Goal: Task Accomplishment & Management: Complete application form

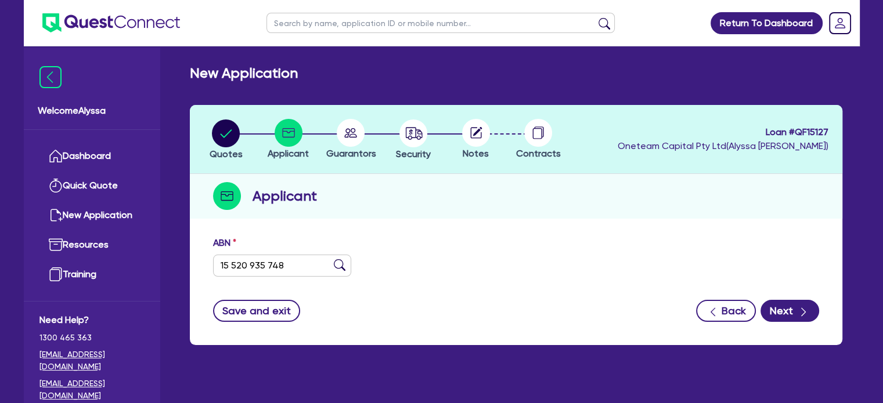
type input "15 520 935 748"
click at [344, 261] on img at bounding box center [340, 265] width 12 height 12
type input "THE VANDER KRAATS TRUST"
select select "TRUST"
type input "[DATE]"
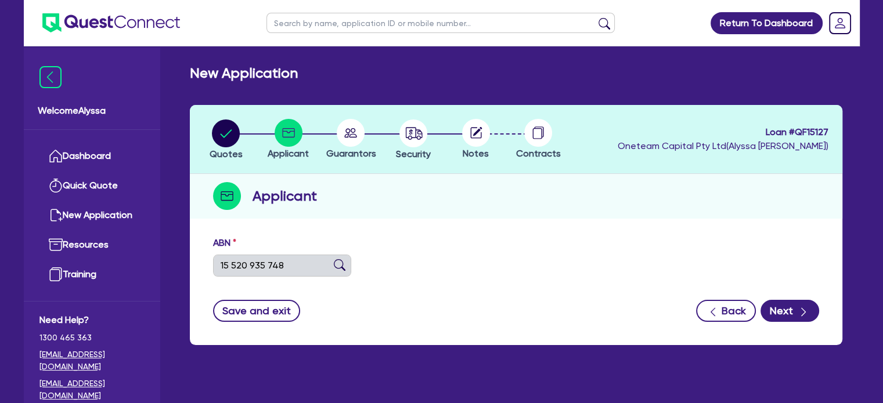
type input "[DATE]"
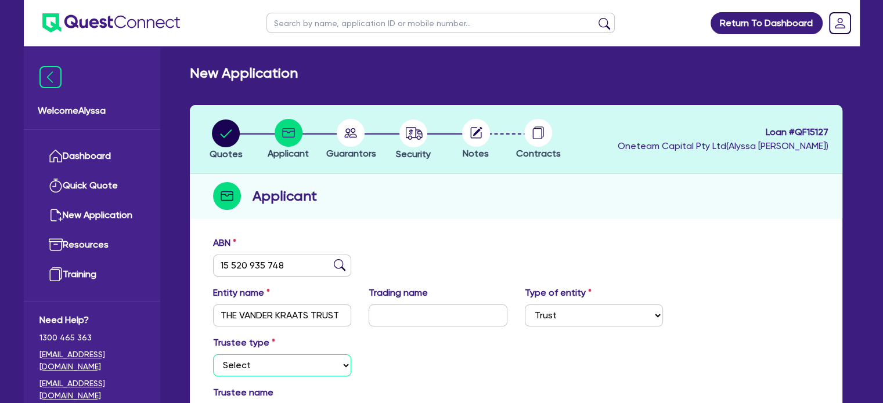
click at [269, 368] on select "Select Individual Company" at bounding box center [282, 366] width 139 height 22
click at [213, 355] on select "Select Individual Company" at bounding box center [282, 366] width 139 height 22
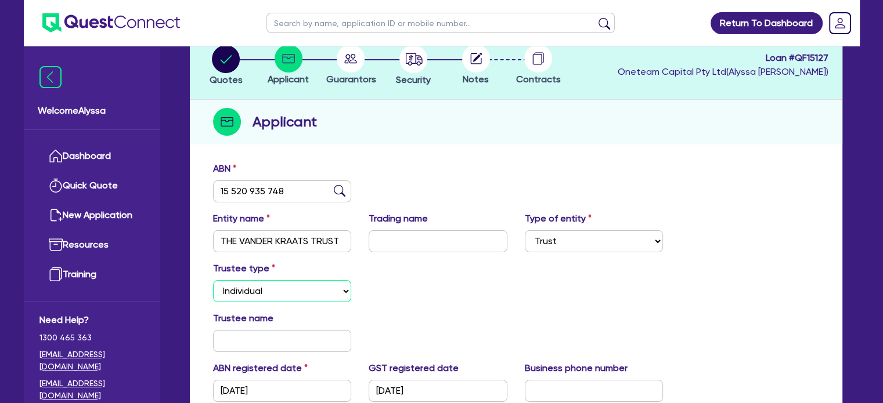
scroll to position [75, 0]
click at [271, 288] on select "Select Individual Company" at bounding box center [282, 290] width 139 height 22
select select "COMPANY"
click at [213, 279] on select "Select Individual Company" at bounding box center [282, 290] width 139 height 22
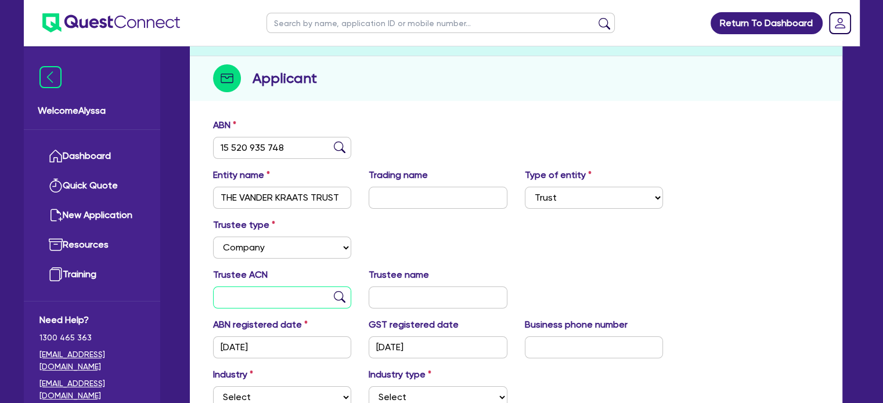
click at [249, 299] on input "text" at bounding box center [282, 298] width 139 height 22
paste input "078 856 390"
type input "078 856 390"
click at [339, 298] on img at bounding box center [340, 297] width 12 height 12
type input "DENMAR INTERNATIONAL PTY. LTD."
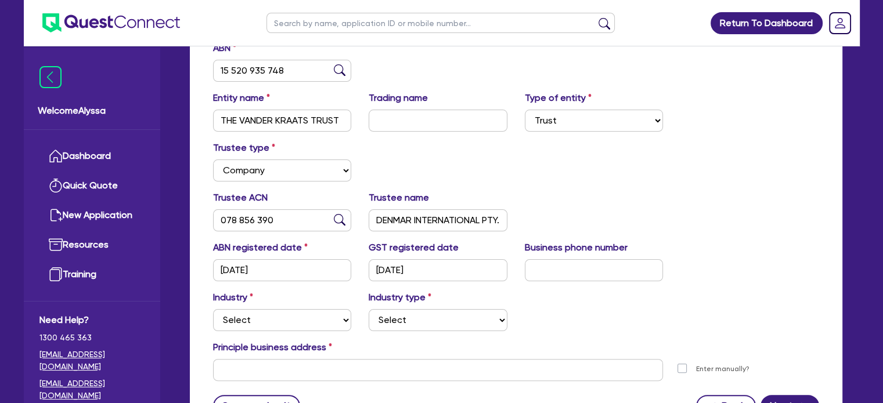
scroll to position [208, 0]
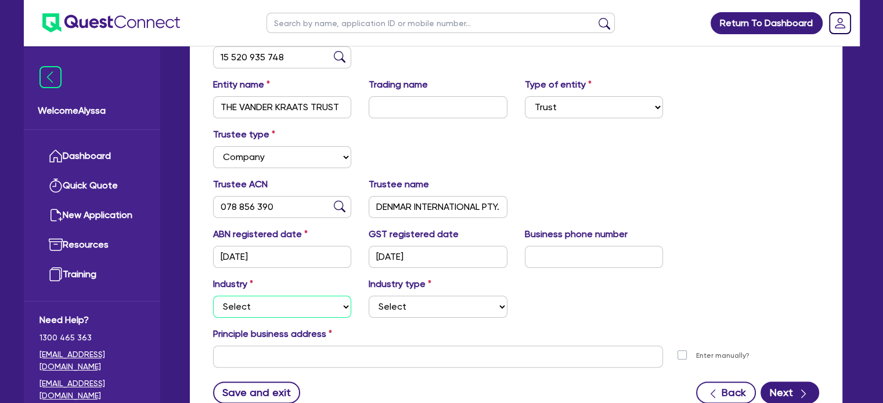
click at [290, 306] on select "Select Accomodation & Food Services Administrative & Support Services Agricultu…" at bounding box center [282, 307] width 139 height 22
select select "HEALTH_BEAUTY"
click at [213, 296] on select "Select Accomodation & Food Services Administrative & Support Services Agricultu…" at bounding box center [282, 307] width 139 height 22
click at [399, 304] on select "Select Chiropractic, Osteopathic Services Cosmetics Supplies Day Spas, Health R…" at bounding box center [438, 307] width 139 height 22
select select "GENERAL_PRACTICE_MEDICAL_SERVICES"
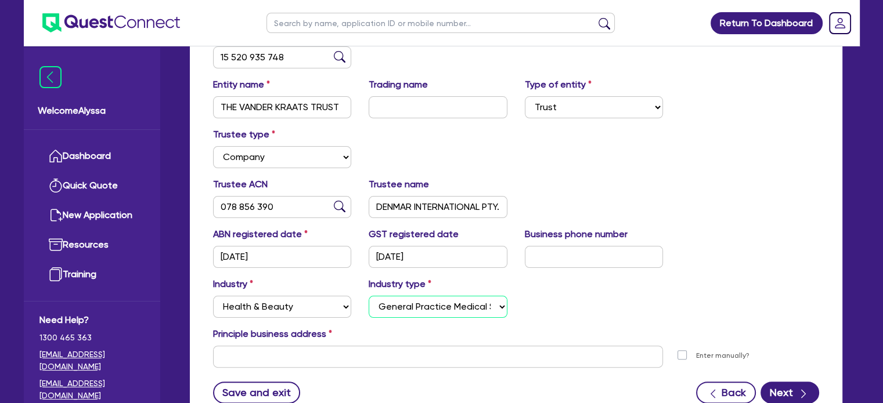
click at [369, 296] on select "Select Chiropractic, Osteopathic Services Cosmetics Supplies Day Spas, Health R…" at bounding box center [438, 307] width 139 height 22
click at [348, 357] on input "text" at bounding box center [438, 357] width 450 height 22
paste input "291 Warwick Rd, Greenwood WA 6024"
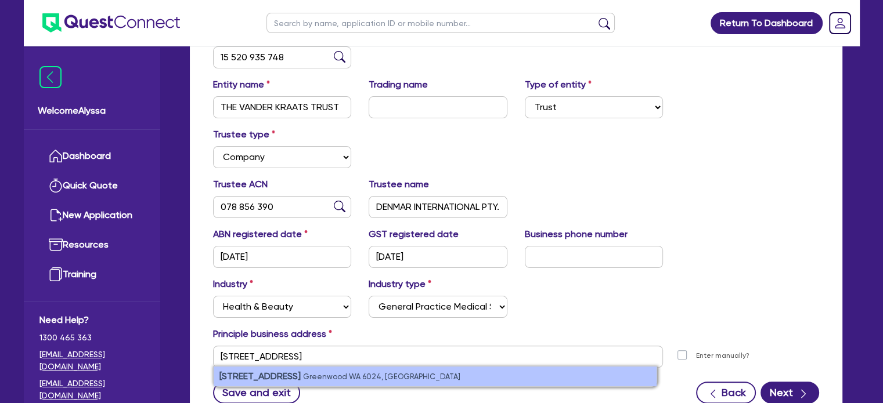
click at [316, 377] on small "Greenwood WA 6024, Australia" at bounding box center [381, 377] width 157 height 9
type input "[STREET_ADDRESS][PERSON_NAME]"
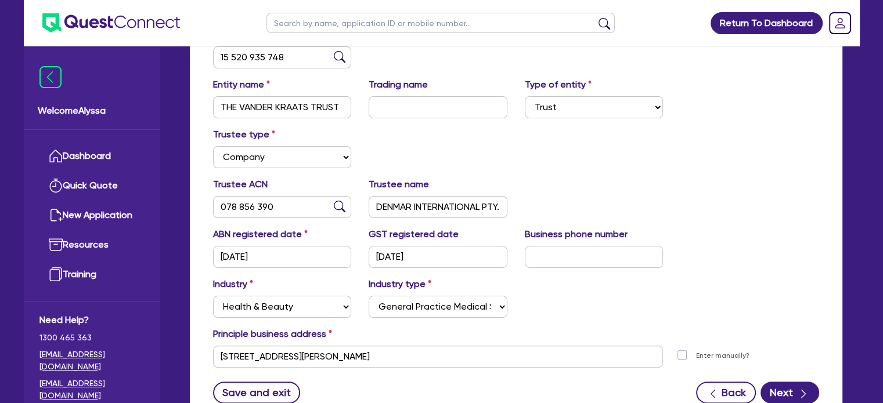
scroll to position [297, 0]
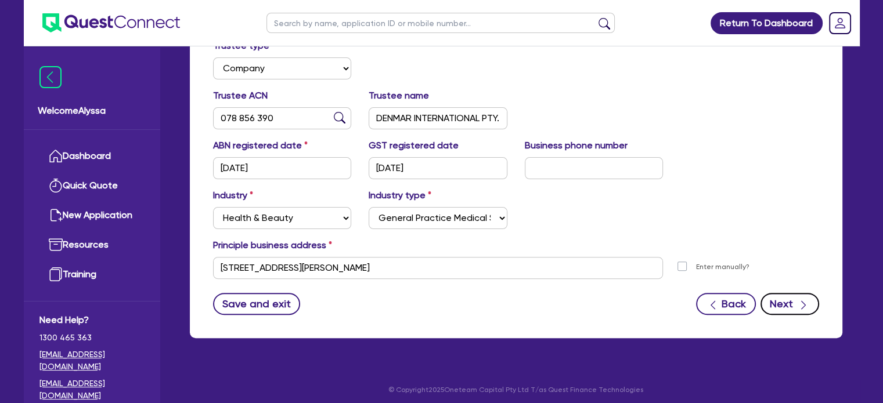
click at [782, 306] on button "Next" at bounding box center [789, 304] width 59 height 22
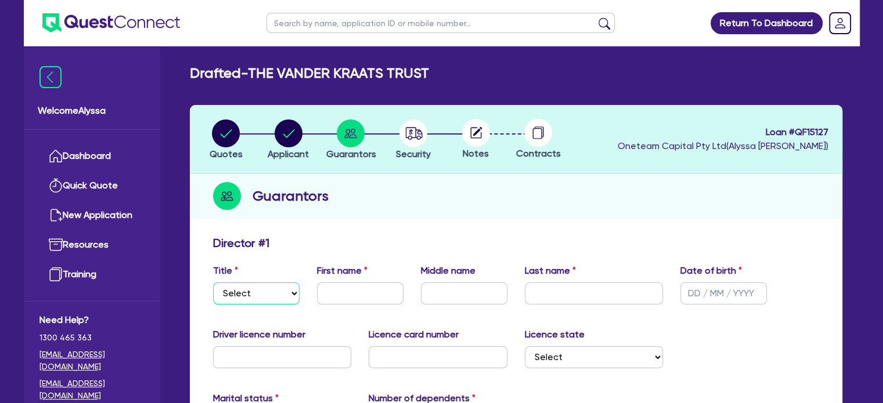
click at [282, 283] on select "Select Mr Mrs Ms Miss Dr" at bounding box center [256, 294] width 86 height 22
select select "DR"
click at [213, 283] on select "Select Mr Mrs Ms Miss Dr" at bounding box center [256, 294] width 86 height 22
type input "Dennis"
type input "V"
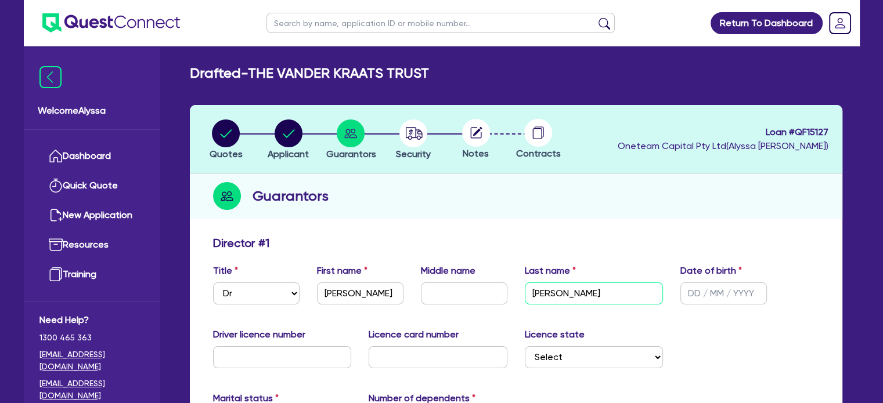
type input "Vander Kraats"
type input "03/03/1957"
type input "4469480"
type input "L0021655"
click at [553, 359] on select "Select NSW VIC QLD TAS ACT SA NT WA" at bounding box center [594, 357] width 139 height 22
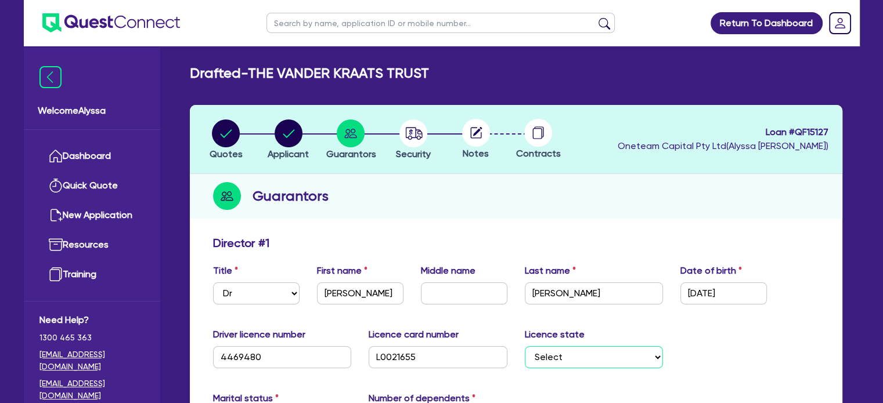
select select "QLD"
click at [525, 346] on select "Select NSW VIC QLD TAS ACT SA NT WA" at bounding box center [594, 357] width 139 height 22
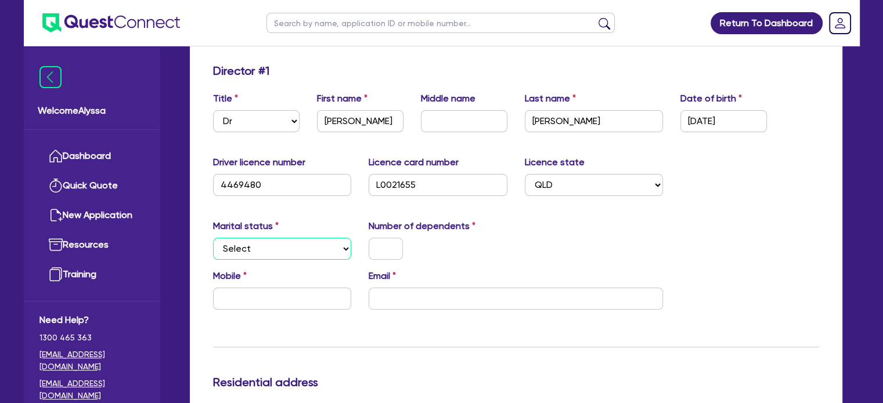
click at [247, 240] on select "Select Single Married De Facto / Partner" at bounding box center [282, 249] width 139 height 22
select select "MARRIED"
click at [213, 238] on select "Select Single Married De Facto / Partner" at bounding box center [282, 249] width 139 height 22
click at [384, 236] on div "Number of dependents" at bounding box center [438, 239] width 156 height 41
click at [385, 245] on input "text" at bounding box center [386, 249] width 34 height 22
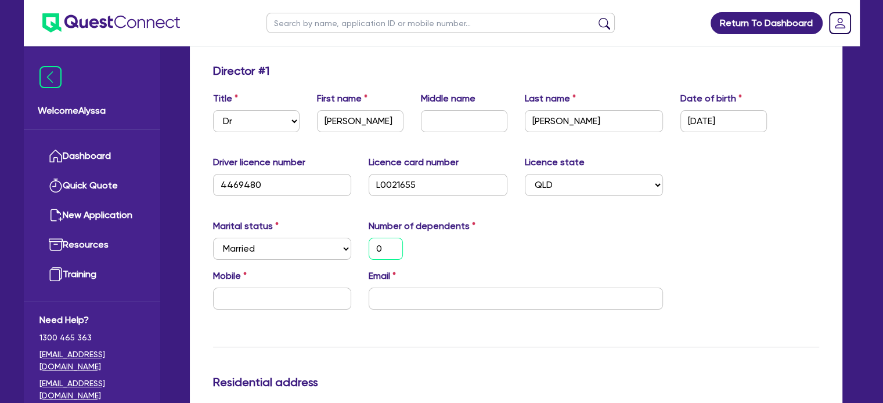
type input "0"
click at [425, 299] on input "email" at bounding box center [516, 299] width 294 height 22
paste input "dennis@vdk.com.au"
type input "dennis@vdk.com.au"
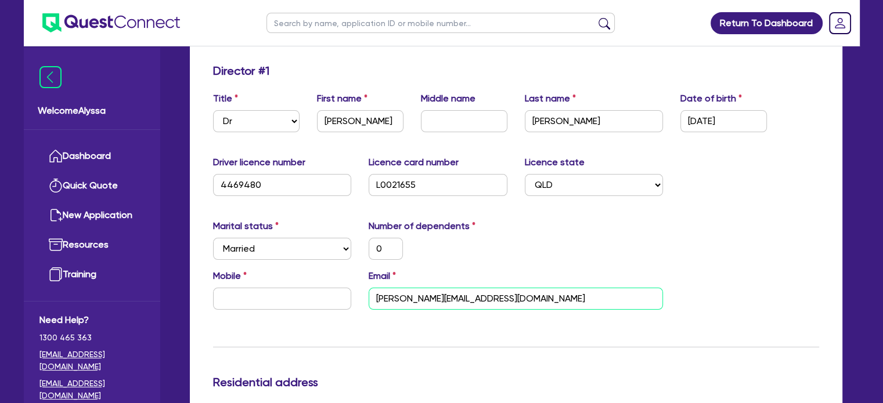
type input "0"
type input "dennis@vdk.com.au"
click at [223, 298] on input "text" at bounding box center [282, 299] width 139 height 22
paste input "4027 367 42"
type input "4027 367 42"
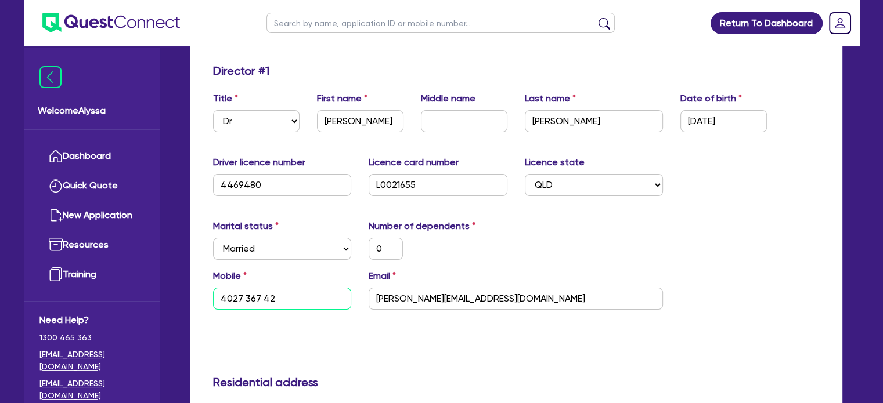
click at [221, 299] on input "4027 367 42" at bounding box center [282, 299] width 139 height 22
type input "0"
type input "0402 736 742"
click at [311, 283] on div "Mobile 0402 736 742" at bounding box center [282, 289] width 156 height 41
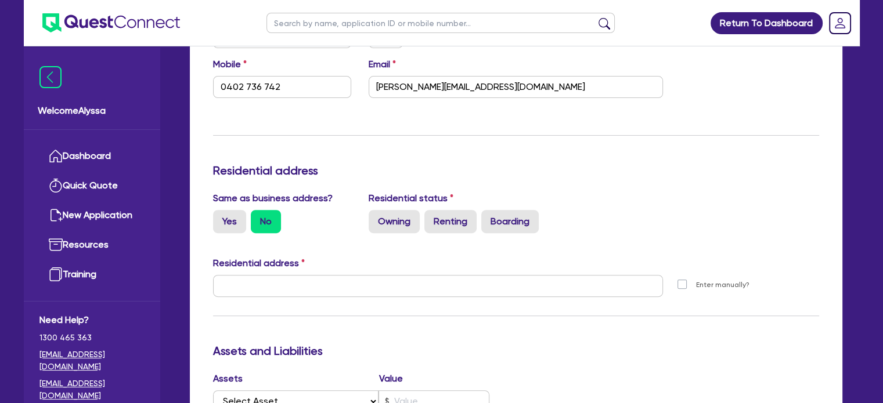
scroll to position [409, 0]
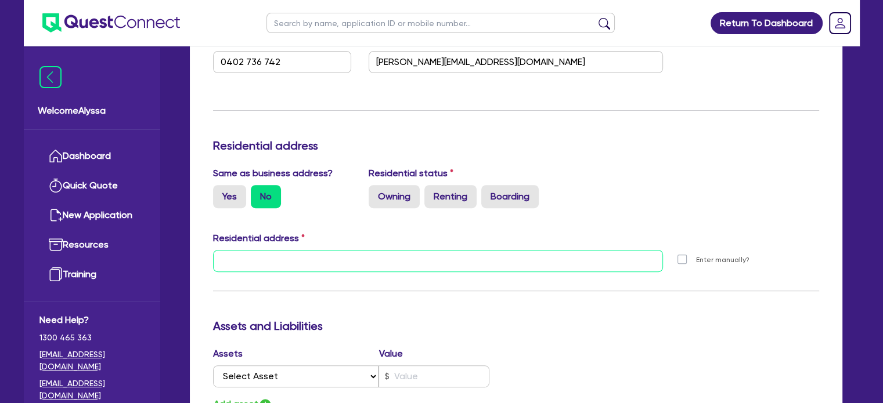
click at [266, 269] on input "text" at bounding box center [438, 261] width 450 height 22
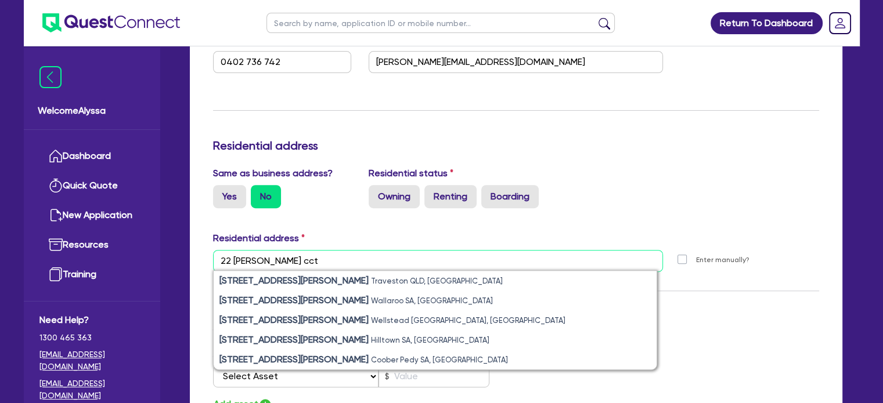
type input "22 lehman cct"
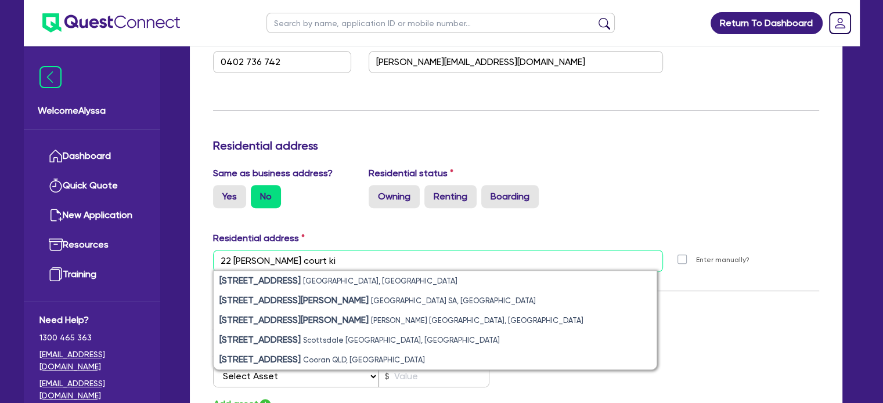
type input "22 lehman court ki"
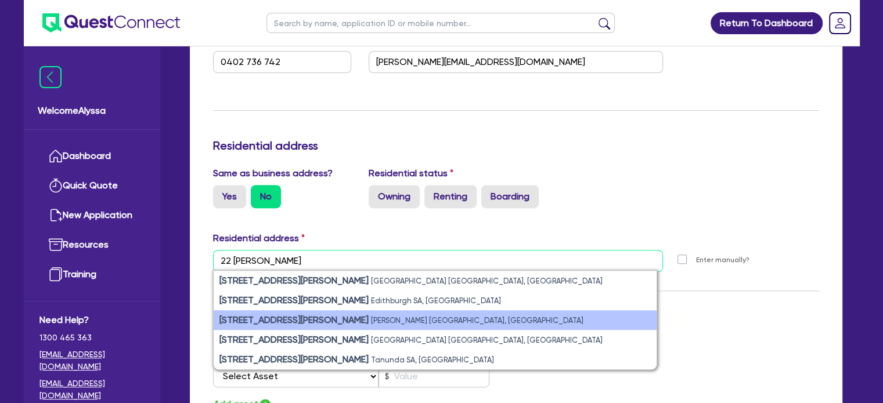
type input "22 lehmann"
click at [280, 319] on strong "22 Lehmann Court" at bounding box center [293, 320] width 149 height 11
type input "0"
type input "0402 736 742"
type input "22 Lehmann Ct Kingsley WA 6026"
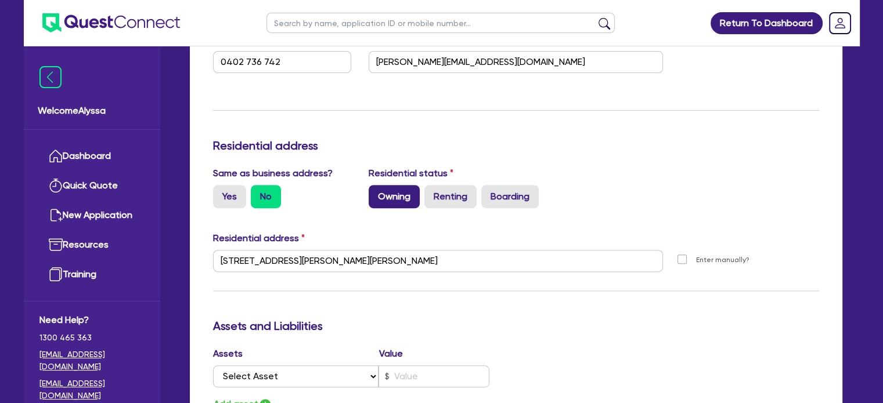
click at [384, 204] on label "Owning" at bounding box center [394, 196] width 51 height 23
click at [376, 193] on input "Owning" at bounding box center [373, 189] width 8 height 8
radio input "true"
type input "0"
type input "0402 736 742"
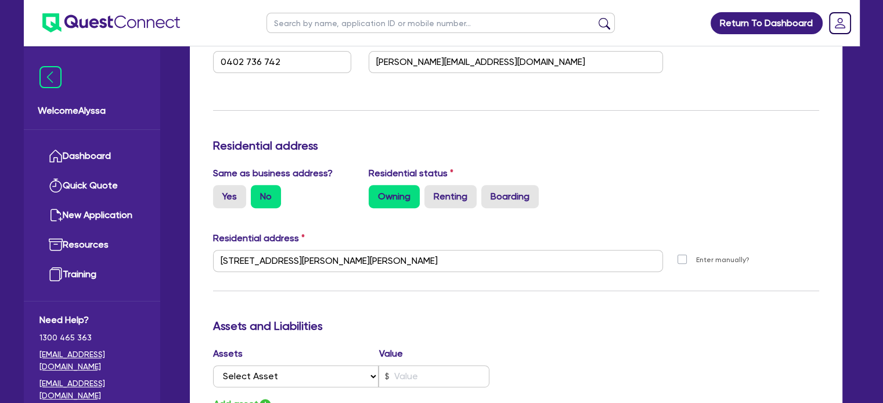
scroll to position [507, 0]
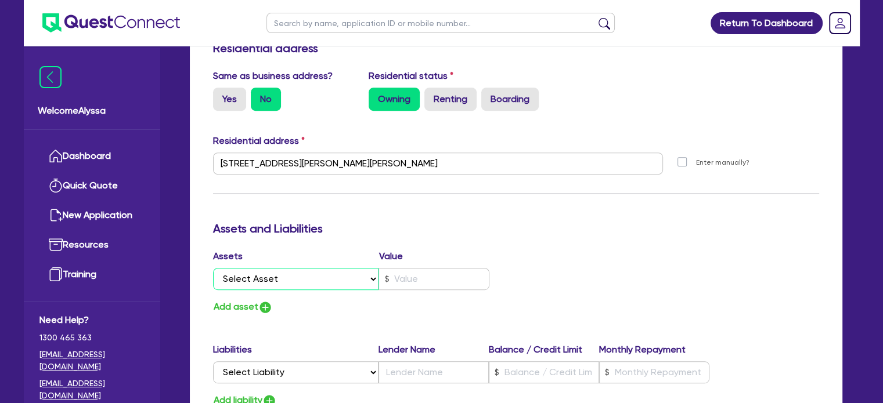
click at [284, 275] on select "Select Asset Cash Property Investment property Vehicle Truck Trailer Equipment …" at bounding box center [296, 279] width 166 height 22
select select "PROPERTY"
click at [213, 268] on select "Select Asset Cash Property Investment property Vehicle Truck Trailer Equipment …" at bounding box center [296, 279] width 166 height 22
type input "0"
type input "0402 736 742"
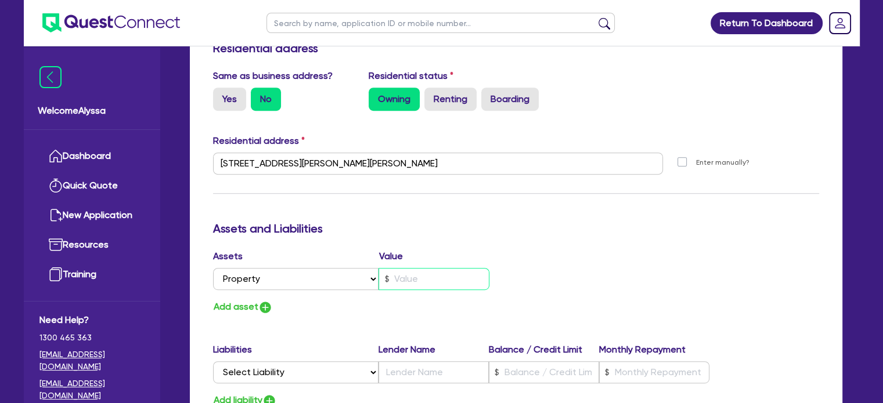
click at [407, 275] on input "text" at bounding box center [433, 279] width 111 height 22
type input "0"
type input "0402 736 742"
type input "1"
type input "0"
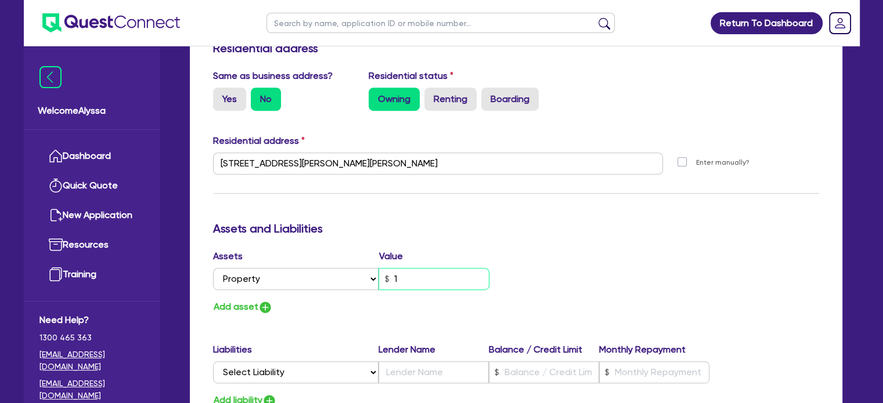
type input "0402 736 742"
type input "17"
type input "0"
type input "0402 736 742"
type input "170"
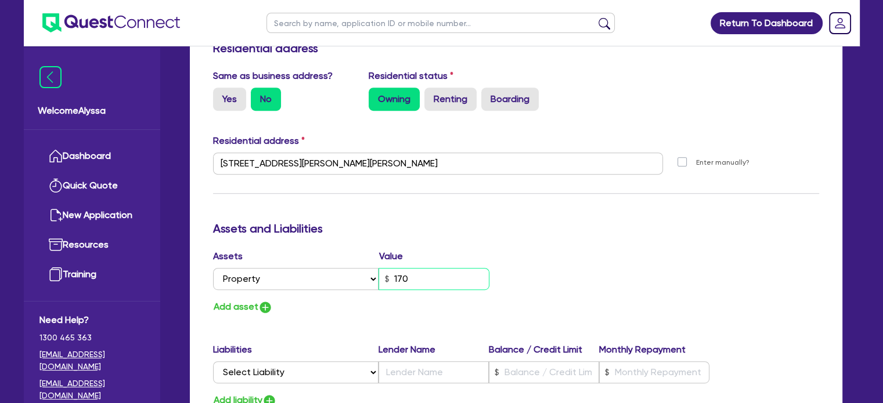
type input "0"
type input "0402 736 742"
type input "1,700"
type input "0"
type input "0402 736 742"
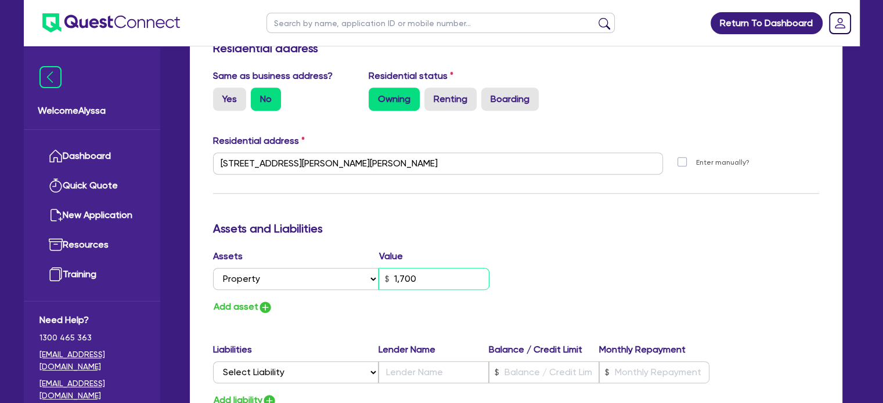
type input "17,000"
type input "0"
type input "0402 736 742"
type input "170,000"
type input "0"
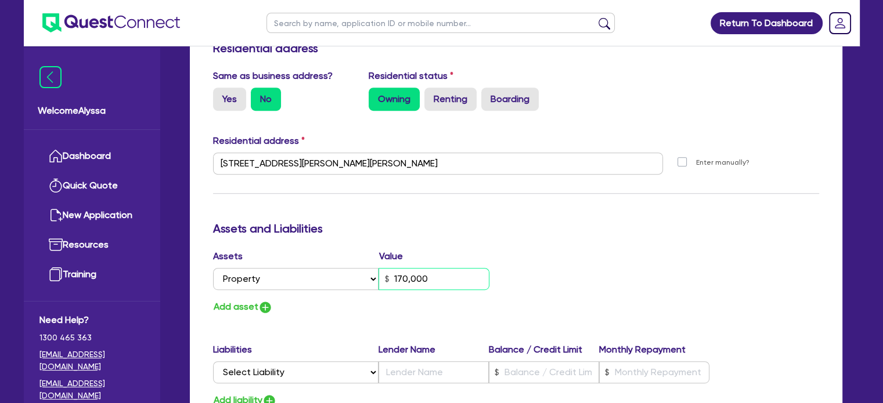
type input "0402 736 742"
type input "1,700,000"
click at [248, 306] on button "Add asset" at bounding box center [243, 307] width 60 height 16
type input "0"
type input "0402 736 742"
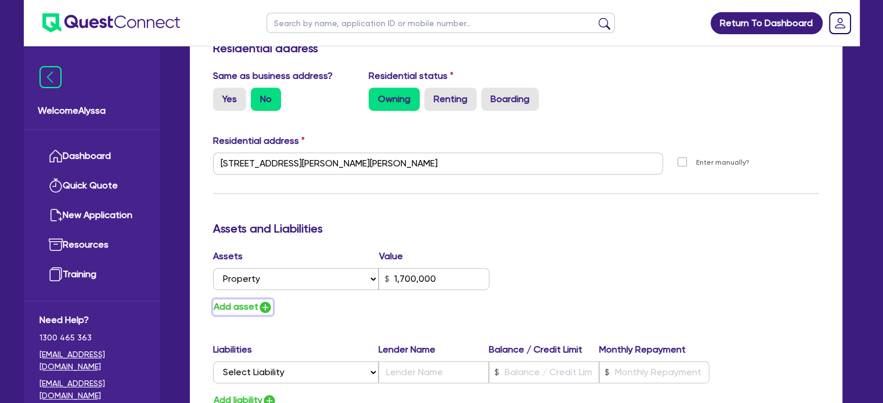
type input "1,700,000"
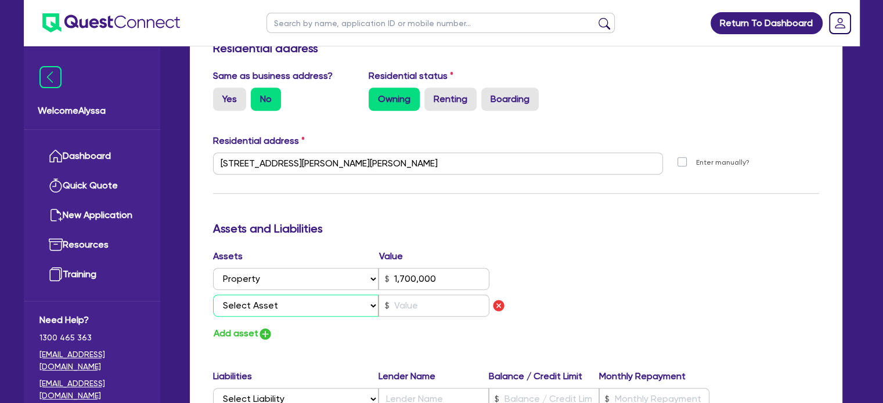
click at [243, 306] on select "Select Asset Cash Property Investment property Vehicle Truck Trailer Equipment …" at bounding box center [296, 306] width 166 height 22
select select "INVESTMENT_PROPERTY"
click at [213, 295] on select "Select Asset Cash Property Investment property Vehicle Truck Trailer Equipment …" at bounding box center [296, 306] width 166 height 22
type input "0"
type input "0402 736 742"
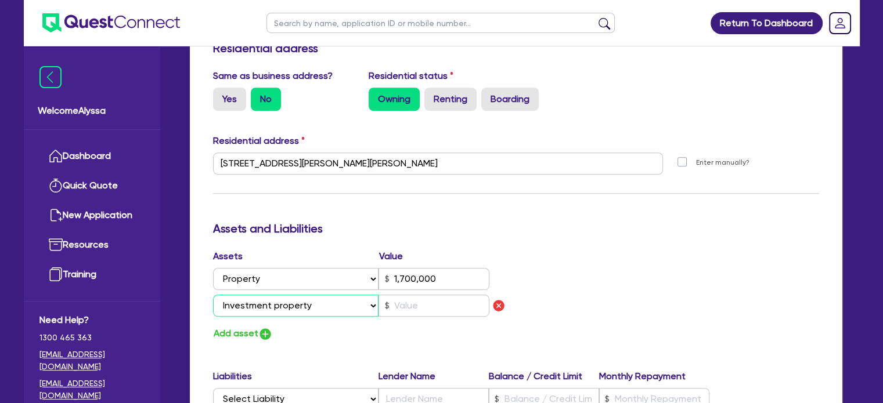
type input "1,700,000"
type input "0"
type input "0402 736 742"
type input "1,700,000"
type input "2"
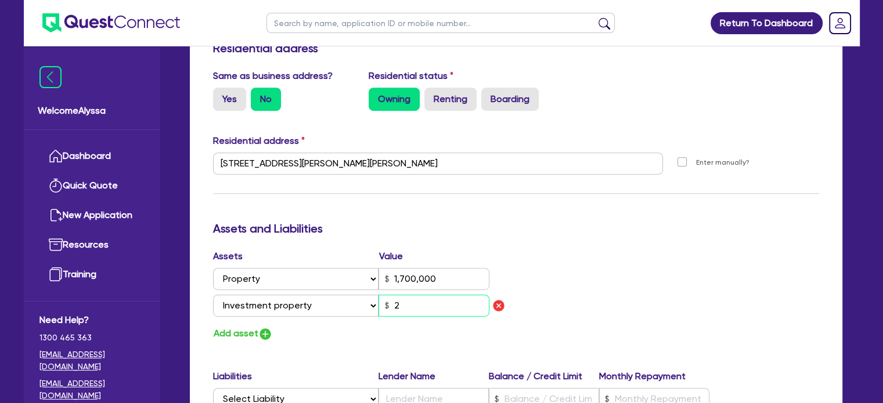
type input "0"
type input "0402 736 742"
type input "1,700,000"
type input "20"
type input "0"
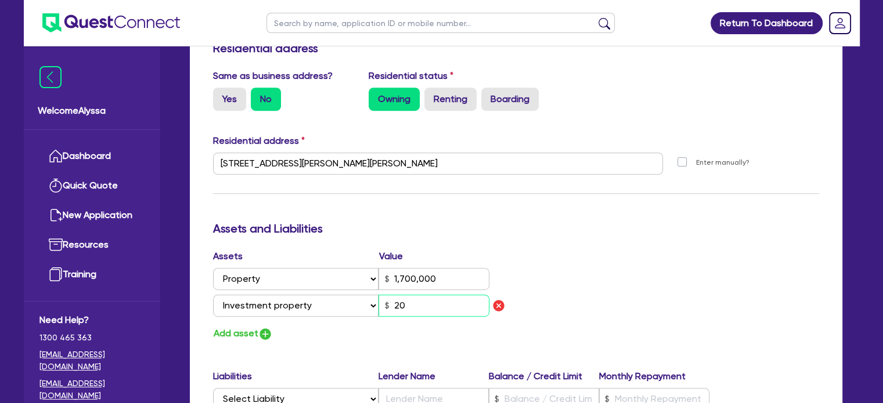
type input "0402 736 742"
type input "1,700,000"
type input "200"
type input "0"
type input "0402 736 742"
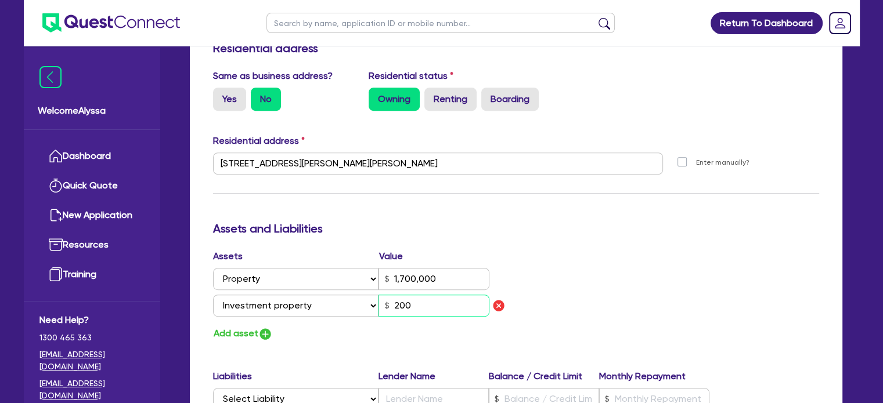
type input "1,700,000"
type input "2,000"
type input "0"
type input "0402 736 742"
type input "1,700,000"
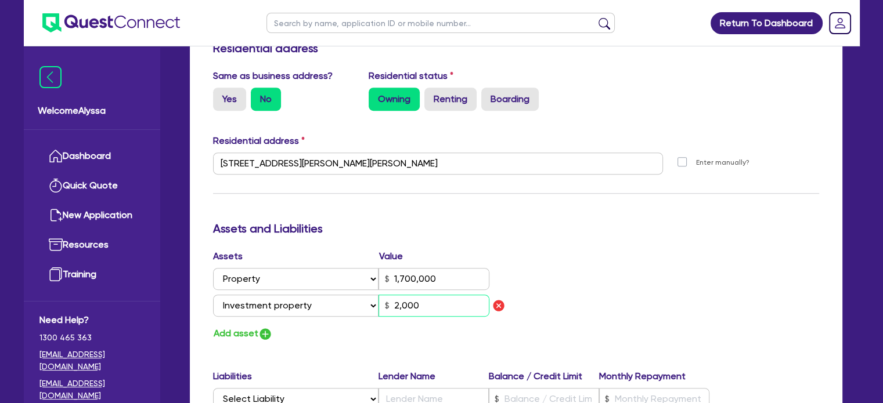
type input "20,000"
type input "0"
type input "0402 736 742"
type input "1,700,000"
type input "200,000"
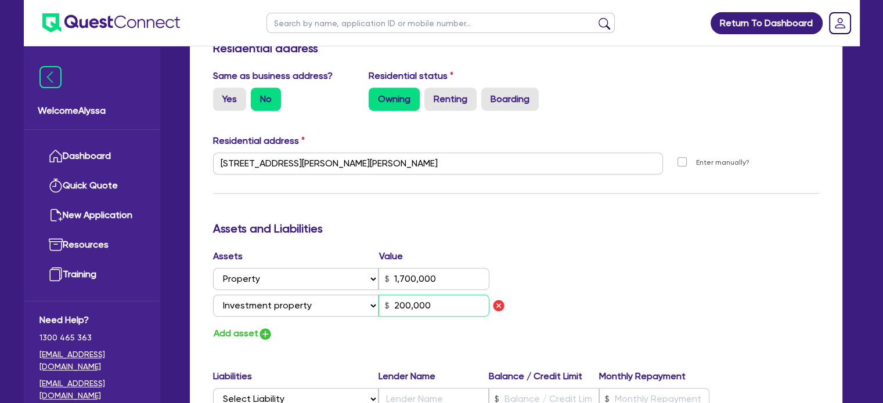
type input "0"
type input "0402 736 742"
type input "1,700,000"
type input "2,000,000"
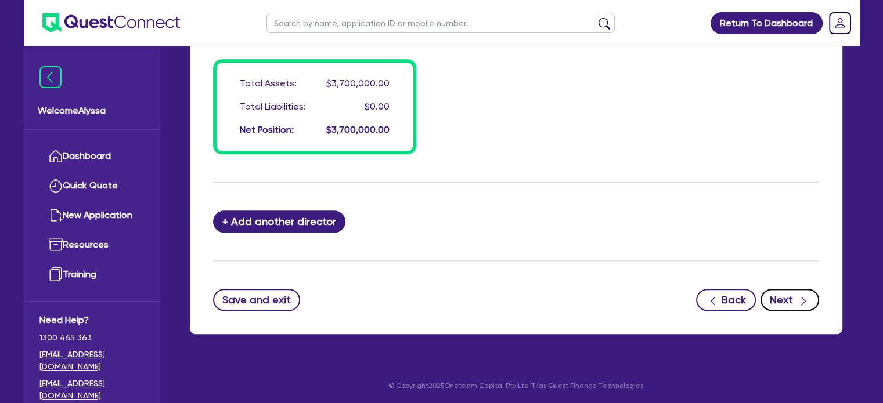
click at [771, 295] on button "Next" at bounding box center [789, 300] width 59 height 22
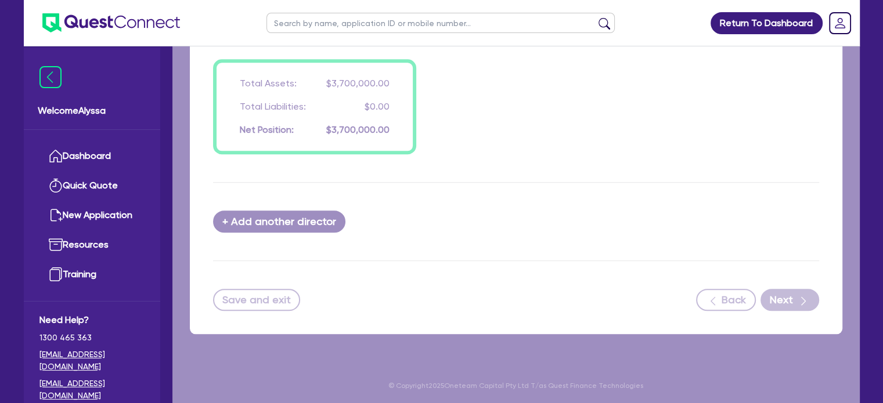
select select "SECONDARY_ASSETS"
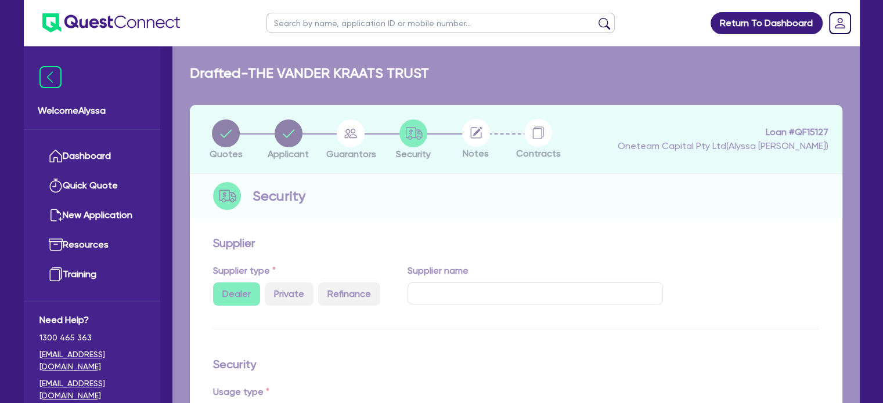
select select "MEDICAL_DENTAL_LABORATORY_EQUIPMENT"
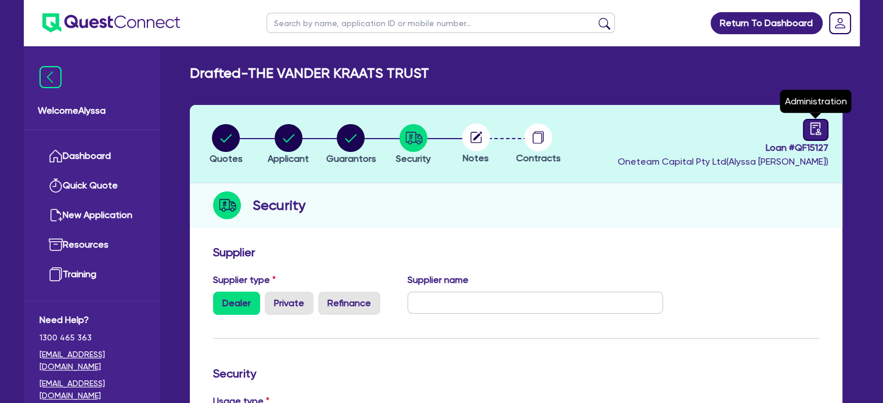
click at [819, 128] on icon "audit" at bounding box center [815, 128] width 13 height 13
select select "DRAFTED_NEW"
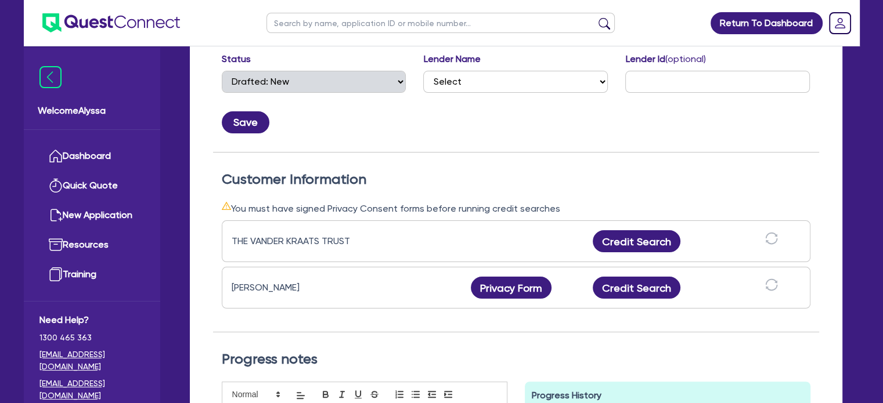
scroll to position [225, 0]
click at [527, 280] on button "Privacy Form" at bounding box center [511, 287] width 81 height 22
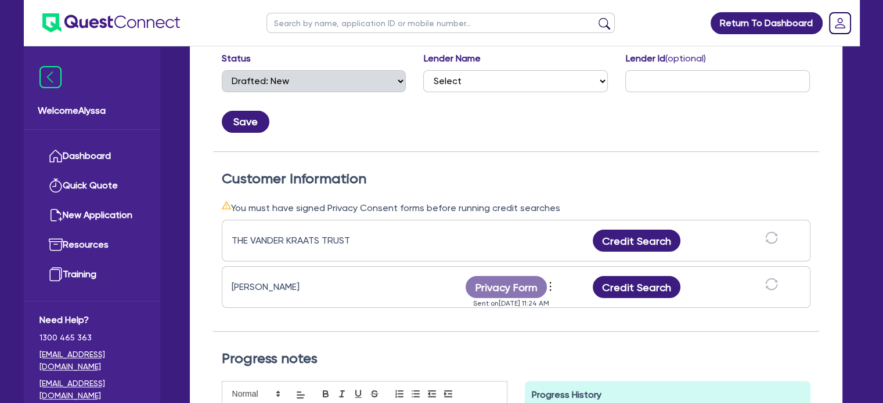
click at [325, 21] on input "text" at bounding box center [440, 23] width 348 height 20
type input "kasey"
click button "submit" at bounding box center [604, 25] width 19 height 16
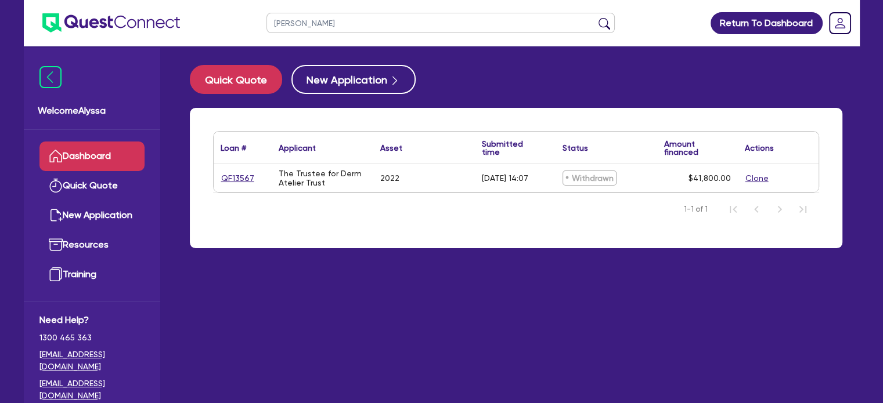
scroll to position [5, 0]
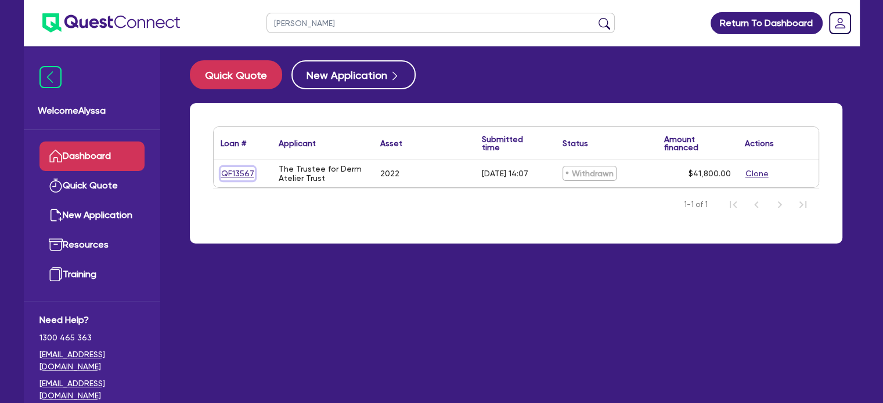
click at [240, 176] on link "QF13567" at bounding box center [238, 173] width 34 height 13
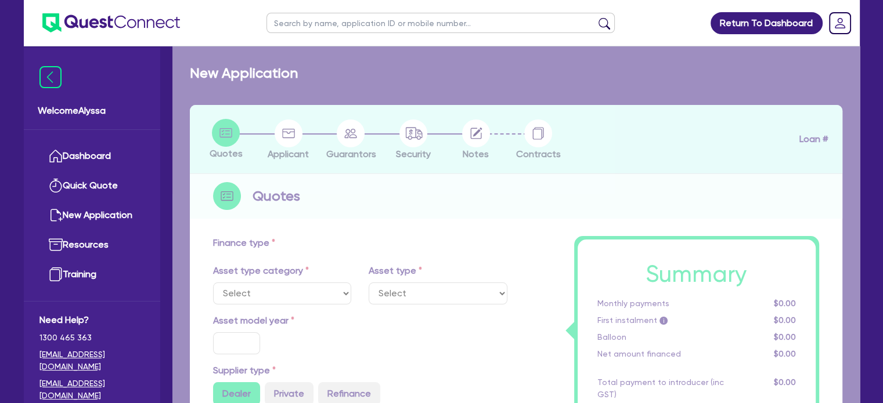
select select "CARS_AND_LIGHT_TRUCKS"
type input "2022"
radio input "true"
type input "41,800"
type input "4"
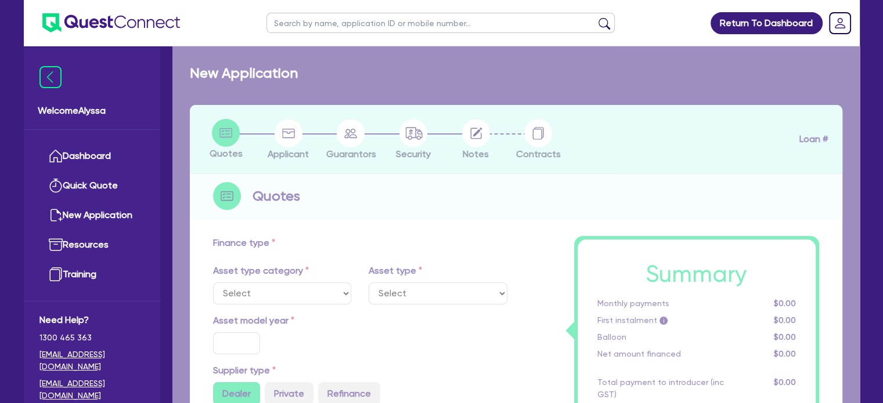
type input "1,672"
type input "17.5"
select select "PASSENGER_VEHICLES"
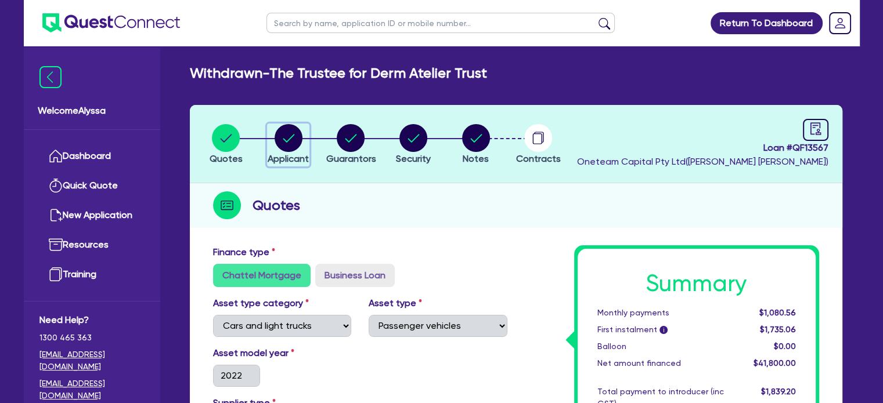
click at [288, 139] on icon "button" at bounding box center [289, 138] width 12 height 8
select select "TRUST"
select select "COMPANY"
select select "HEALTH_BEAUTY"
select select "HAIR_BEAUTY_SALONS"
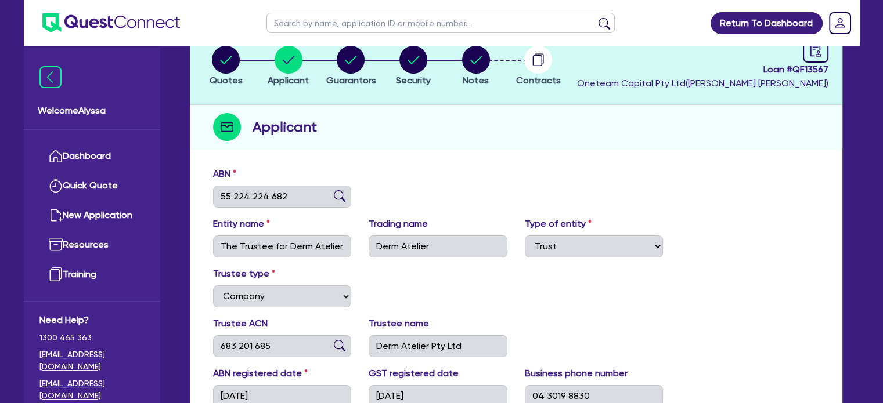
click at [288, 139] on div "Applicant" at bounding box center [516, 127] width 652 height 45
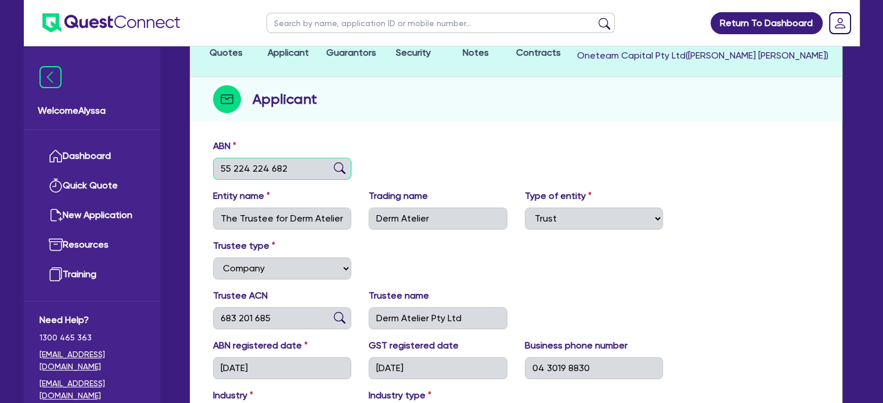
drag, startPoint x: 292, startPoint y: 171, endPoint x: 201, endPoint y: 170, distance: 91.1
click at [201, 170] on div "ABN 55 224 224 682 Entity name The Trustee for Derm Atelier Trust Trading name …" at bounding box center [516, 335] width 652 height 405
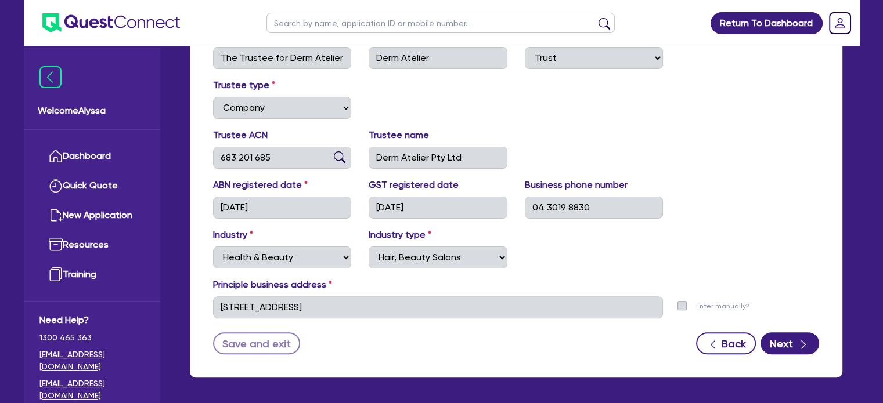
scroll to position [0, 0]
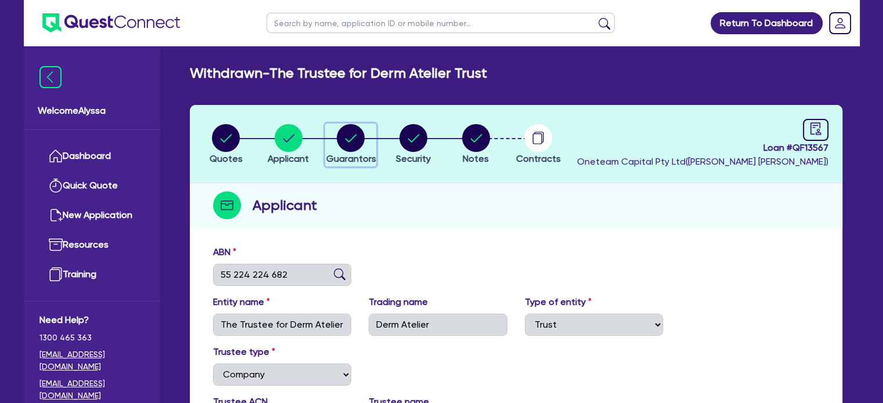
click at [357, 129] on circle "button" at bounding box center [351, 138] width 28 height 28
select select "MS"
select select "QLD"
select select "SINGLE"
select select "INVESTMENT_PROPERTY"
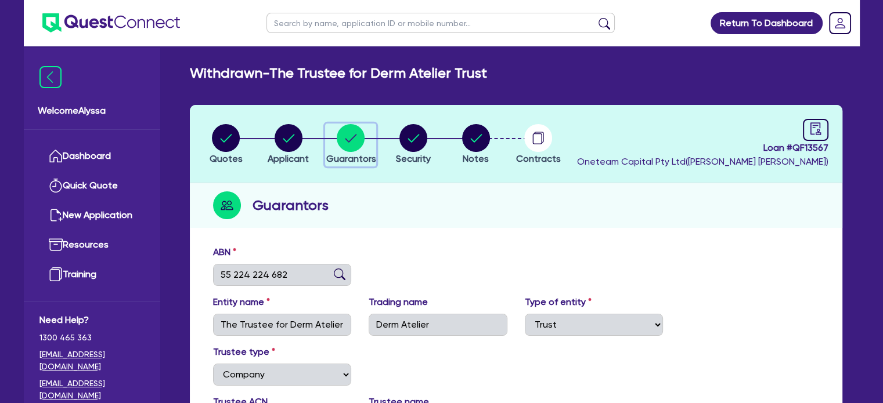
select select "CASH"
select select "VEHICLE"
select select "HOUSEHOLD_PERSONAL"
select select "OTHER"
select select "INVESTMENT_PROPERTY_LOAN"
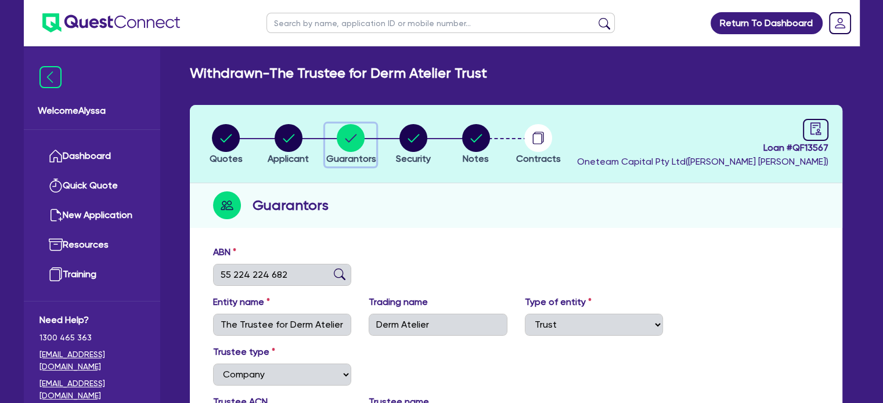
select select "CREDIT_CARD"
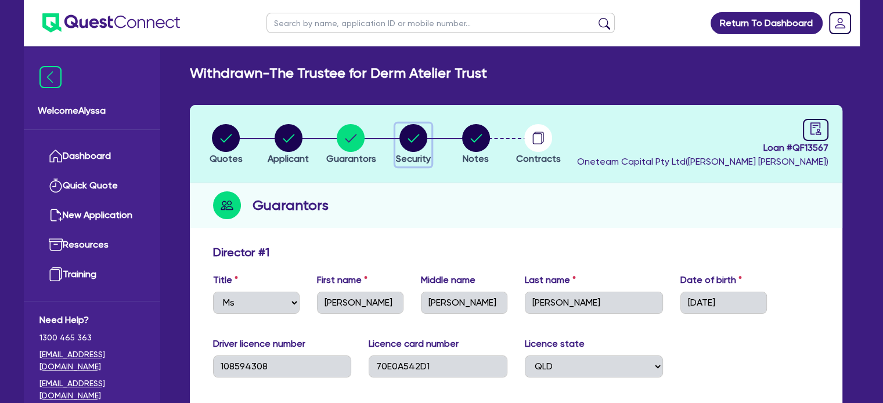
click at [418, 135] on circle "button" at bounding box center [413, 138] width 28 height 28
select select "CARS_AND_LIGHT_TRUCKS"
select select "PASSENGER_VEHICLES"
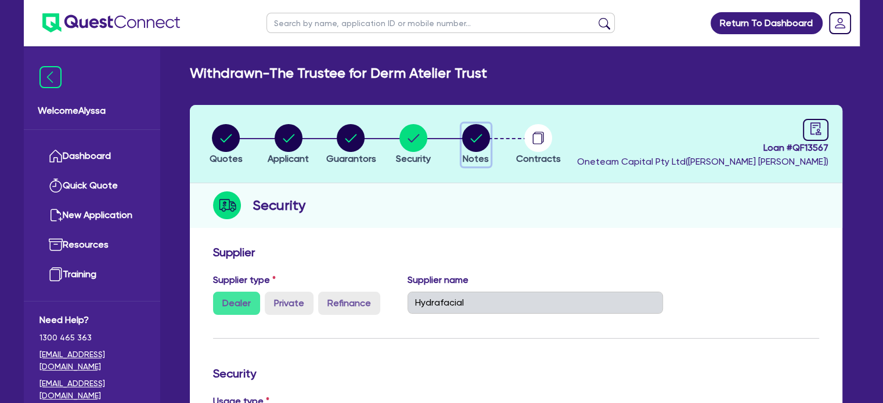
click at [468, 128] on circle "button" at bounding box center [476, 138] width 28 height 28
select select "Quest Finance - Own Book"
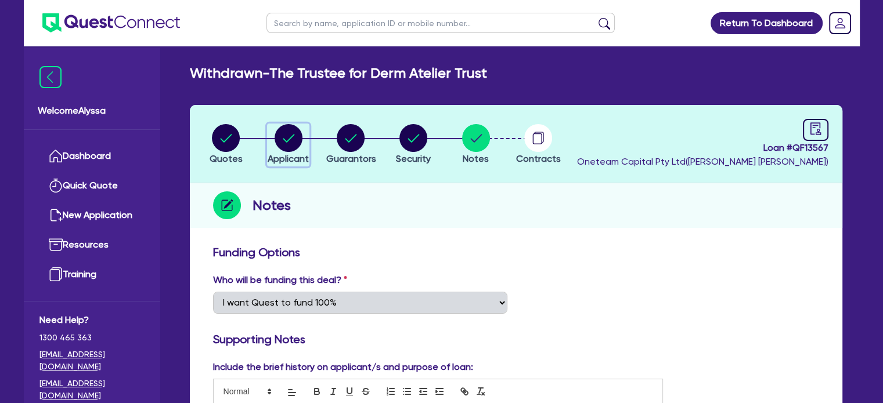
click at [279, 142] on circle "button" at bounding box center [289, 138] width 28 height 28
select select "TRUST"
select select "COMPANY"
select select "HEALTH_BEAUTY"
select select "HAIR_BEAUTY_SALONS"
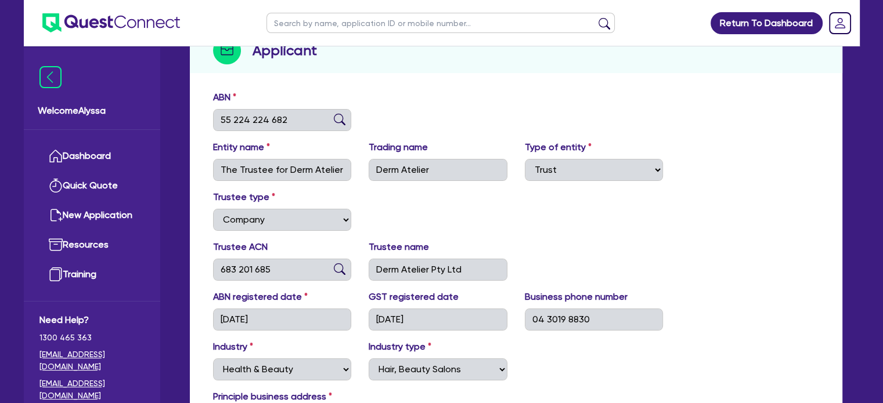
scroll to position [156, 0]
drag, startPoint x: 276, startPoint y: 316, endPoint x: 207, endPoint y: 317, distance: 69.1
click at [207, 317] on div "ABN registered date 18/12/2024" at bounding box center [282, 310] width 156 height 41
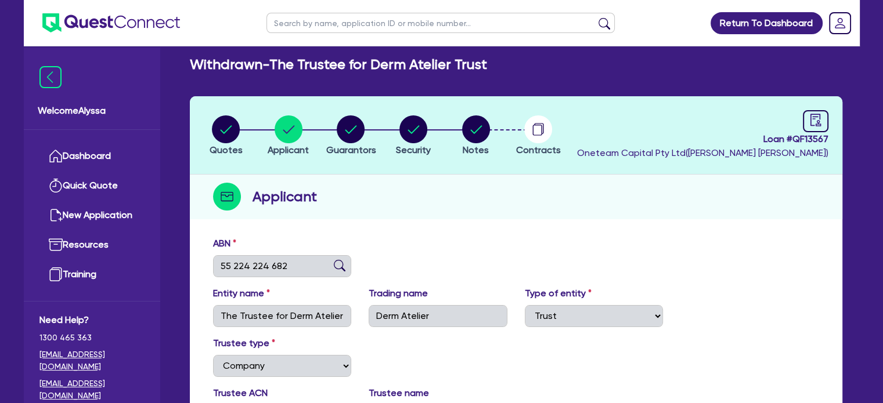
scroll to position [6, 0]
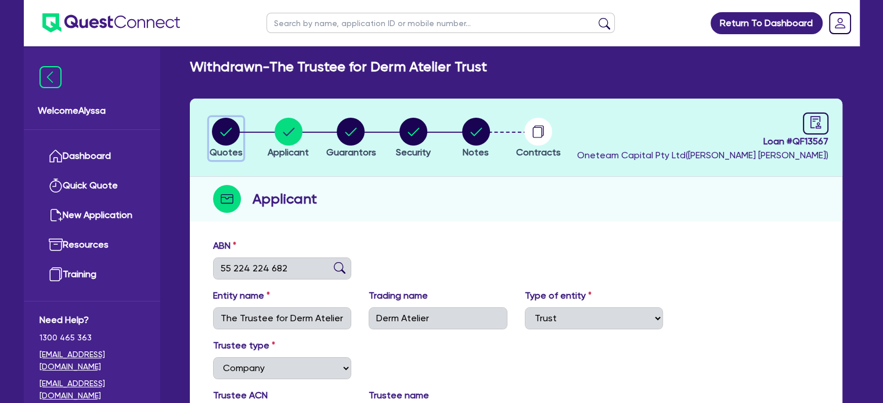
click at [227, 139] on circle "button" at bounding box center [226, 132] width 28 height 28
select select "CARS_AND_LIGHT_TRUCKS"
select select "PASSENGER_VEHICLES"
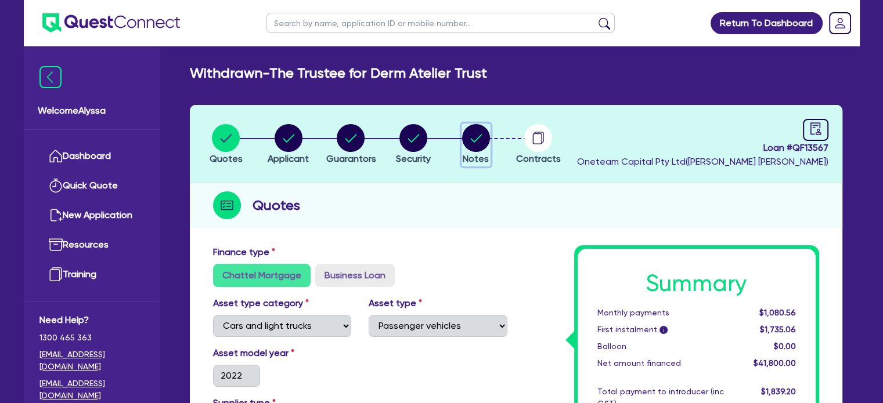
click at [474, 135] on circle "button" at bounding box center [476, 138] width 28 height 28
select select "Quest Finance - Own Book"
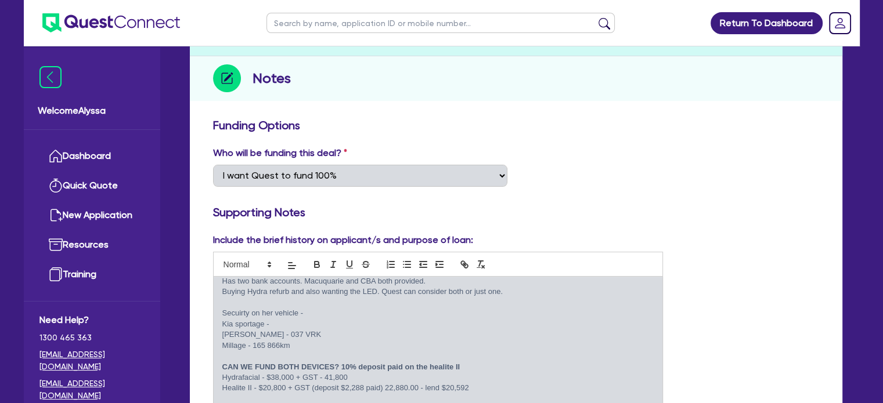
scroll to position [91, 0]
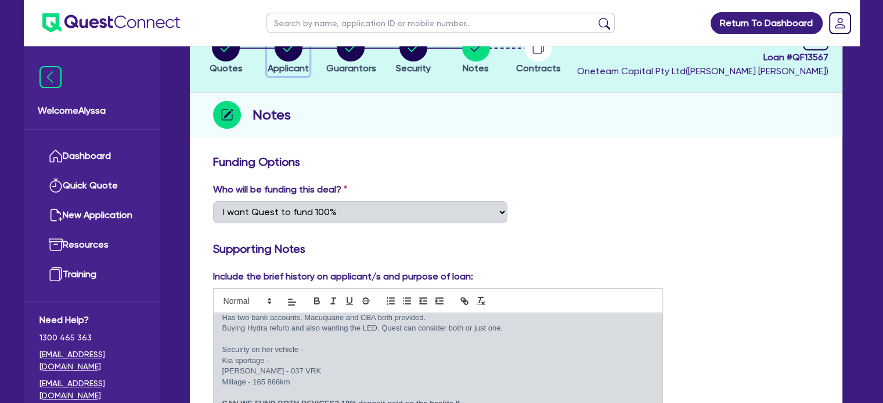
click at [279, 64] on span "Applicant" at bounding box center [288, 68] width 41 height 11
select select "TRUST"
select select "COMPANY"
select select "HEALTH_BEAUTY"
select select "HAIR_BEAUTY_SALONS"
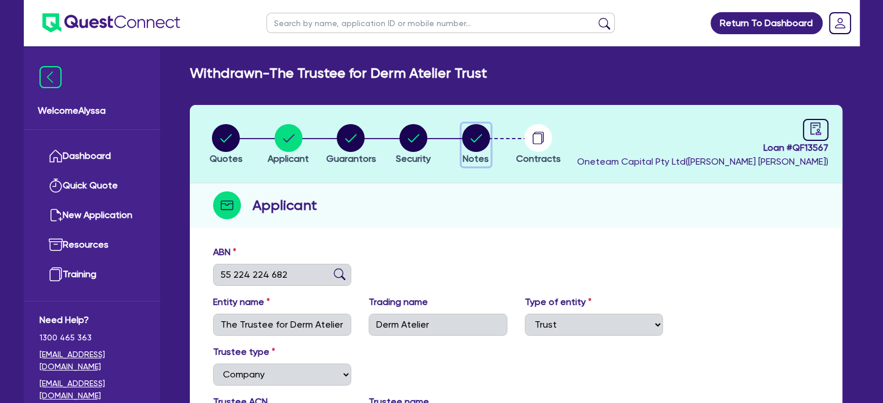
click at [464, 137] on circle "button" at bounding box center [476, 138] width 28 height 28
select select "Quest Finance - Own Book"
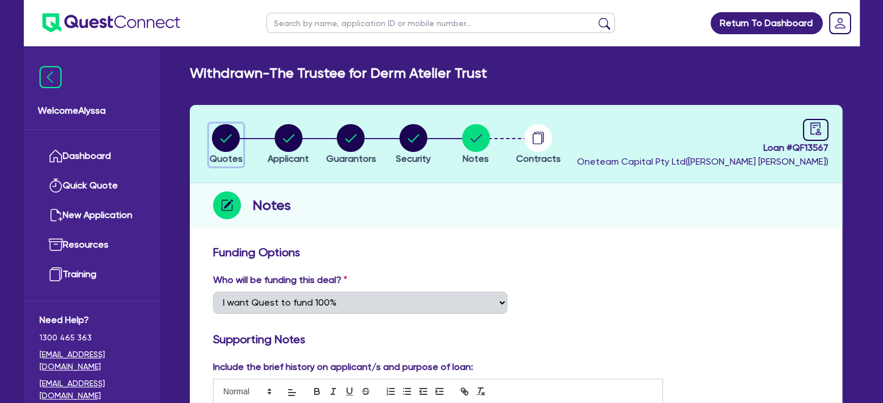
click at [223, 140] on icon "button" at bounding box center [227, 138] width 12 height 8
select select "CARS_AND_LIGHT_TRUCKS"
select select "PASSENGER_VEHICLES"
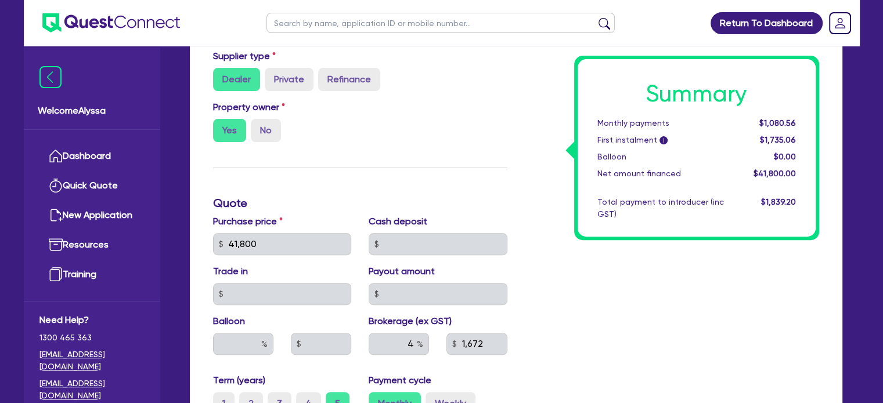
scroll to position [348, 0]
click at [118, 156] on link "Dashboard" at bounding box center [91, 157] width 105 height 30
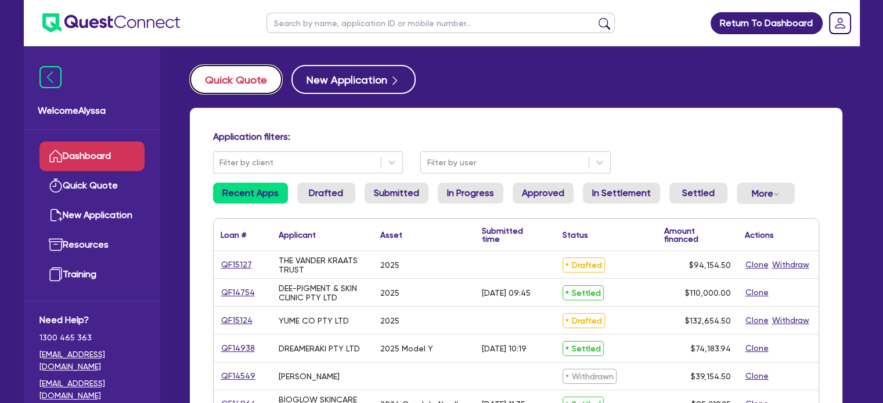
click at [235, 75] on button "Quick Quote" at bounding box center [236, 79] width 92 height 29
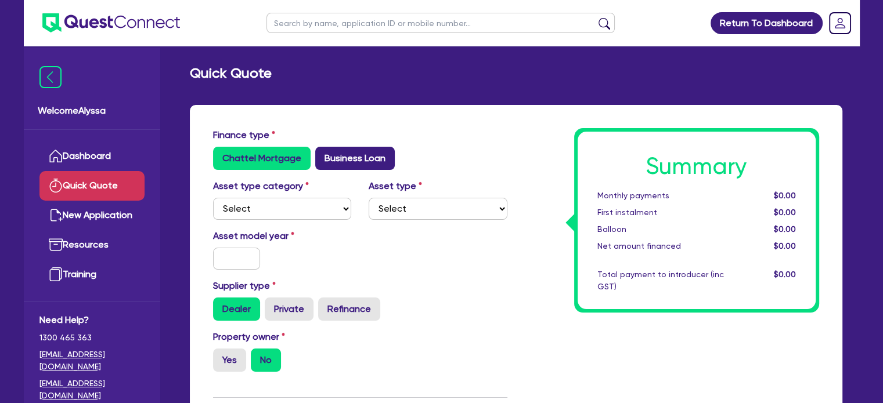
click at [337, 153] on label "Business Loan" at bounding box center [355, 158] width 80 height 23
click at [323, 153] on input "Business Loan" at bounding box center [319, 151] width 8 height 8
radio input "true"
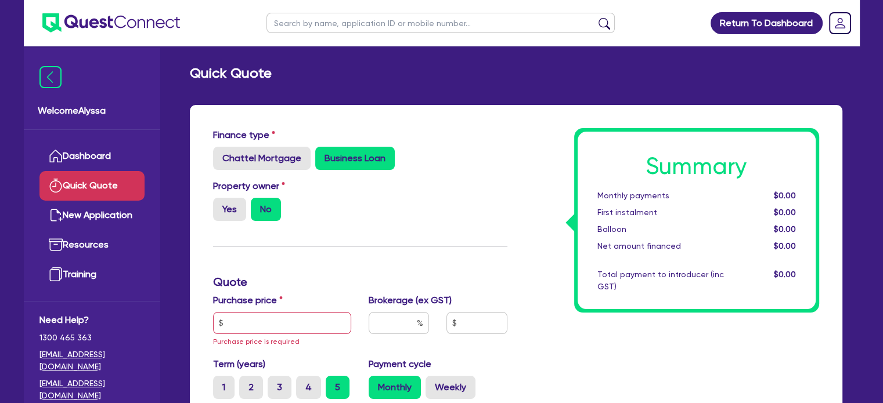
scroll to position [121, 0]
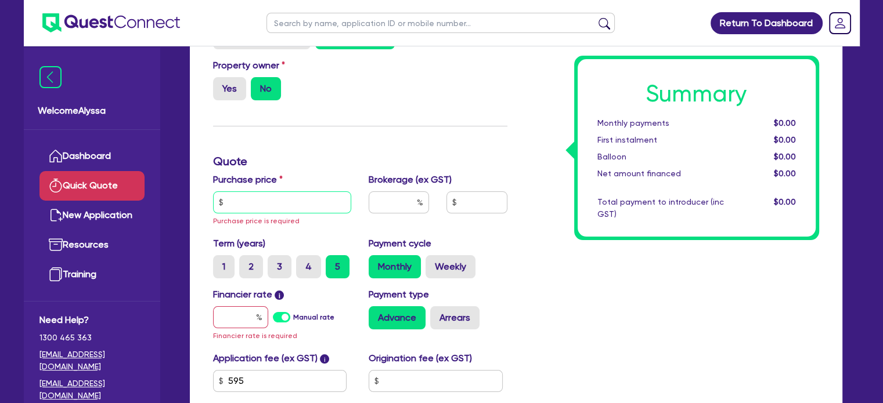
click at [257, 208] on input "text" at bounding box center [282, 203] width 139 height 22
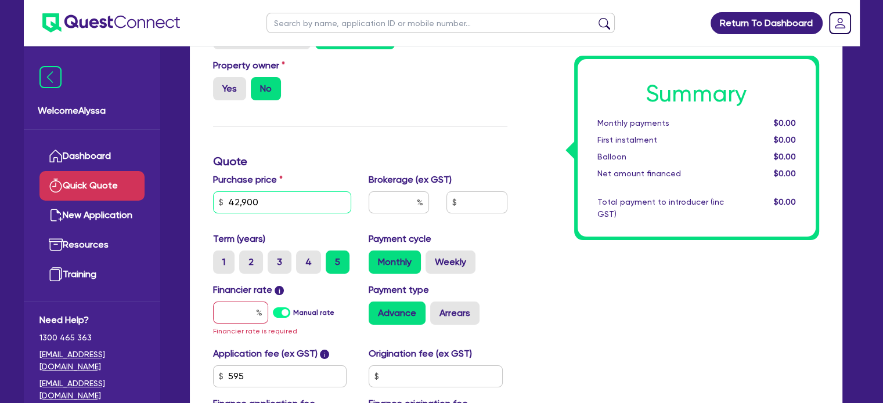
scroll to position [295, 0]
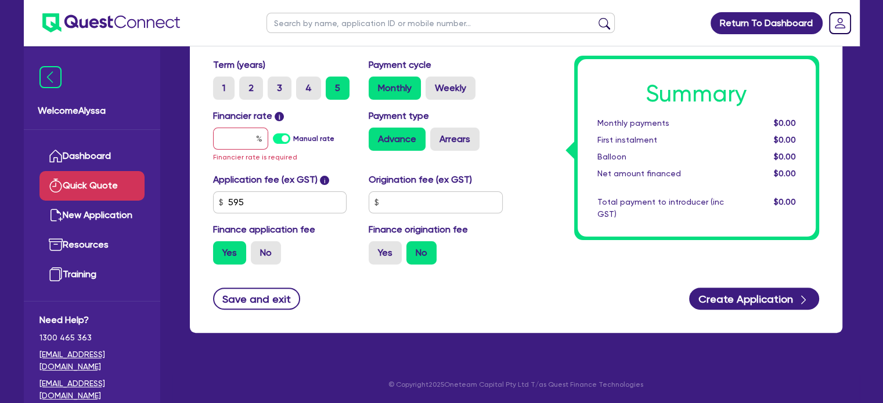
type input "42,900"
click at [229, 141] on input "text" at bounding box center [240, 139] width 55 height 22
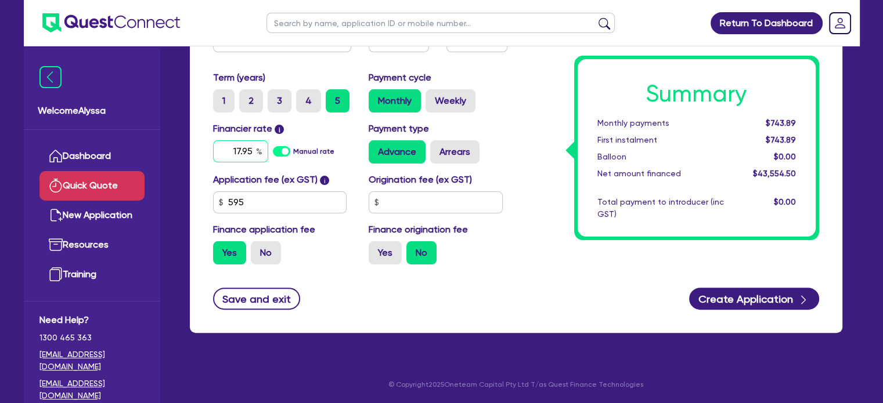
type input "17.95"
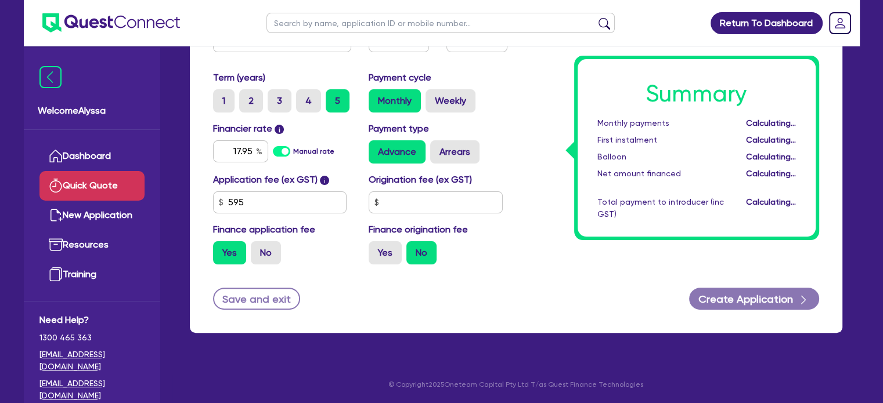
click at [331, 265] on div "Application fee (ex GST) i 595 Origination fee (ex GST) Finance application fee…" at bounding box center [360, 223] width 312 height 101
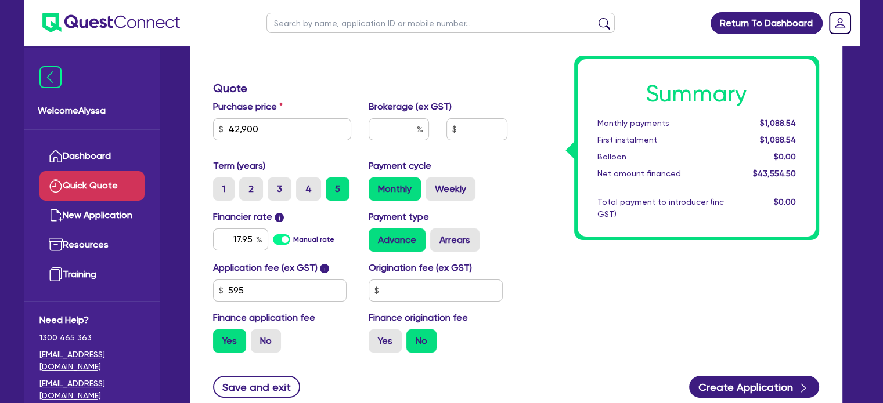
scroll to position [194, 0]
click at [254, 344] on label "No" at bounding box center [266, 340] width 30 height 23
click at [254, 337] on input "No" at bounding box center [255, 333] width 8 height 8
radio input "true"
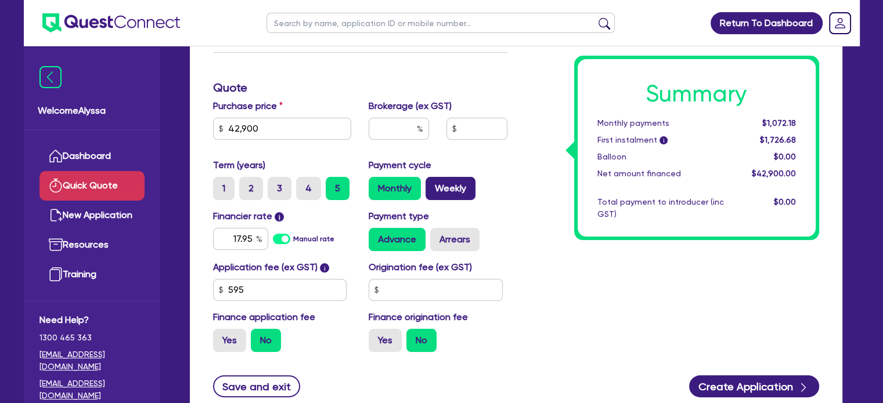
click at [453, 194] on label "Weekly" at bounding box center [450, 188] width 50 height 23
click at [433, 185] on input "Weekly" at bounding box center [429, 181] width 8 height 8
radio input "true"
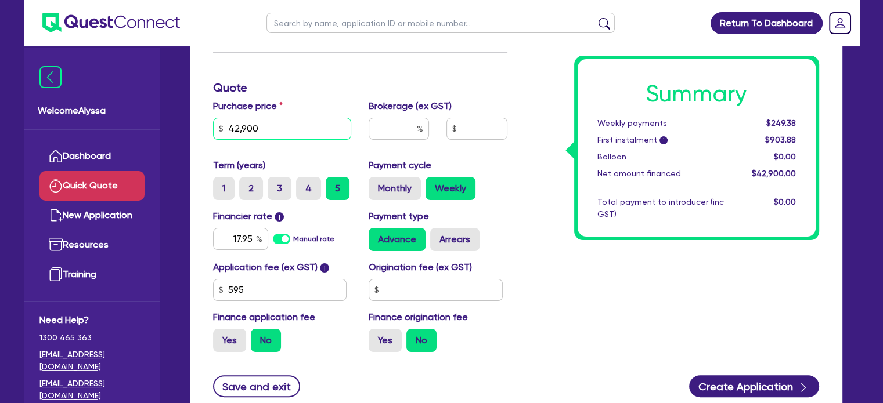
drag, startPoint x: 295, startPoint y: 132, endPoint x: 151, endPoint y: 121, distance: 143.8
click at [151, 121] on div "Welcome Alyssa Dashboard Quick Quote New Application Ref Company Ref Salesperso…" at bounding box center [442, 149] width 836 height 686
paste input "29,449.08"
type input "29,449.08"
click at [320, 100] on div "Purchase price 29,449.08" at bounding box center [282, 124] width 156 height 50
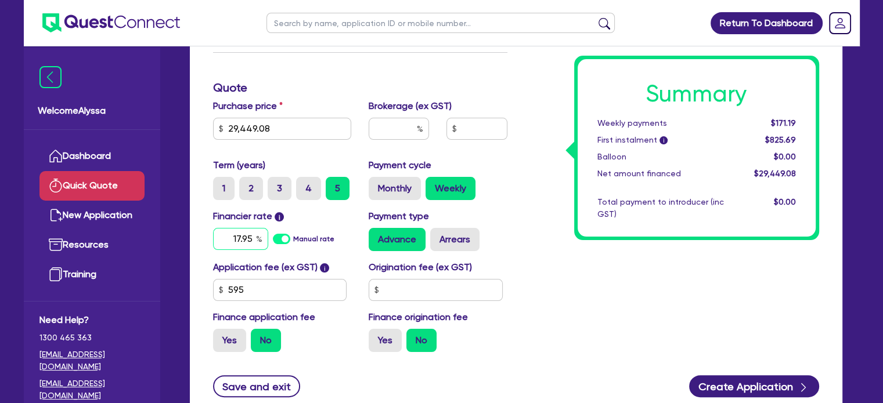
click at [241, 241] on input "17.95" at bounding box center [240, 239] width 55 height 22
type input "10.5"
click at [583, 329] on div "Summary Weekly payments $145.41 First instalment i $799.91 Balloon $0.00 Net am…" at bounding box center [672, 148] width 312 height 428
click at [309, 190] on label "4" at bounding box center [308, 188] width 25 height 23
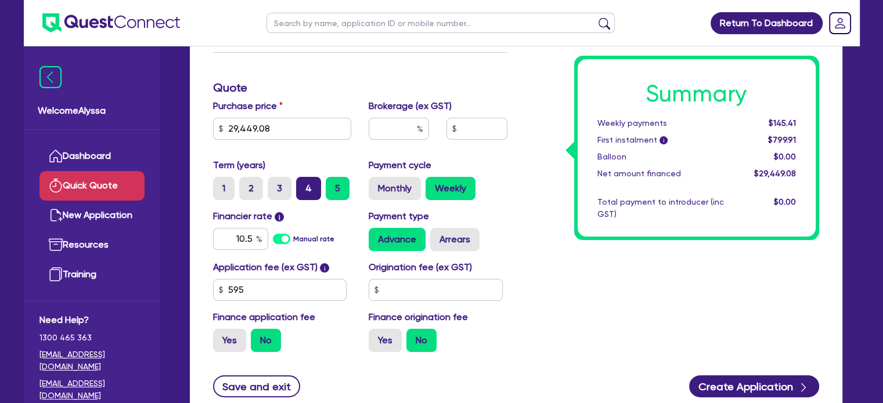
click at [304, 185] on input "4" at bounding box center [300, 181] width 8 height 8
radio input "true"
click at [406, 194] on label "Monthly" at bounding box center [395, 188] width 52 height 23
click at [376, 185] on input "Monthly" at bounding box center [373, 181] width 8 height 8
radio input "true"
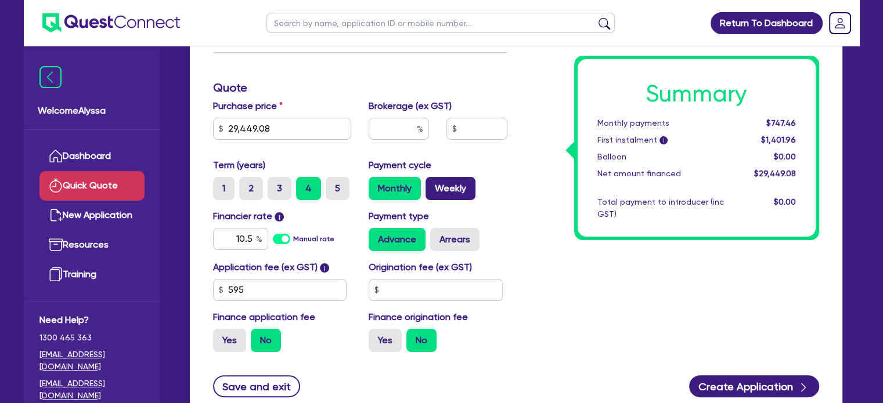
click at [454, 188] on label "Weekly" at bounding box center [450, 188] width 50 height 23
click at [433, 185] on input "Weekly" at bounding box center [429, 181] width 8 height 8
radio input "true"
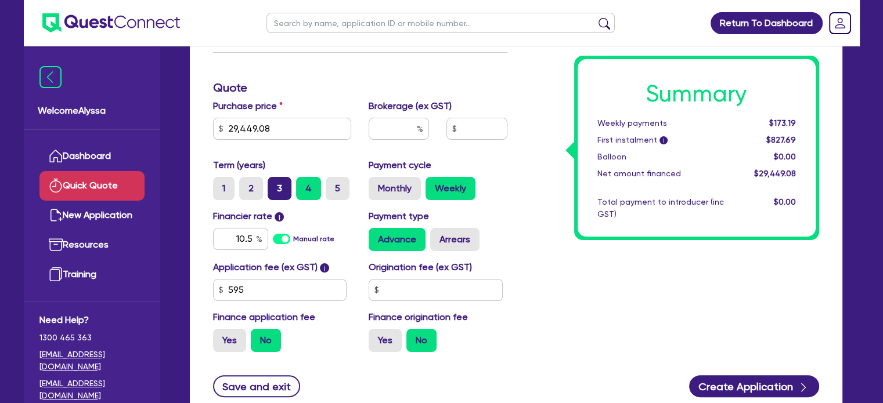
click at [283, 195] on label "3" at bounding box center [280, 188] width 24 height 23
click at [275, 185] on input "3" at bounding box center [272, 181] width 8 height 8
radio input "true"
click at [310, 194] on label "4" at bounding box center [308, 188] width 25 height 23
click at [304, 185] on input "4" at bounding box center [300, 181] width 8 height 8
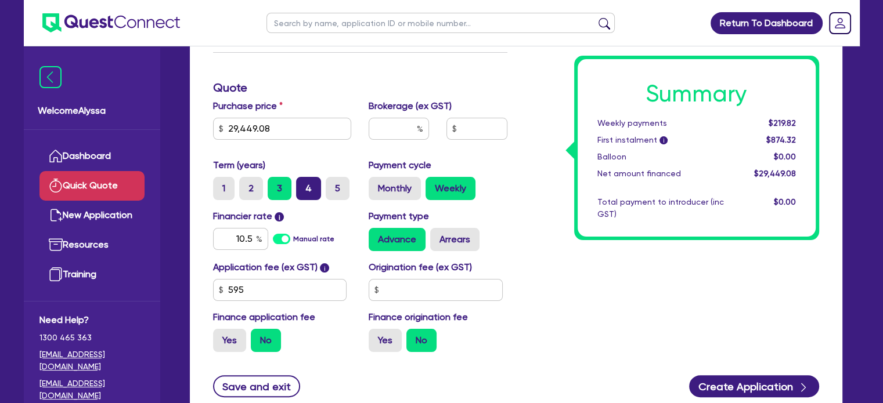
radio input "true"
click at [382, 187] on label "Monthly" at bounding box center [395, 188] width 52 height 23
click at [376, 185] on input "Monthly" at bounding box center [373, 181] width 8 height 8
radio input "true"
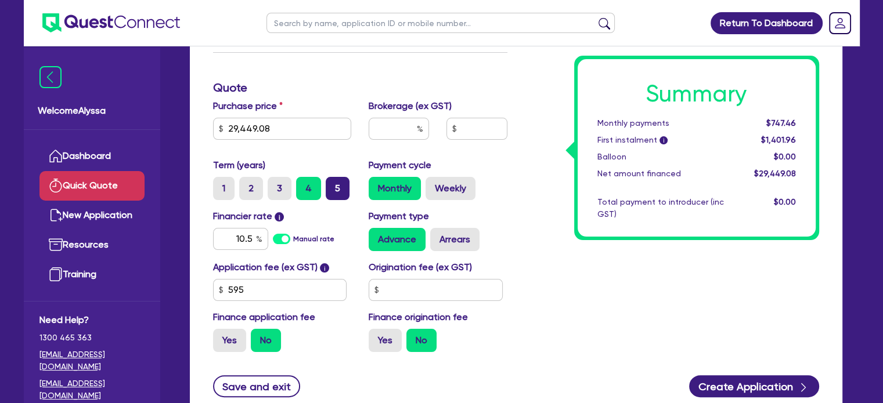
click at [338, 190] on label "5" at bounding box center [338, 188] width 24 height 23
click at [333, 185] on input "5" at bounding box center [330, 181] width 8 height 8
radio input "true"
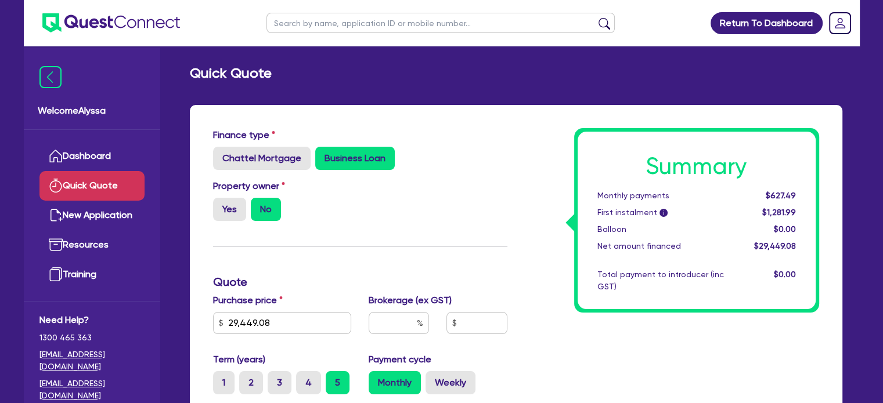
scroll to position [102, 0]
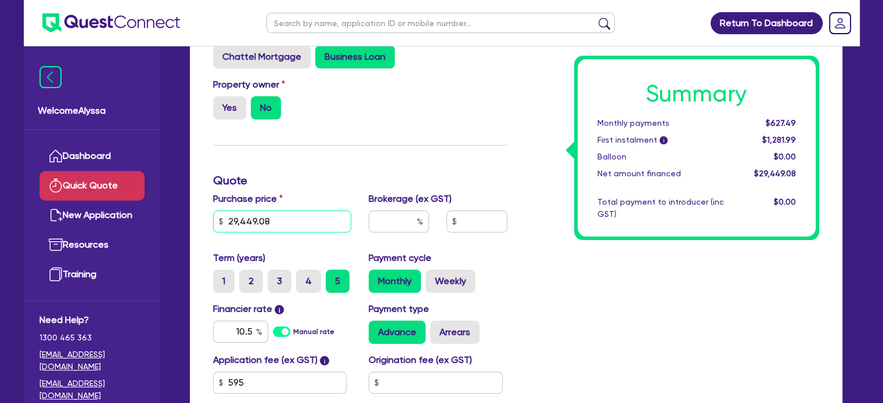
drag, startPoint x: 277, startPoint y: 222, endPoint x: 170, endPoint y: 206, distance: 108.6
click at [170, 206] on div "Welcome Alyssa Dashboard Quick Quote New Application Ref Company Ref Salesperso…" at bounding box center [442, 241] width 836 height 686
paste input "57,200"
type input "57,200"
click at [312, 190] on div "Finance type Chattel Mortgage Business Loan Asset type category Select Cars and…" at bounding box center [360, 241] width 312 height 428
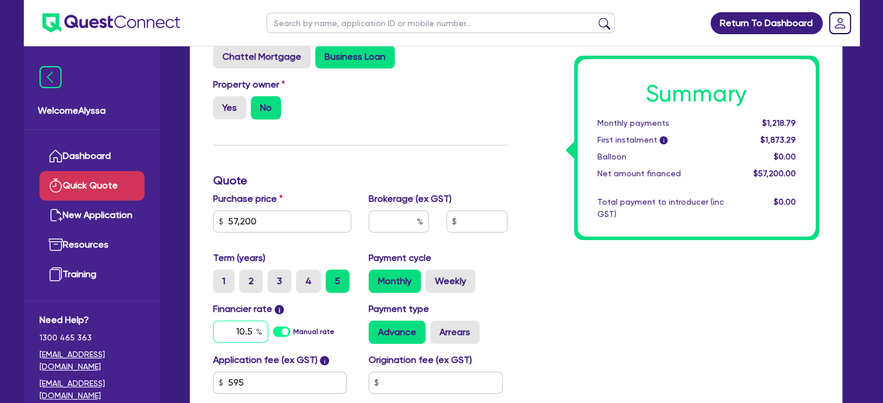
click at [233, 332] on input "10.5" at bounding box center [240, 332] width 55 height 22
type input "17.95"
click at [528, 367] on div "Summary Monthly payments $1,429.57 First instalment i $2,084.07 Balloon $0.00 N…" at bounding box center [672, 241] width 312 height 428
click at [383, 222] on input "text" at bounding box center [399, 222] width 60 height 22
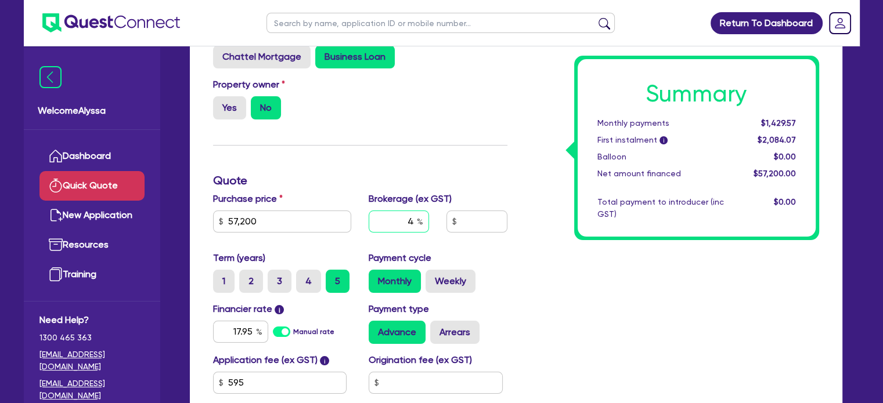
type input "4"
type input "2,288"
click at [591, 239] on div "Summary Monthly payments $1,429.57 First instalment i $2,084.07 Balloon $0.00 N…" at bounding box center [696, 148] width 245 height 185
click at [451, 282] on label "Weekly" at bounding box center [450, 281] width 50 height 23
click at [433, 277] on input "Weekly" at bounding box center [429, 274] width 8 height 8
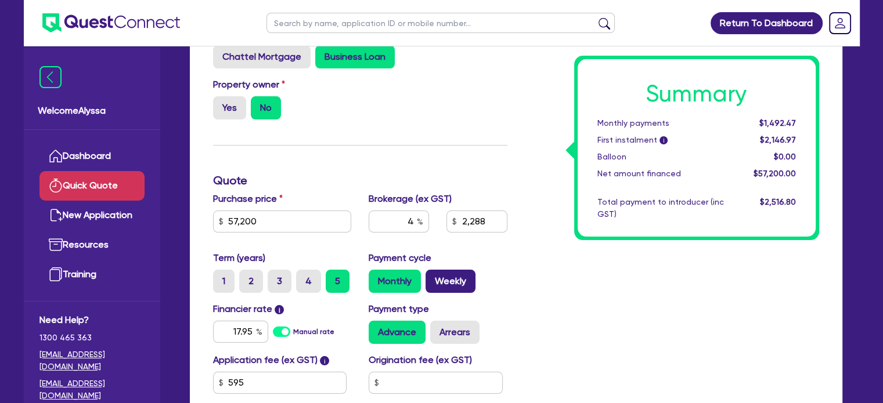
radio input "true"
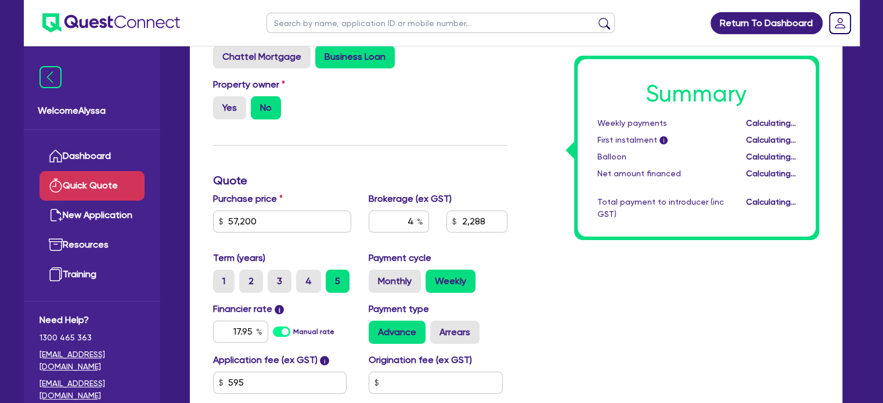
type input "2,288"
click at [411, 277] on label "Monthly" at bounding box center [395, 281] width 52 height 23
click at [376, 277] on input "Monthly" at bounding box center [373, 274] width 8 height 8
radio input "true"
type input "2,288"
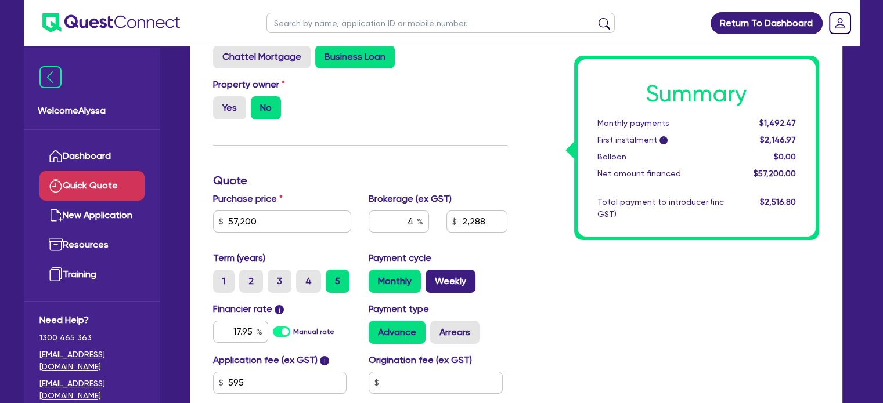
click at [450, 277] on label "Weekly" at bounding box center [450, 281] width 50 height 23
click at [433, 277] on input "Weekly" at bounding box center [429, 274] width 8 height 8
radio input "true"
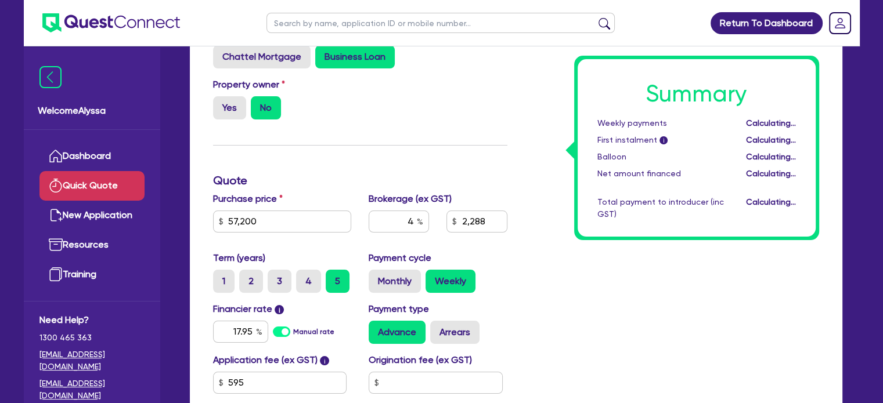
type input "2,288"
drag, startPoint x: 275, startPoint y: 234, endPoint x: 230, endPoint y: 218, distance: 47.8
click at [230, 218] on div "Purchase price 57,200" at bounding box center [282, 217] width 156 height 50
drag, startPoint x: 245, startPoint y: 219, endPoint x: 203, endPoint y: 213, distance: 42.8
click at [203, 213] on div "Finance type Chattel Mortgage Business Loan Asset type category Select Cars and…" at bounding box center [516, 258] width 652 height 510
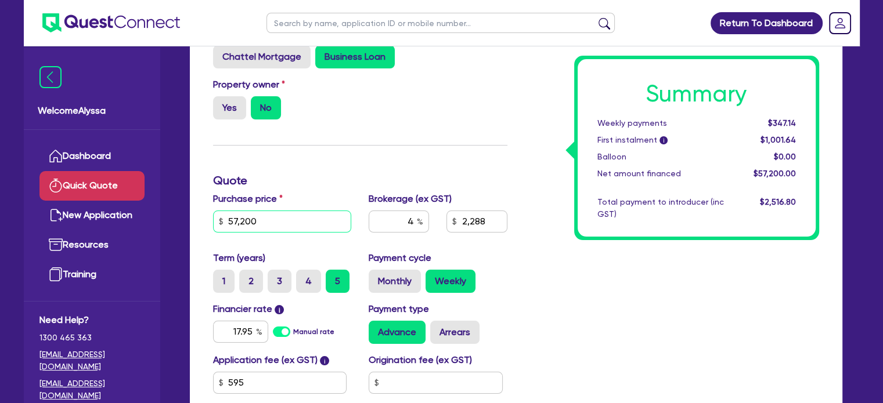
click at [263, 222] on input "57,200" at bounding box center [282, 222] width 139 height 22
drag, startPoint x: 263, startPoint y: 222, endPoint x: 186, endPoint y: 211, distance: 77.5
click at [186, 211] on div "Finance type Chattel Mortgage Business Loan Asset type category Select Cars and…" at bounding box center [516, 265] width 670 height 524
paste input "38,564.23"
type input "38,564.23"
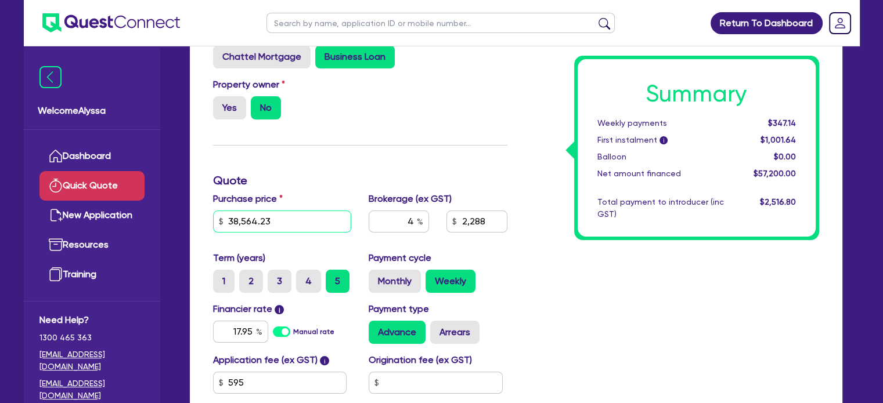
type input "1,542.57"
type input "38,564.23"
click at [392, 155] on div "Finance type Chattel Mortgage Business Loan Asset type category Select Cars and…" at bounding box center [360, 241] width 312 height 428
type input "1,542.57"
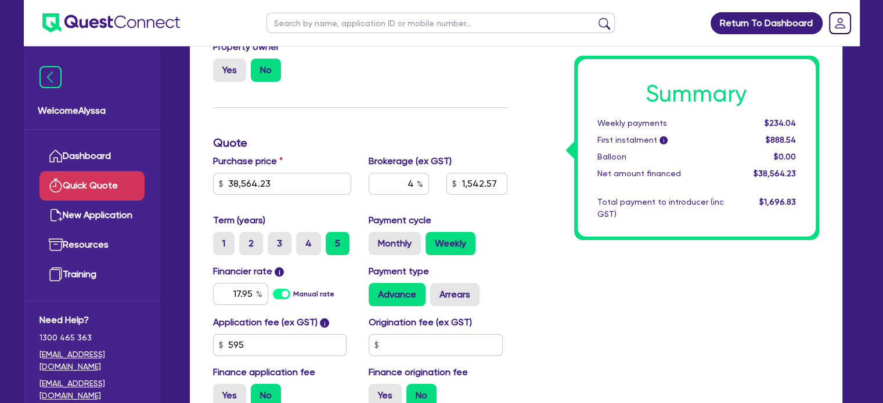
scroll to position [139, 0]
click at [247, 299] on input "17.95" at bounding box center [240, 294] width 55 height 22
type input "10.5"
type input "1,542.57"
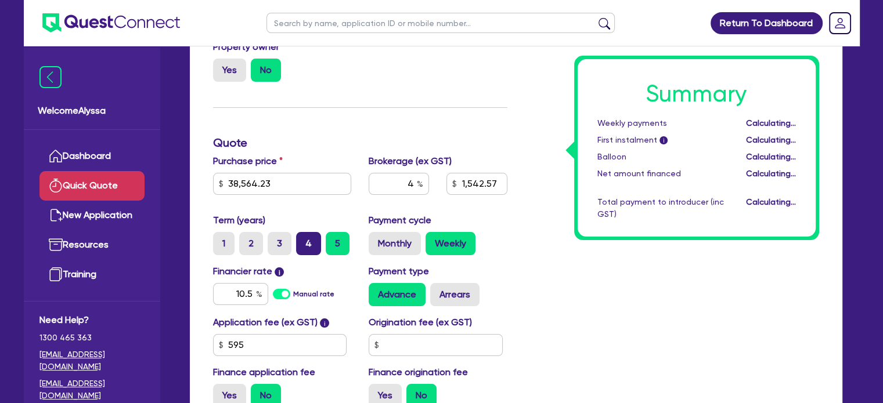
click at [311, 240] on label "4" at bounding box center [308, 243] width 25 height 23
click at [304, 240] on input "4" at bounding box center [300, 236] width 8 height 8
radio input "true"
type input "1,542.57"
click at [635, 332] on div "Summary Weekly payments $236.77 First instalment i $891.27 Balloon $0.00 Net am…" at bounding box center [672, 203] width 312 height 428
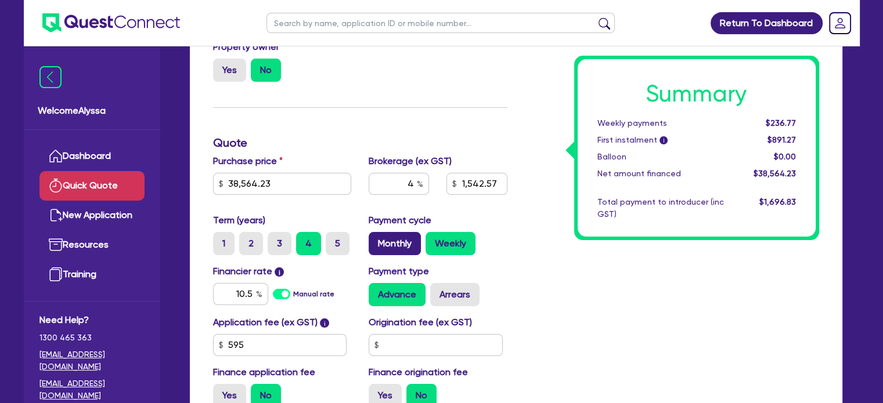
click at [406, 252] on label "Monthly" at bounding box center [395, 243] width 52 height 23
click at [376, 240] on input "Monthly" at bounding box center [373, 236] width 8 height 8
radio input "true"
type input "1,542.57"
click at [447, 244] on label "Weekly" at bounding box center [450, 243] width 50 height 23
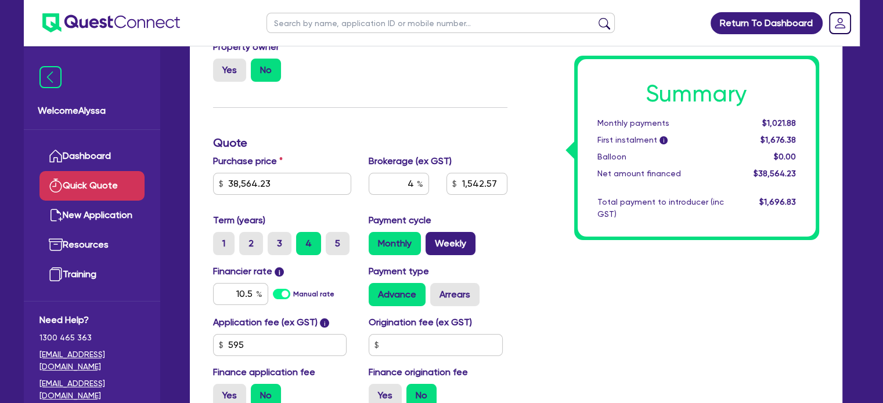
click at [433, 240] on input "Weekly" at bounding box center [429, 236] width 8 height 8
radio input "true"
type input "1,542.57"
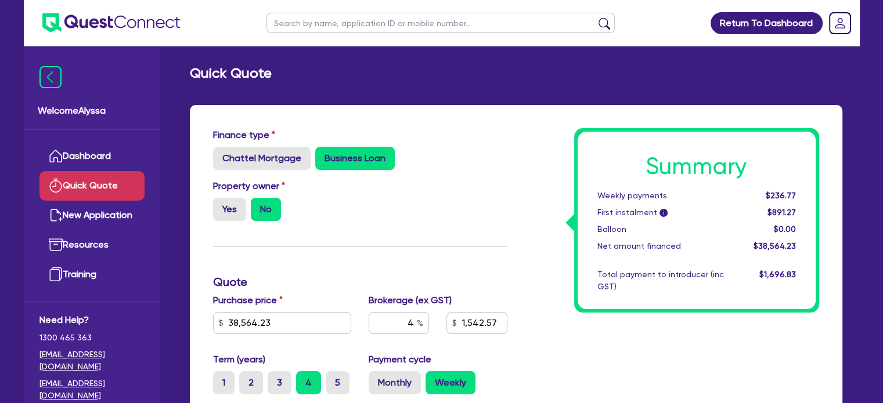
click at [290, 27] on input "text" at bounding box center [440, 23] width 348 height 20
click at [95, 150] on link "Dashboard" at bounding box center [91, 157] width 105 height 30
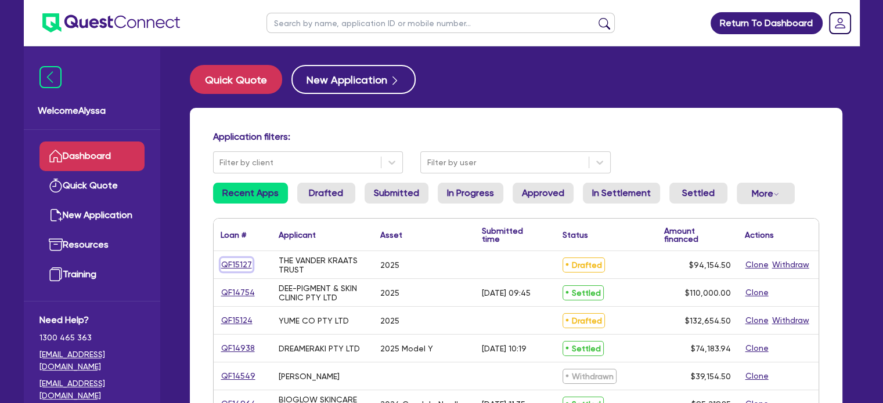
click at [234, 266] on link "QF15127" at bounding box center [237, 264] width 32 height 13
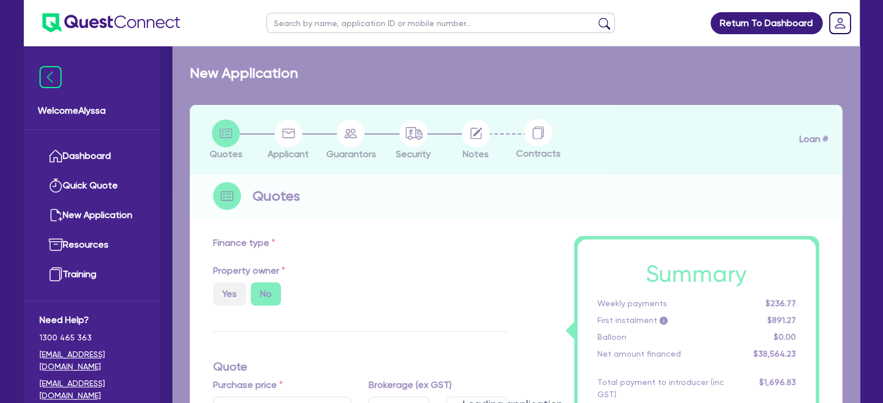
select select "SECONDARY_ASSETS"
type input "2025"
radio input "true"
type input "93,500"
type input "40"
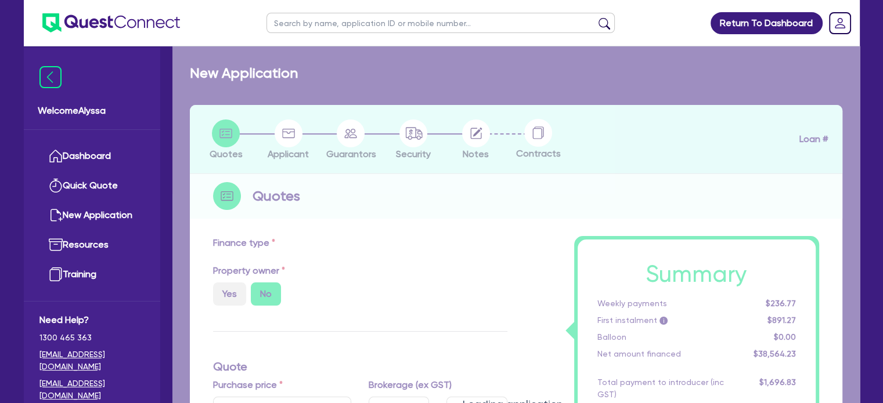
type input "37,400"
type input "3"
type input "2,824.64"
radio input "false"
radio input "true"
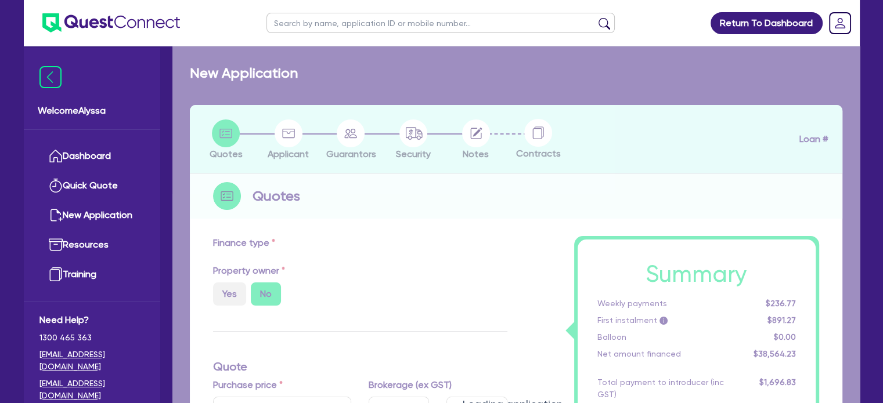
type input "6.45"
select select "MEDICAL_DENTAL_LABORATORY_EQUIPMENT"
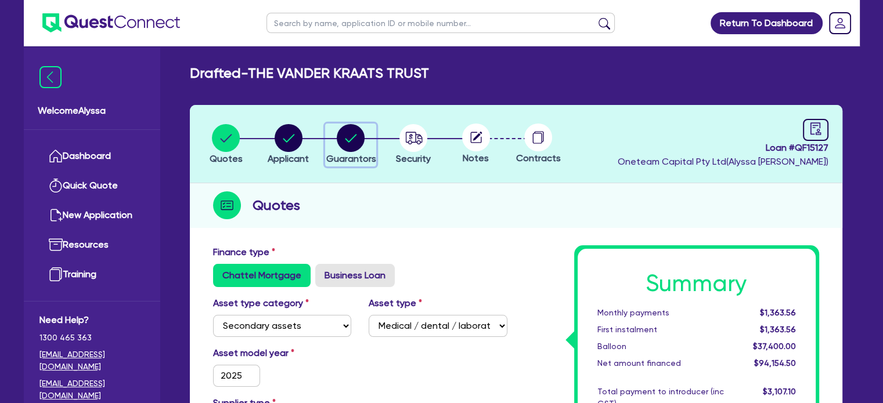
click at [356, 134] on icon "button" at bounding box center [351, 138] width 12 height 8
select select "DR"
select select "QLD"
select select "MARRIED"
select select "PROPERTY"
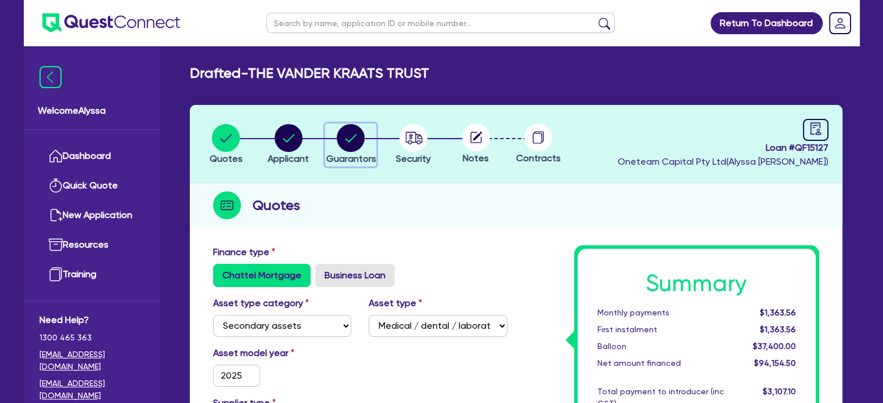
select select "INVESTMENT_PROPERTY"
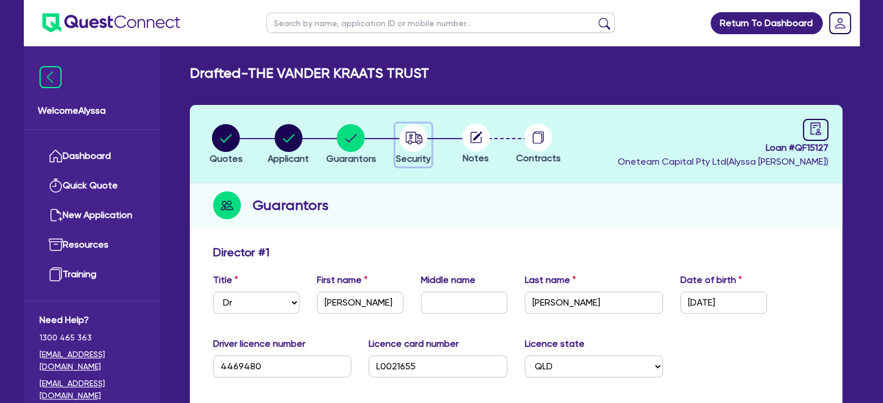
click at [417, 152] on button "Security" at bounding box center [413, 145] width 36 height 43
select select "SECONDARY_ASSETS"
select select "MEDICAL_DENTAL_LABORATORY_EQUIPMENT"
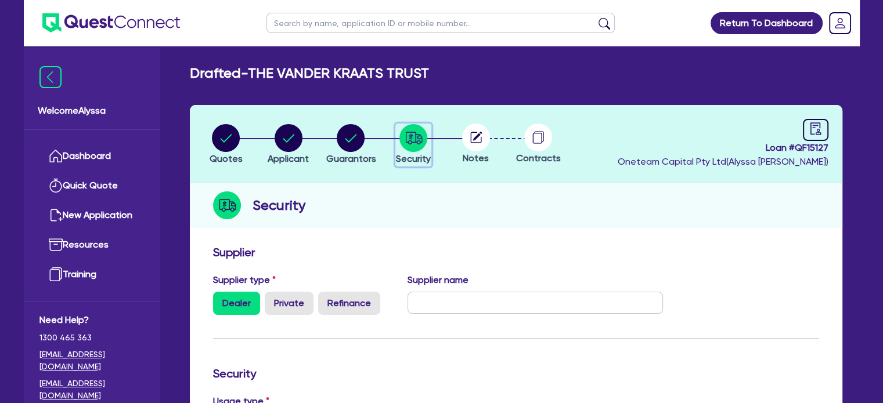
scroll to position [121, 0]
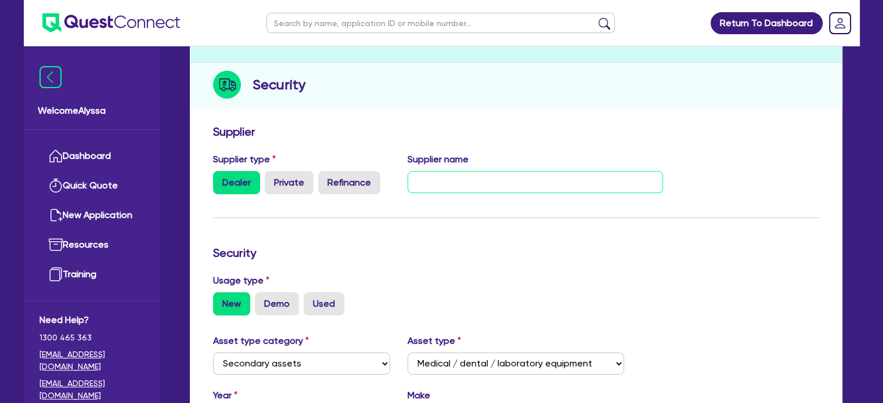
click at [432, 182] on input "text" at bounding box center [534, 182] width 255 height 22
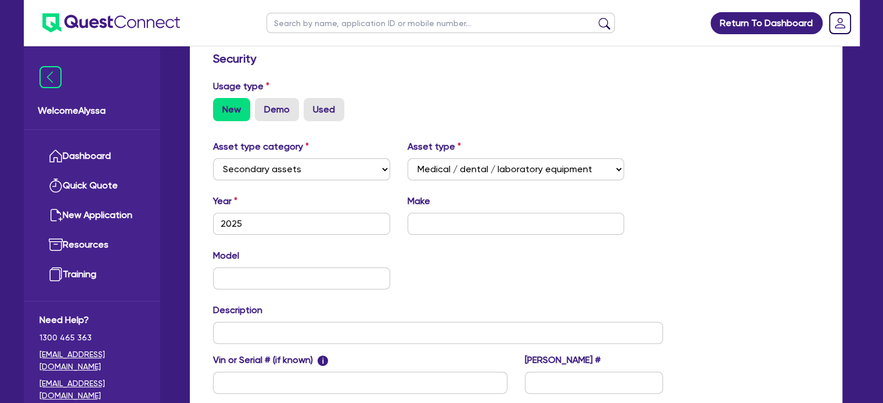
scroll to position [316, 0]
type input "Prime Platinum"
click at [436, 231] on input "text" at bounding box center [515, 223] width 216 height 22
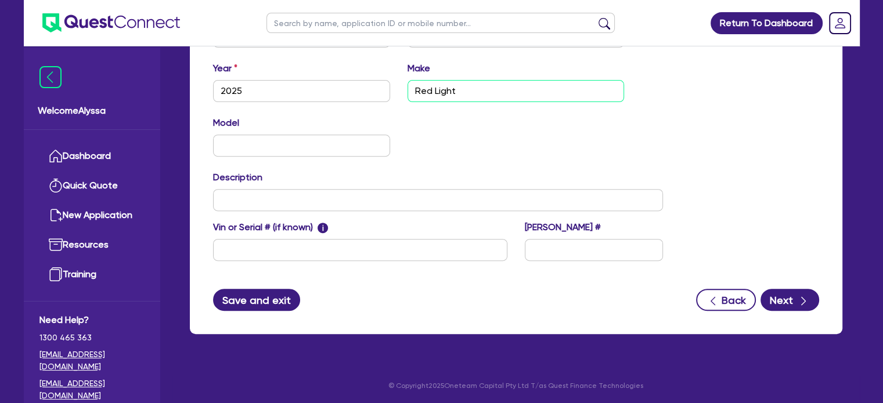
type input "Red Light"
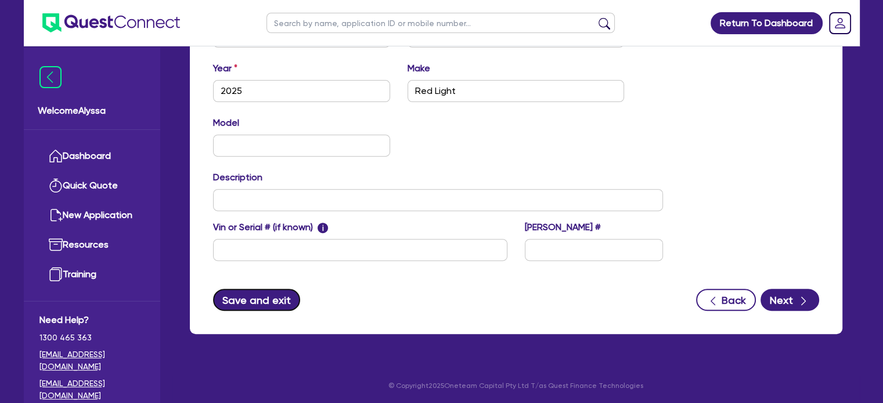
click at [266, 304] on button "Save and exit" at bounding box center [257, 300] width 88 height 22
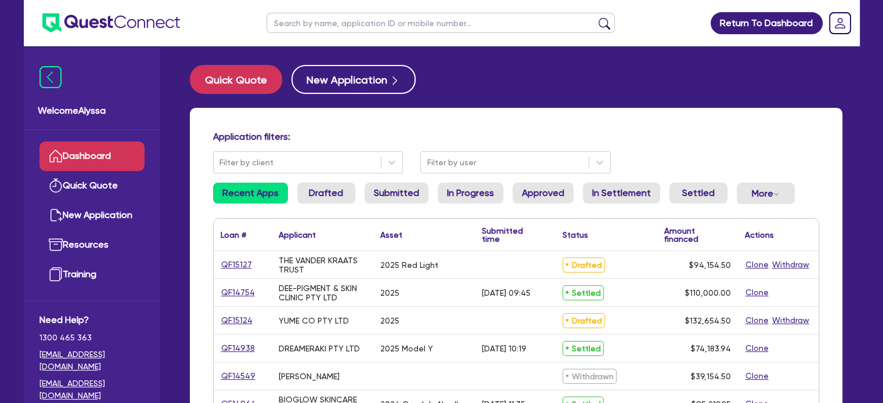
click at [353, 18] on input "text" at bounding box center [440, 23] width 348 height 20
click at [595, 17] on button "submit" at bounding box center [604, 25] width 19 height 16
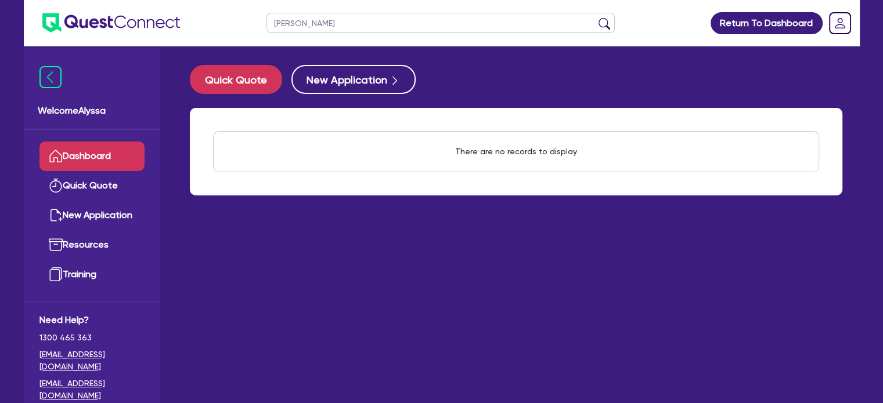
click at [352, 22] on input "danielle o'carroll" at bounding box center [440, 23] width 348 height 20
drag, startPoint x: 352, startPoint y: 22, endPoint x: 236, endPoint y: 18, distance: 116.1
click at [236, 18] on header "danielle o'carroll Return To Dashboard Edit Profile Logout" at bounding box center [442, 23] width 836 height 46
type input "danielle"
click at [595, 17] on button "submit" at bounding box center [604, 25] width 19 height 16
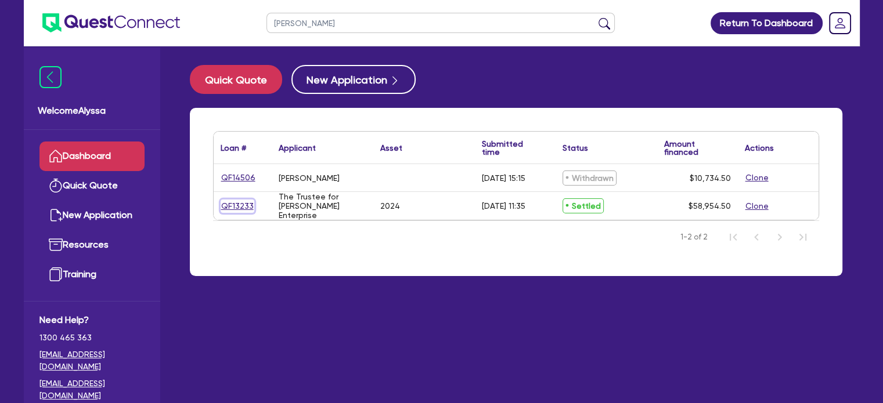
click at [239, 207] on link "QF13233" at bounding box center [238, 206] width 34 height 13
select select "SECONDARY_ASSETS"
select select "MEDICAL_DENTAL_LABORATORY_EQUIPMENT"
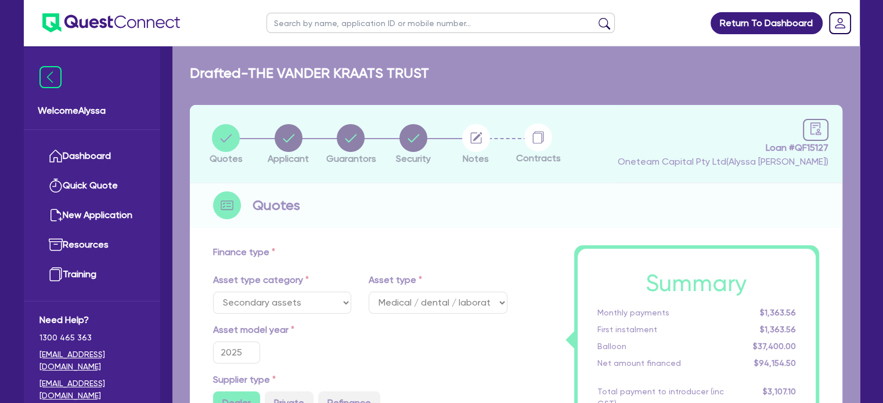
select select "TERTIARY_ASSETS"
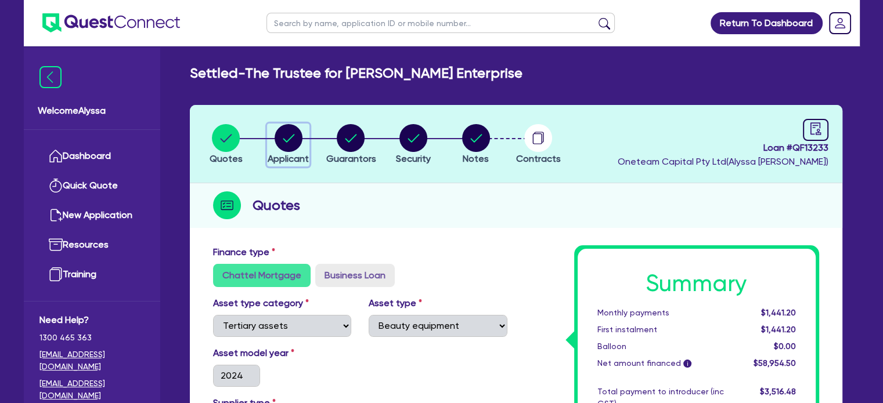
click at [279, 145] on circle "button" at bounding box center [289, 138] width 28 height 28
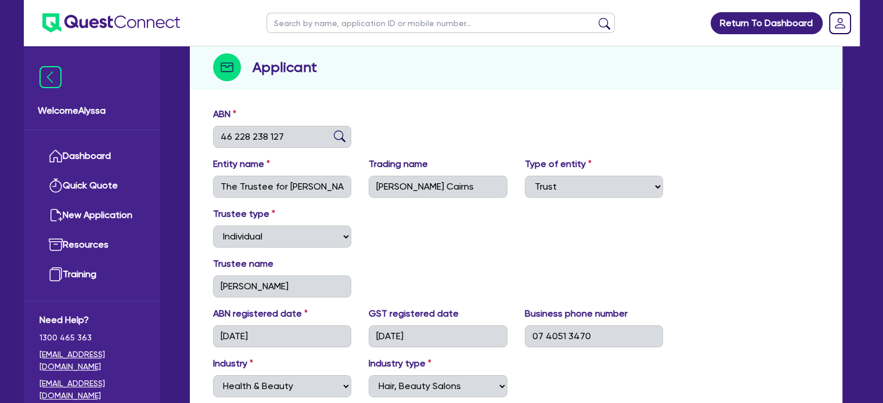
scroll to position [143, 0]
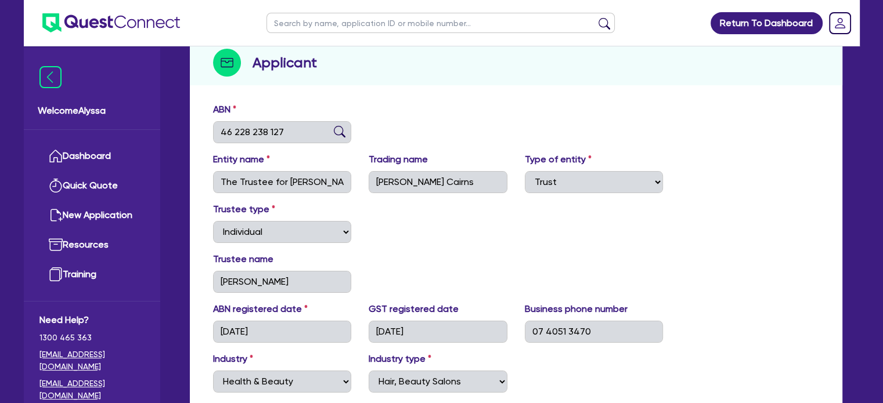
click at [315, 31] on input "text" at bounding box center [440, 23] width 348 height 20
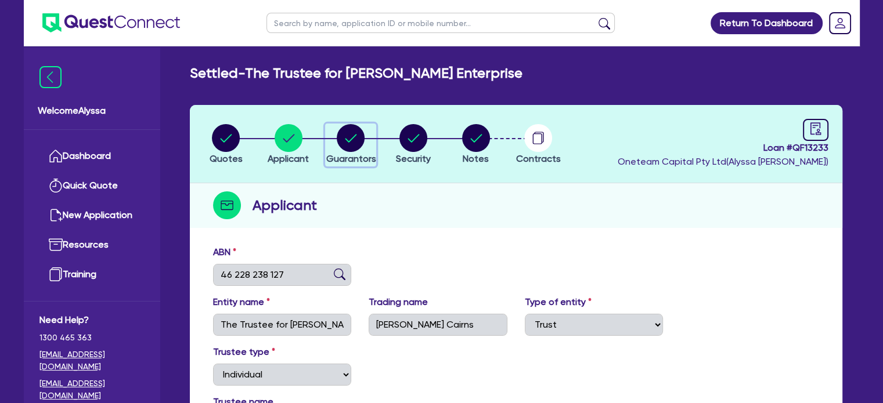
click at [344, 140] on circle "button" at bounding box center [351, 138] width 28 height 28
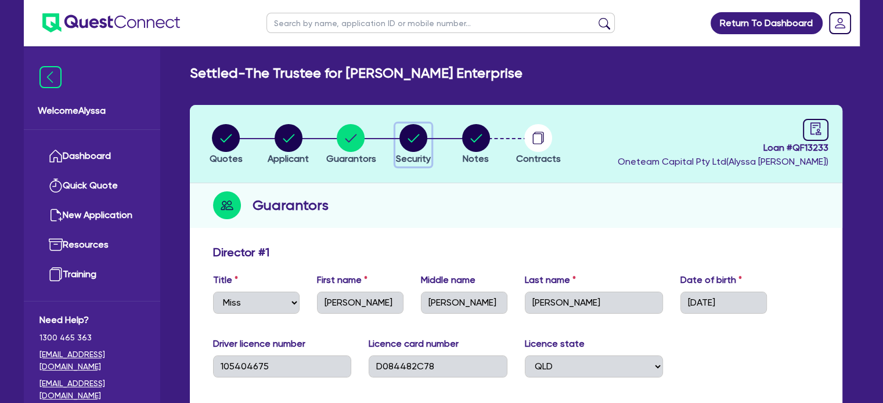
click at [417, 148] on circle "button" at bounding box center [413, 138] width 28 height 28
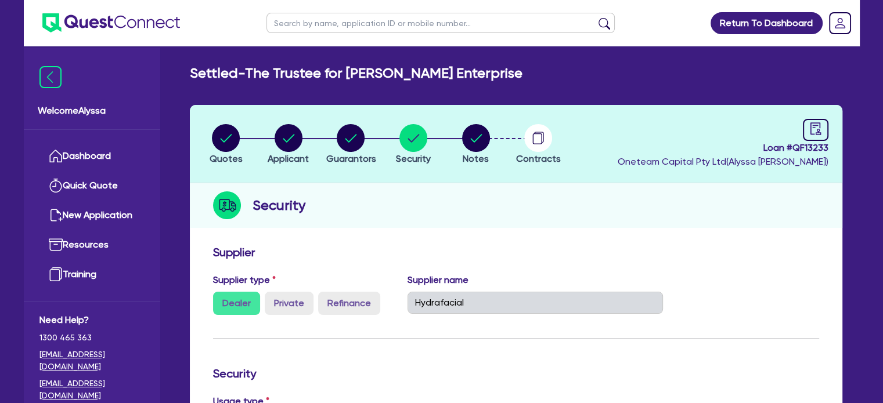
click at [312, 23] on input "text" at bounding box center [440, 23] width 348 height 20
click button "submit" at bounding box center [604, 25] width 19 height 16
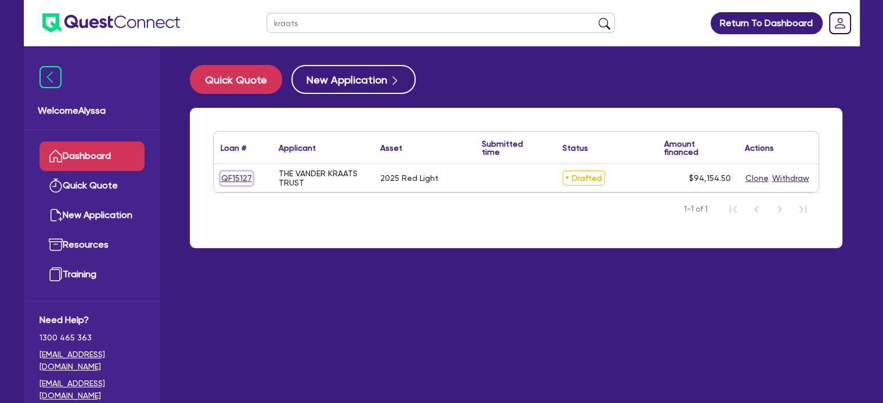
click at [241, 174] on link "QF15127" at bounding box center [237, 178] width 32 height 13
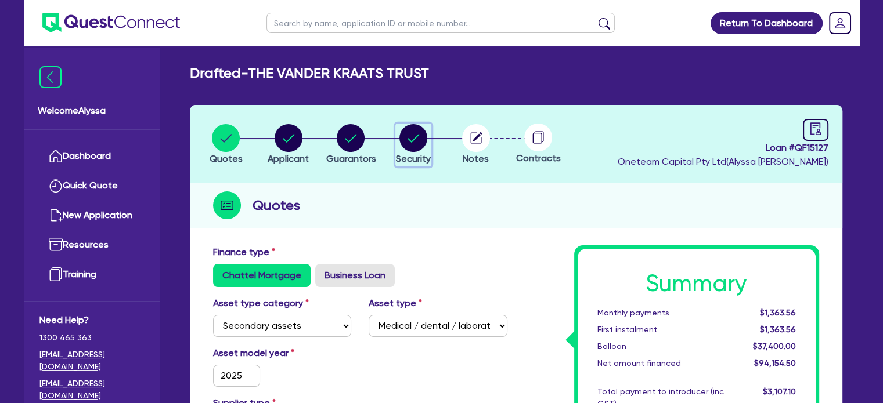
click at [413, 143] on circle "button" at bounding box center [413, 138] width 28 height 28
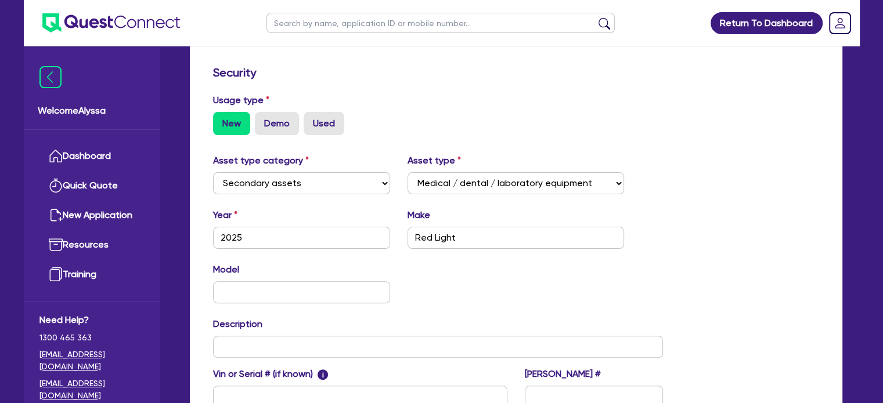
scroll to position [443, 0]
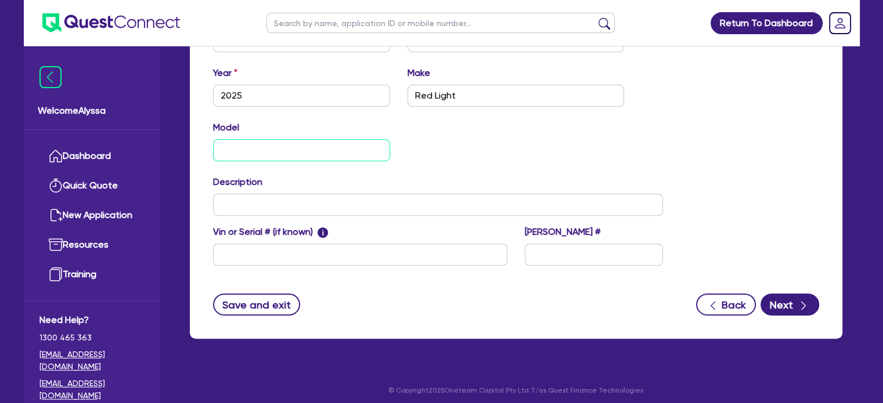
click at [305, 153] on input "text" at bounding box center [302, 150] width 178 height 22
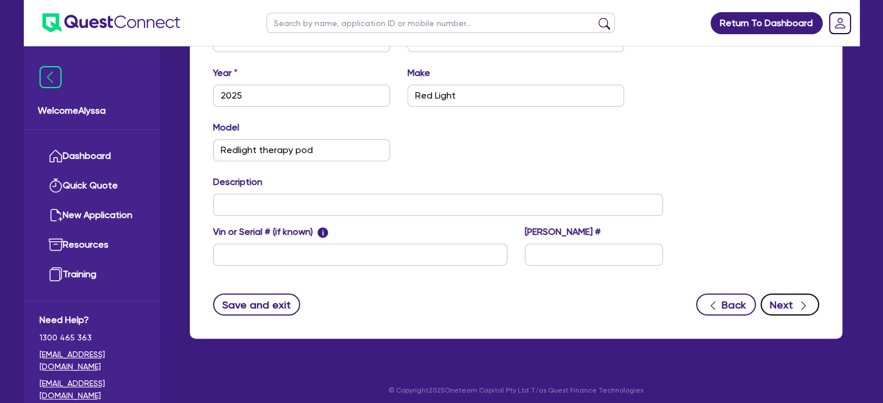
click at [793, 308] on button "Next" at bounding box center [789, 305] width 59 height 22
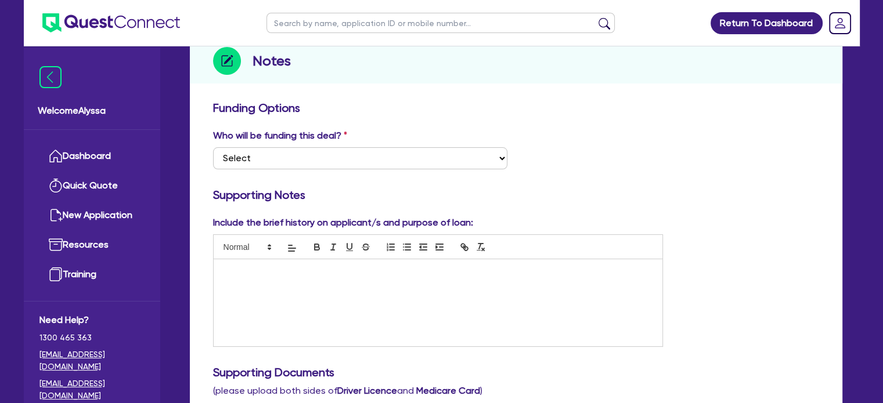
scroll to position [144, 0]
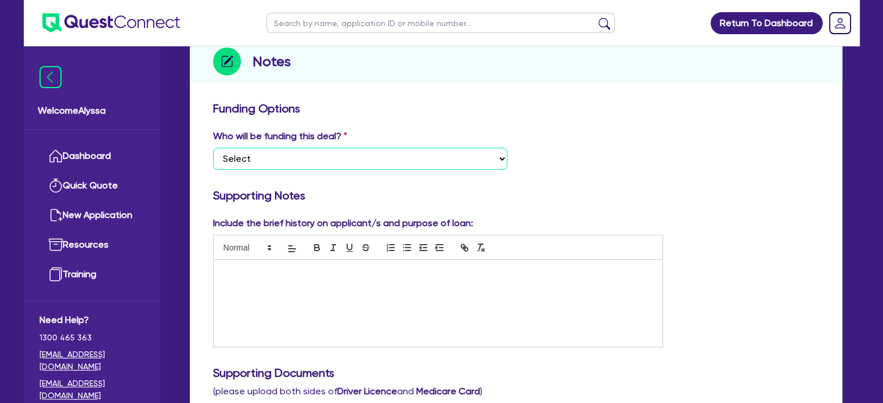
click at [323, 164] on select "Select I want Quest to fund 100% I will fund 100% I will co-fund with Quest Oth…" at bounding box center [360, 159] width 294 height 22
click at [213, 148] on select "Select I want Quest to fund 100% I will fund 100% I will co-fund with Quest Oth…" at bounding box center [360, 159] width 294 height 22
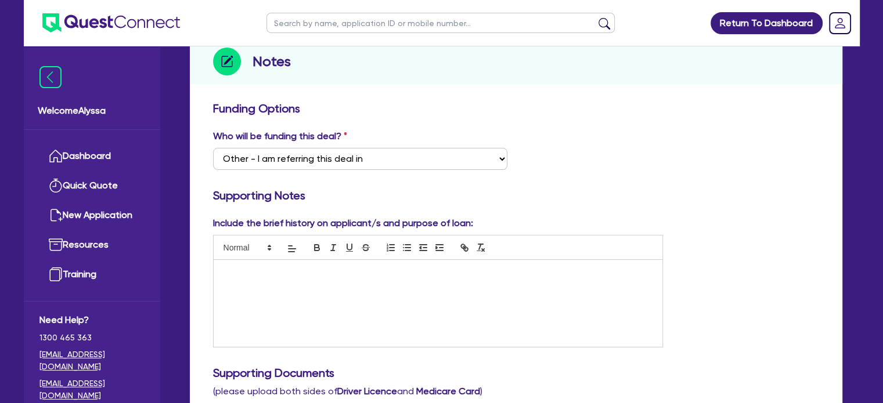
click at [234, 290] on div at bounding box center [438, 303] width 449 height 87
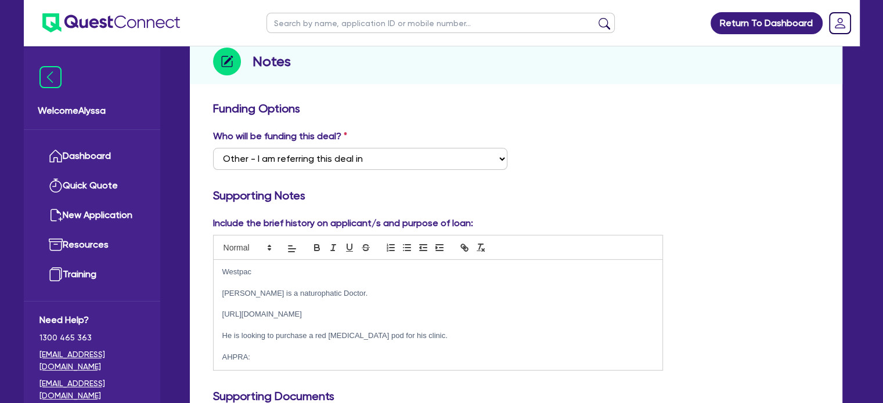
scroll to position [0, 0]
click at [371, 291] on p "Dr Vander Kraats is a naturophatic Doctor." at bounding box center [438, 293] width 432 height 10
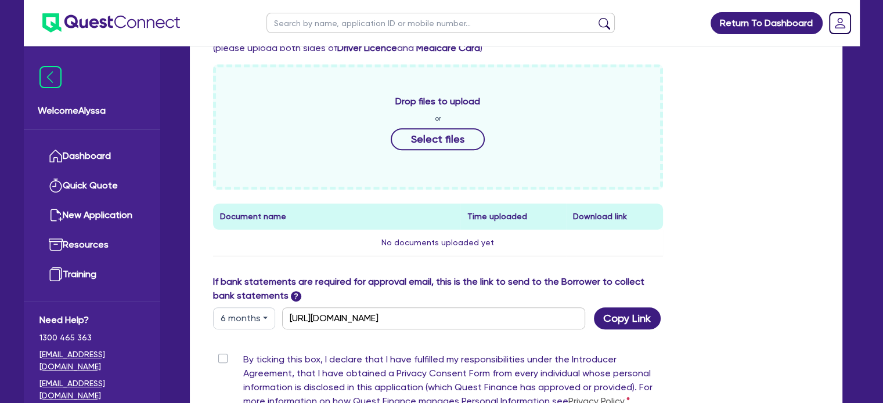
scroll to position [512, 0]
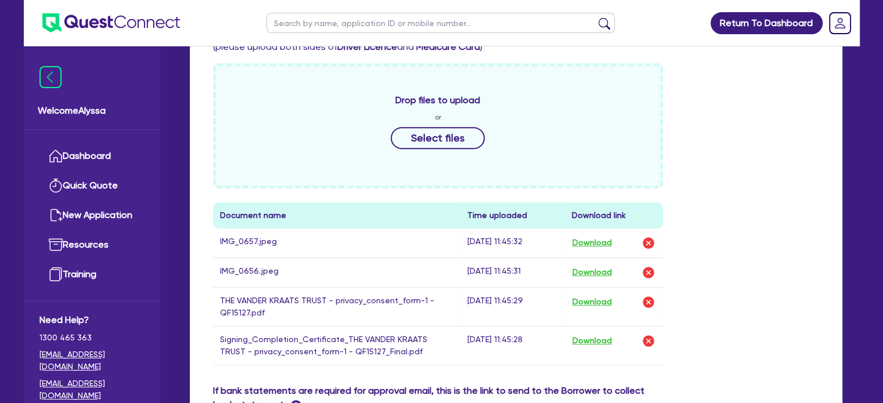
click at [771, 226] on div "Drop files to upload or Select files Document name Time uploaded Download link …" at bounding box center [515, 223] width 623 height 321
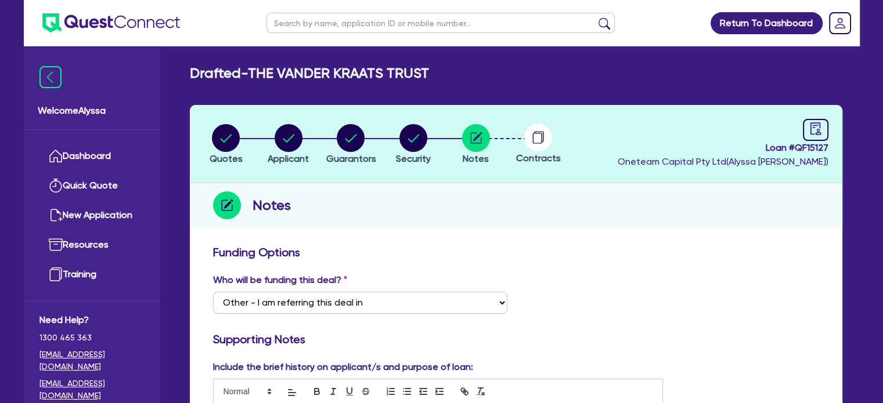
scroll to position [0, 0]
drag, startPoint x: 828, startPoint y: 148, endPoint x: 793, endPoint y: 149, distance: 35.4
click at [793, 149] on header "Quotes Applicant Guarantors Security Notes Contracts Loan # QF15127 Oneteam Cap…" at bounding box center [516, 144] width 652 height 78
copy span "QF15127"
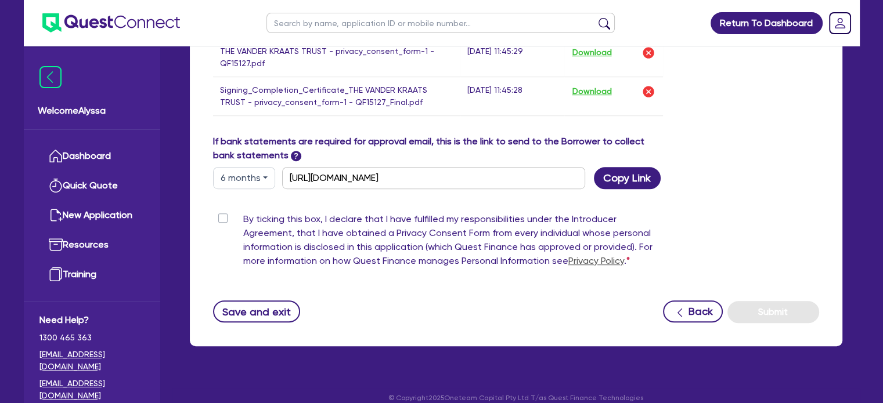
scroll to position [773, 0]
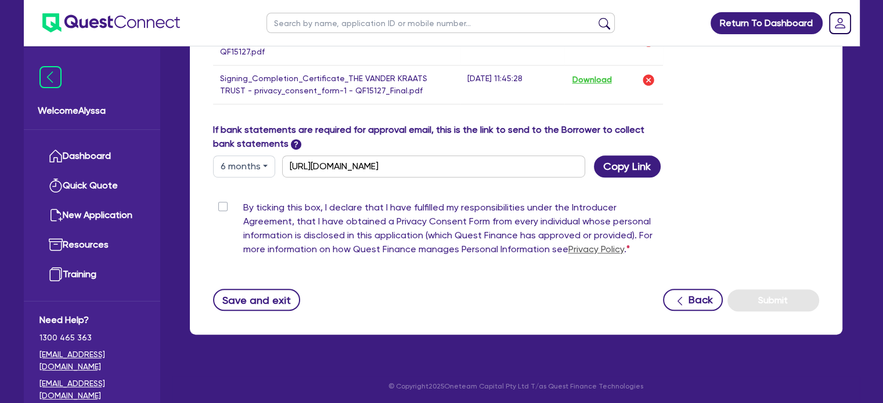
click at [243, 206] on label "By ticking this box, I declare that I have fulfilled my responsibilities under …" at bounding box center [453, 231] width 420 height 60
click at [222, 206] on input "By ticking this box, I declare that I have fulfilled my responsibilities under …" at bounding box center [217, 206] width 9 height 11
click at [759, 297] on button "Submit" at bounding box center [773, 301] width 92 height 22
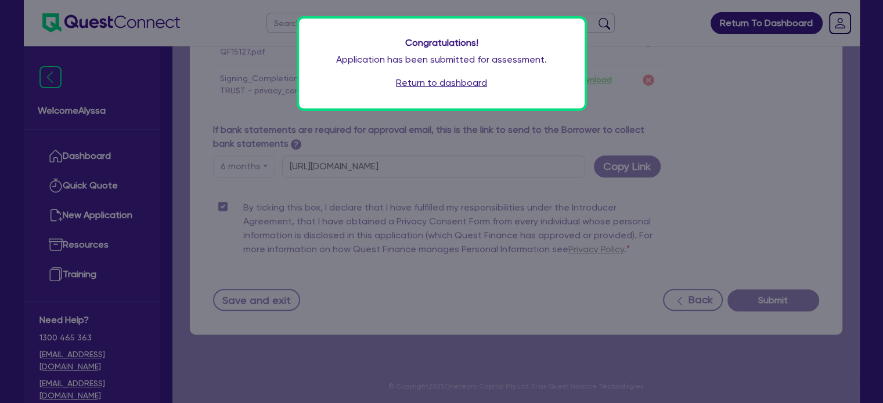
click at [436, 86] on link "Return to dashboard" at bounding box center [441, 83] width 91 height 14
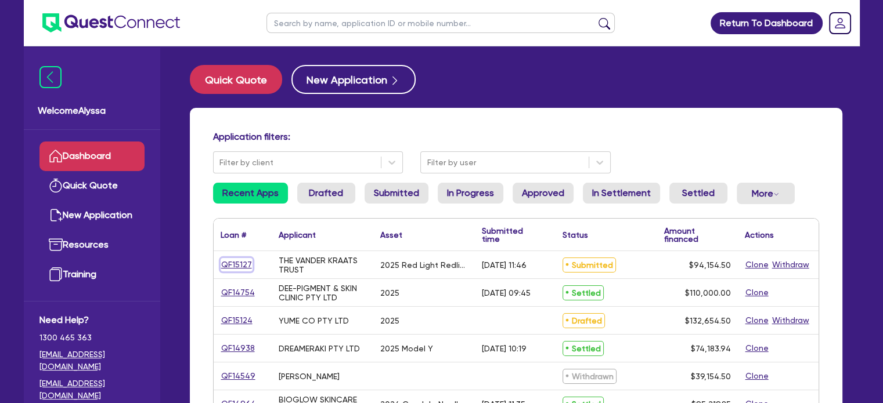
click at [239, 268] on link "QF15127" at bounding box center [237, 264] width 32 height 13
select select "SECONDARY_ASSETS"
select select "MEDICAL_DENTAL_LABORATORY_EQUIPMENT"
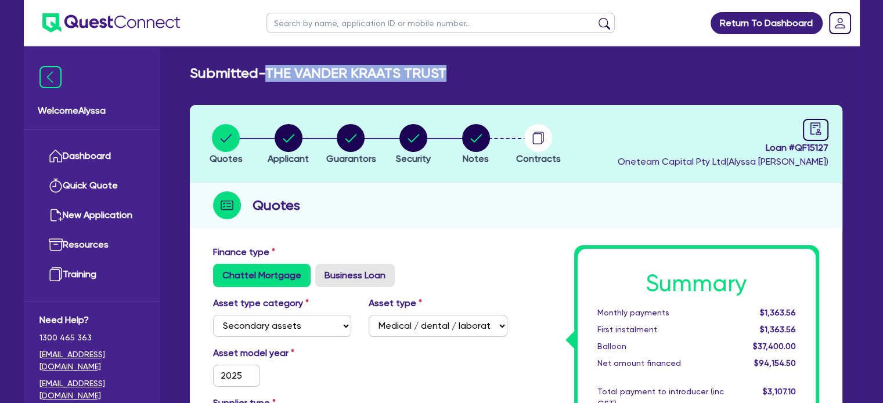
drag, startPoint x: 446, startPoint y: 81, endPoint x: 271, endPoint y: 63, distance: 175.6
copy h2 "THE VANDER KRAATS TRUST"
click at [222, 137] on circle "button" at bounding box center [226, 138] width 28 height 28
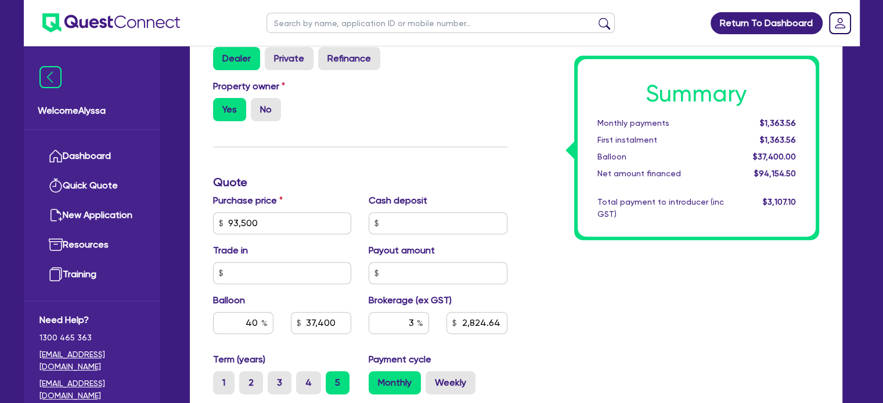
scroll to position [370, 0]
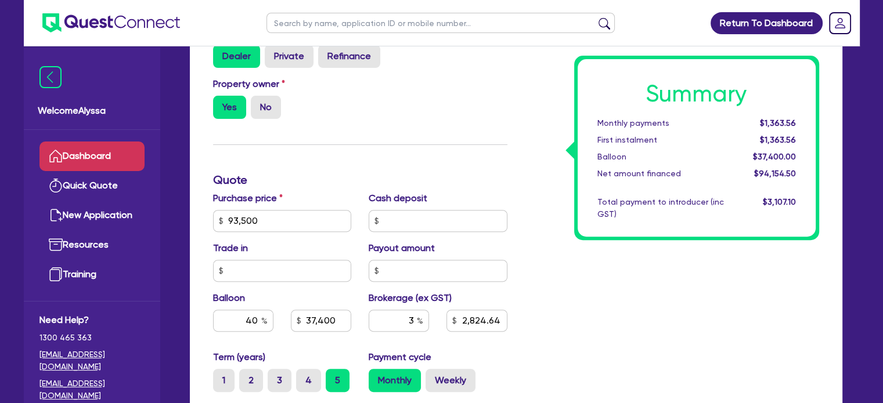
click at [95, 153] on link "Dashboard" at bounding box center [91, 157] width 105 height 30
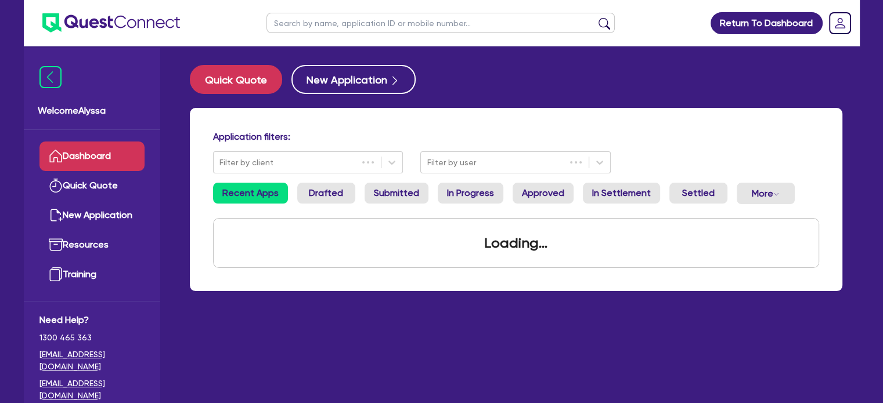
click at [95, 153] on link "Dashboard" at bounding box center [91, 157] width 105 height 30
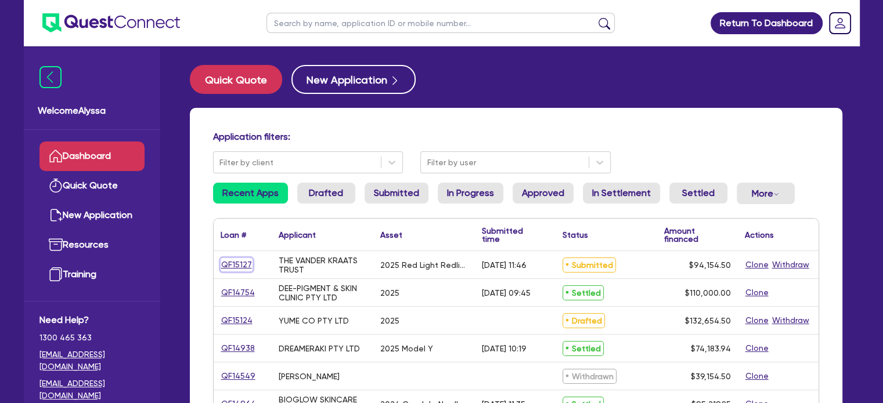
click at [238, 259] on link "QF15127" at bounding box center [237, 264] width 32 height 13
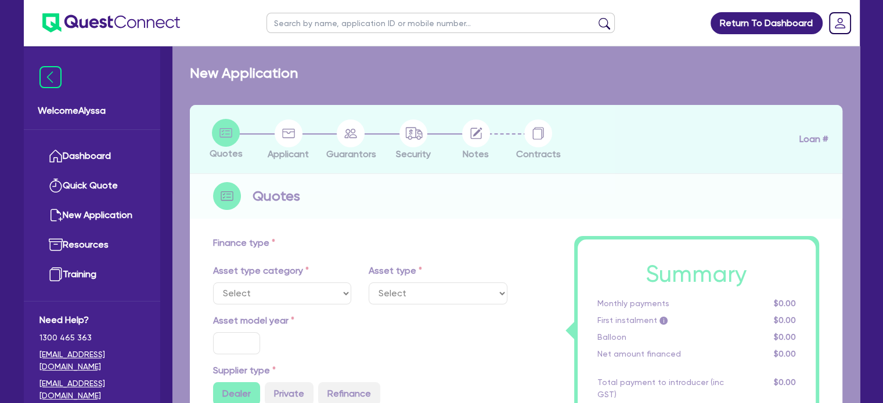
select select "SECONDARY_ASSETS"
type input "2025"
radio input "true"
type input "93,500"
type input "40"
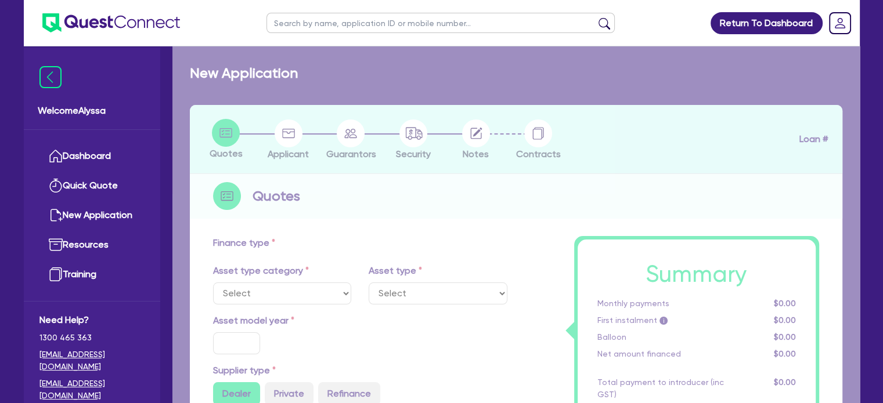
type input "37,400"
type input "3"
type input "2,824.64"
type input "6.45"
select select "MEDICAL_DENTAL_LABORATORY_EQUIPMENT"
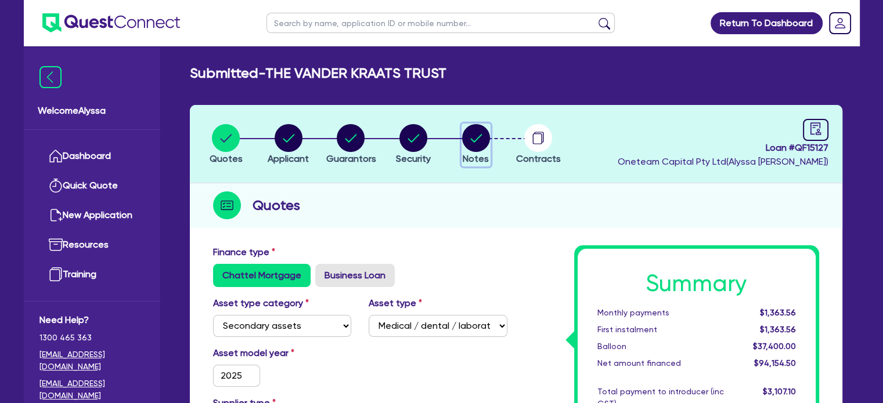
click at [485, 142] on circle "button" at bounding box center [476, 138] width 28 height 28
select select "Other"
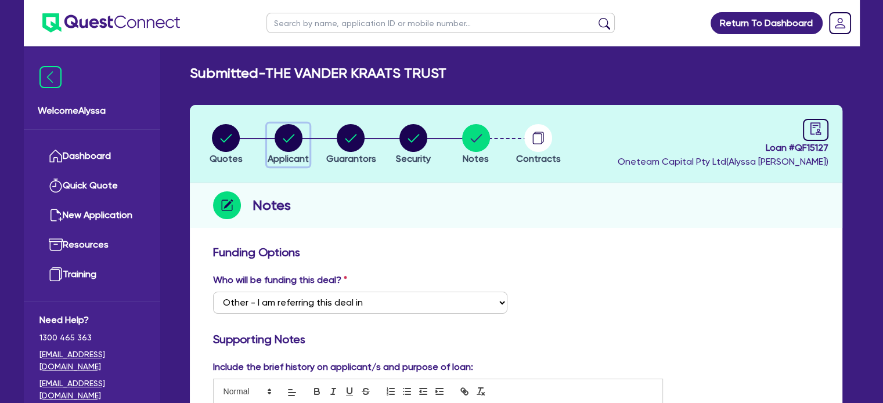
click at [281, 143] on circle "button" at bounding box center [289, 138] width 28 height 28
select select "TRUST"
select select "COMPANY"
select select "HEALTH_BEAUTY"
select select "GENERAL_PRACTICE_MEDICAL_SERVICES"
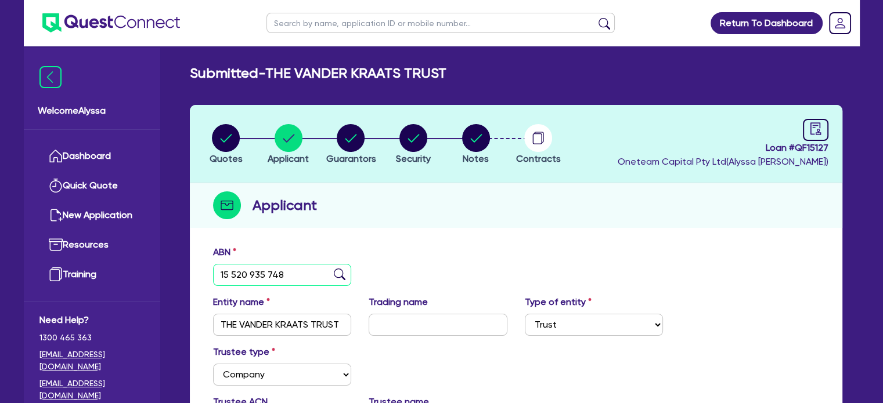
drag, startPoint x: 288, startPoint y: 276, endPoint x: 188, endPoint y: 269, distance: 100.6
click at [188, 269] on div "Quotes Applicant [GEOGRAPHIC_DATA] Security Notes Contracts Loan # QF15127 Onet…" at bounding box center [516, 382] width 670 height 554
click at [468, 143] on circle "button" at bounding box center [476, 138] width 28 height 28
select select "Other"
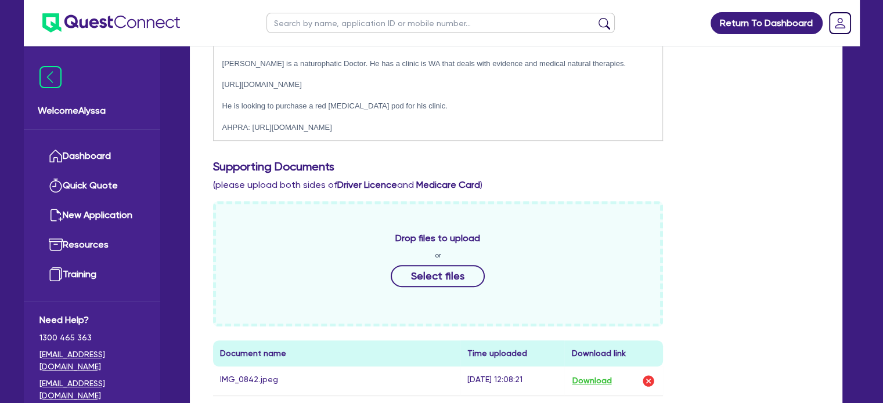
scroll to position [460, 0]
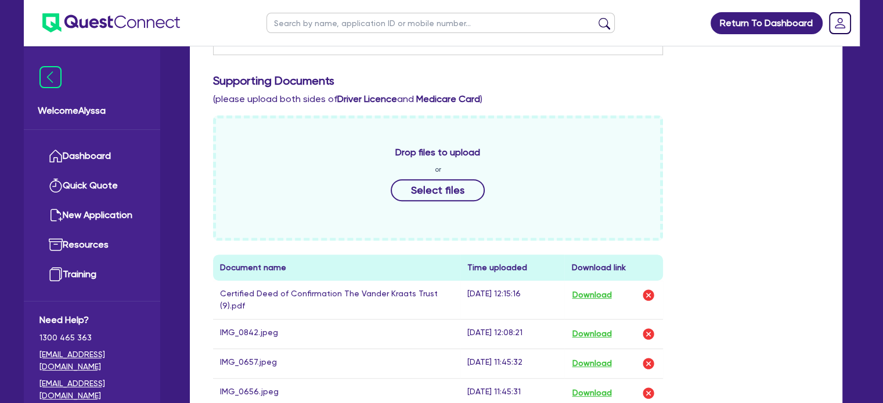
click at [362, 24] on input "text" at bounding box center [440, 23] width 348 height 20
type input "[PERSON_NAME]"
click button "submit" at bounding box center [604, 25] width 19 height 16
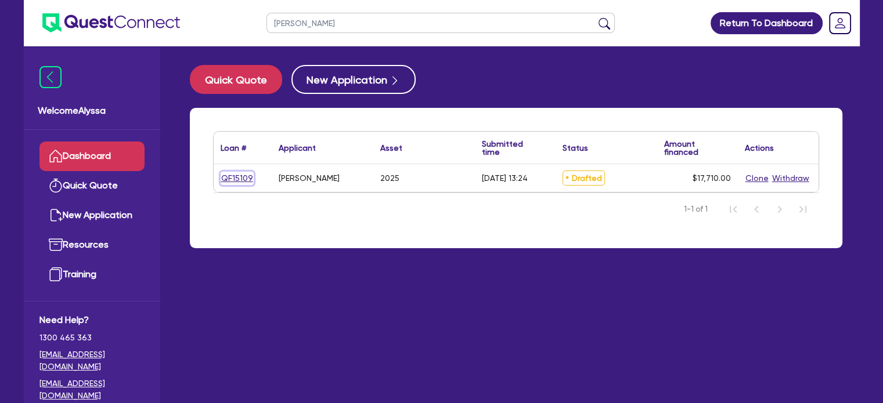
click at [231, 175] on link "QF15109" at bounding box center [237, 178] width 33 height 13
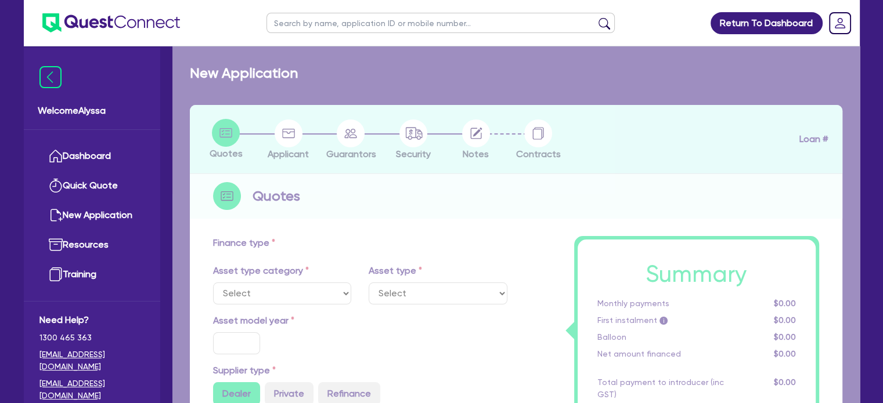
select select "TERTIARY_ASSETS"
type input "2025"
radio input "true"
type input "17,710"
type input "5.08"
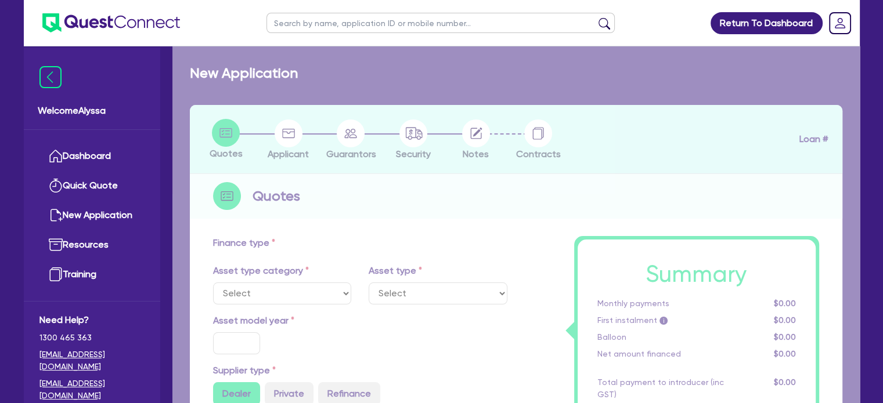
type input "900"
type input "11"
select select "BEAUTY_EQUIPMENT"
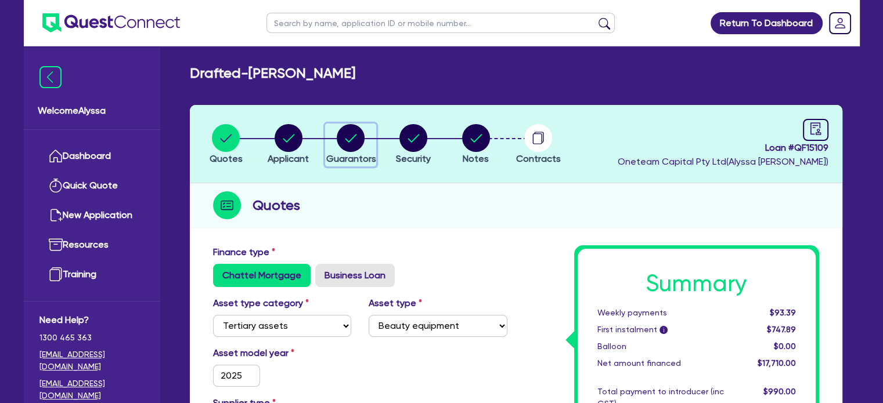
click at [358, 140] on circle "button" at bounding box center [351, 138] width 28 height 28
select select "MRS"
select select "QLD"
select select "MARRIED"
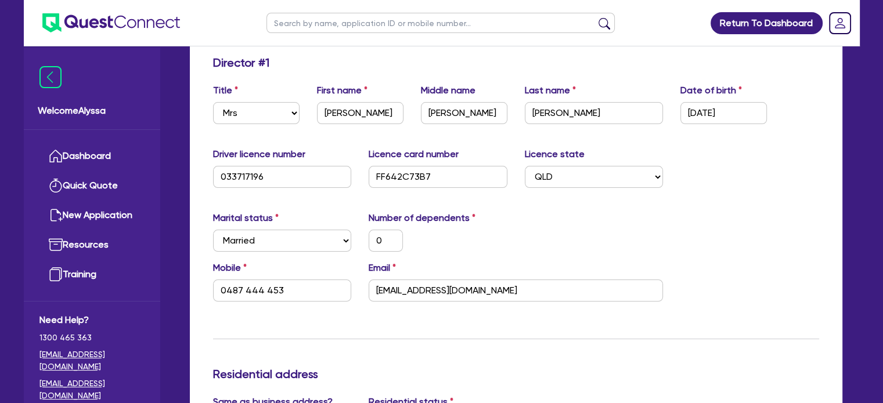
scroll to position [192, 0]
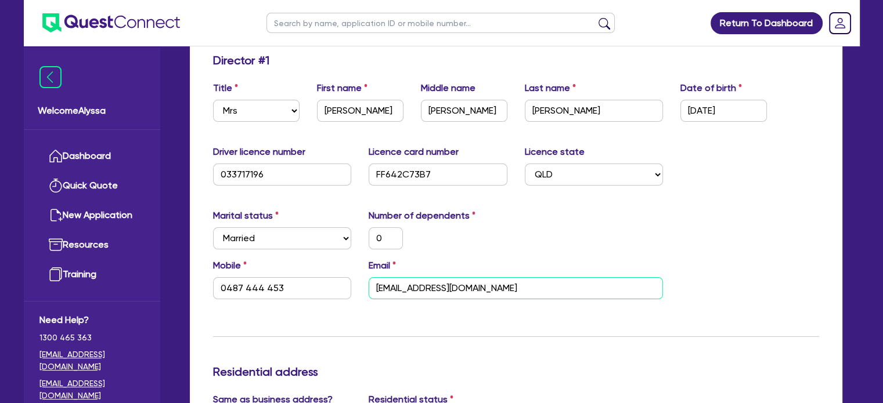
drag, startPoint x: 556, startPoint y: 281, endPoint x: 349, endPoint y: 283, distance: 207.2
click at [349, 283] on div "Mobile [PHONE_NUMBER] Email [EMAIL_ADDRESS][DOMAIN_NAME]" at bounding box center [515, 284] width 623 height 50
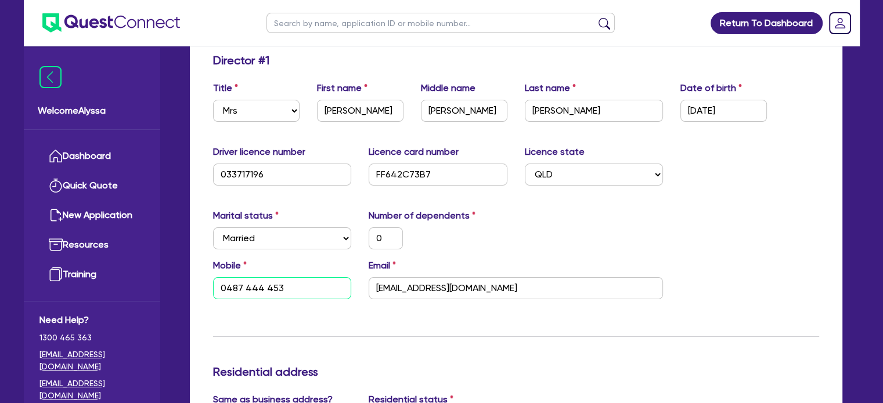
drag, startPoint x: 297, startPoint y: 286, endPoint x: 207, endPoint y: 281, distance: 90.1
click at [207, 281] on div "Mobile [PHONE_NUMBER]" at bounding box center [282, 279] width 156 height 41
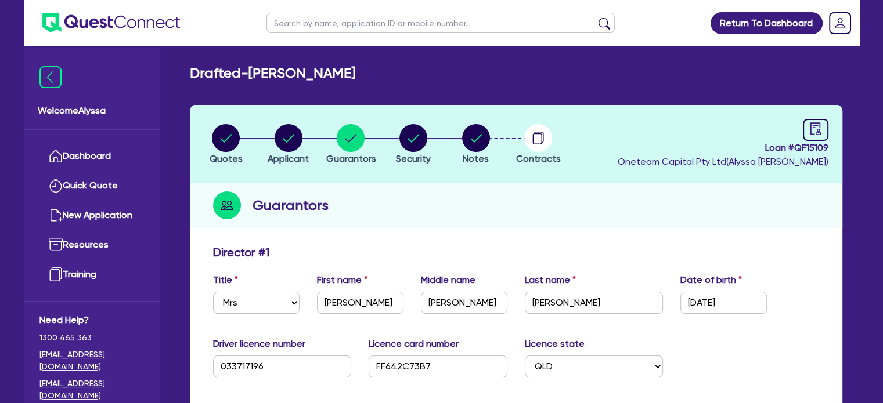
drag, startPoint x: 360, startPoint y: 80, endPoint x: 257, endPoint y: 68, distance: 103.3
click at [257, 68] on div "Drafted - [PERSON_NAME]" at bounding box center [516, 73] width 670 height 17
copy h2 "[PERSON_NAME]"
drag, startPoint x: 829, startPoint y: 145, endPoint x: 796, endPoint y: 146, distance: 32.5
click at [796, 146] on header "Quotes Applicant [GEOGRAPHIC_DATA] Security Notes Contracts Loan # QF15109 Onet…" at bounding box center [516, 144] width 652 height 78
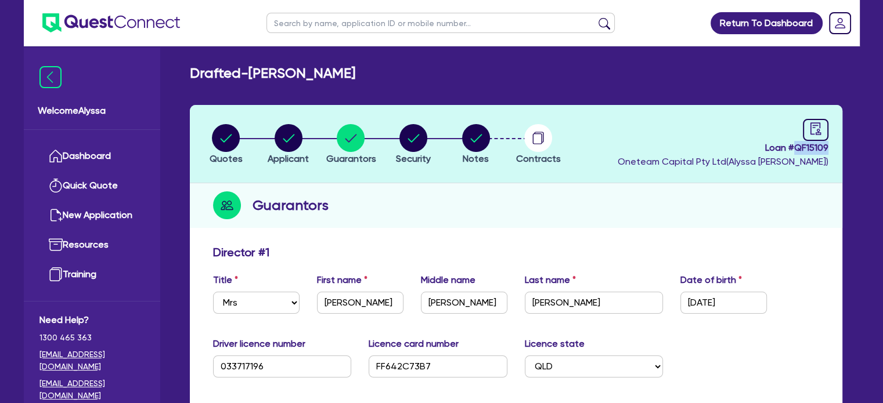
copy span "QF15109"
click at [227, 146] on circle "button" at bounding box center [226, 138] width 28 height 28
select select "TERTIARY_ASSETS"
select select "BEAUTY_EQUIPMENT"
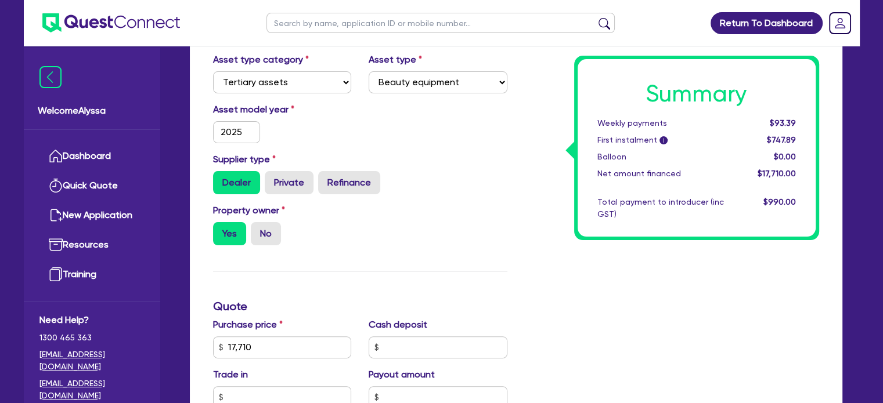
scroll to position [327, 0]
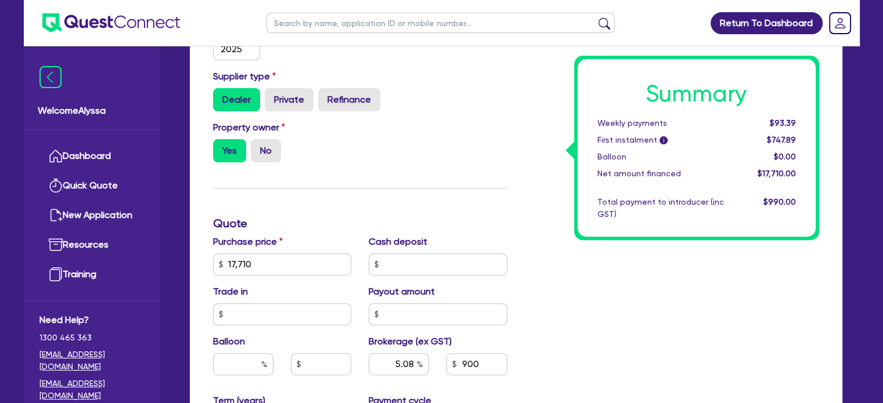
click at [306, 18] on input "text" at bounding box center [440, 23] width 348 height 20
paste input "[EMAIL_ADDRESS][DOMAIN_NAME]"
type input "[EMAIL_ADDRESS][DOMAIN_NAME]"
click button "submit" at bounding box center [604, 25] width 19 height 16
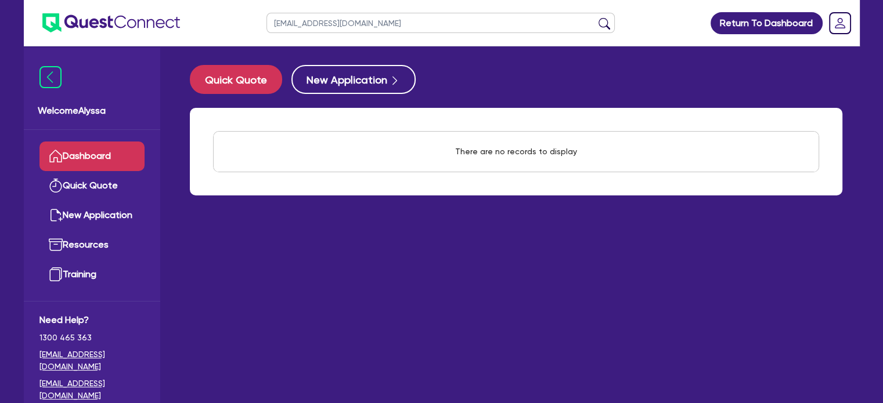
drag, startPoint x: 378, startPoint y: 27, endPoint x: 246, endPoint y: 27, distance: 131.7
click at [246, 27] on header "[EMAIL_ADDRESS][DOMAIN_NAME] Return To Dashboard Edit Profile Logout" at bounding box center [442, 23] width 836 height 46
paste input "[EMAIL_ADDRESS][DOMAIN_NAME]"
click at [595, 17] on button "submit" at bounding box center [604, 25] width 19 height 16
click at [606, 23] on button "submit" at bounding box center [604, 25] width 19 height 16
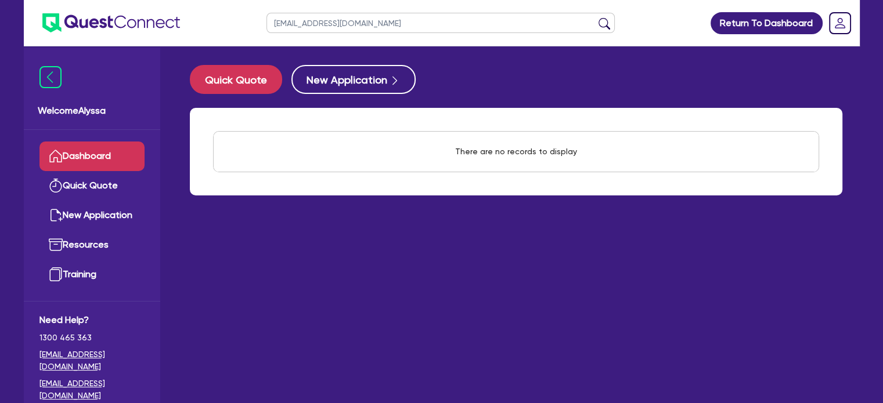
drag, startPoint x: 395, startPoint y: 22, endPoint x: 233, endPoint y: 17, distance: 161.4
click at [233, 17] on header "[EMAIL_ADDRESS][DOMAIN_NAME] Return To Dashboard Edit Profile Logout" at bounding box center [442, 23] width 836 height 46
type input "[PERSON_NAME]"
click at [595, 17] on button "submit" at bounding box center [604, 25] width 19 height 16
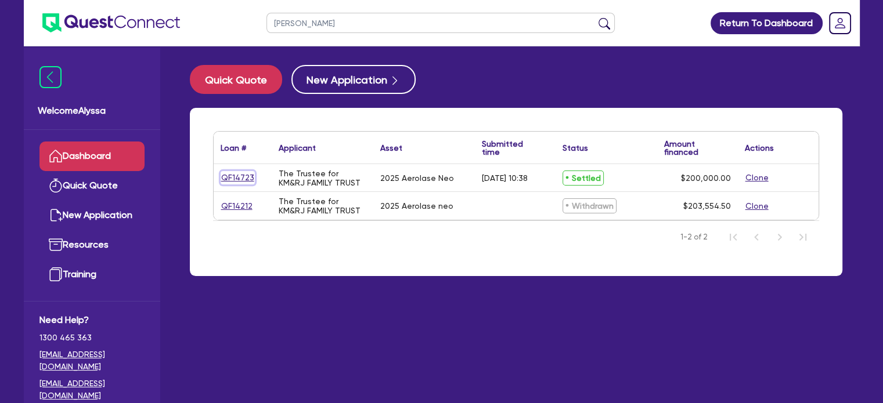
click at [236, 176] on link "QF14723" at bounding box center [238, 177] width 34 height 13
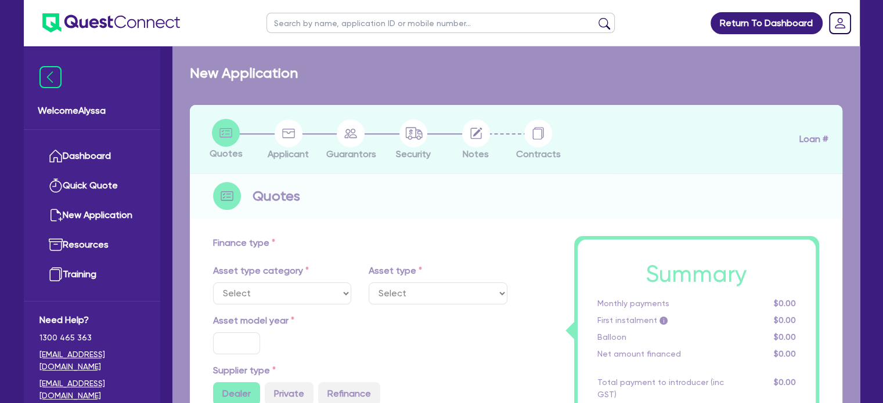
select select "TERTIARY_ASSETS"
type input "2025"
radio input "true"
type input "200,000"
type input "4"
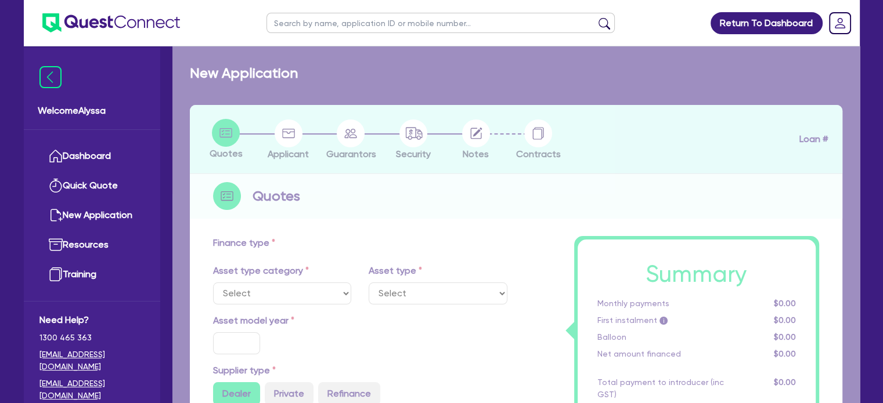
type input "8,000"
type input "16.95"
select select "BEAUTY_EQUIPMENT"
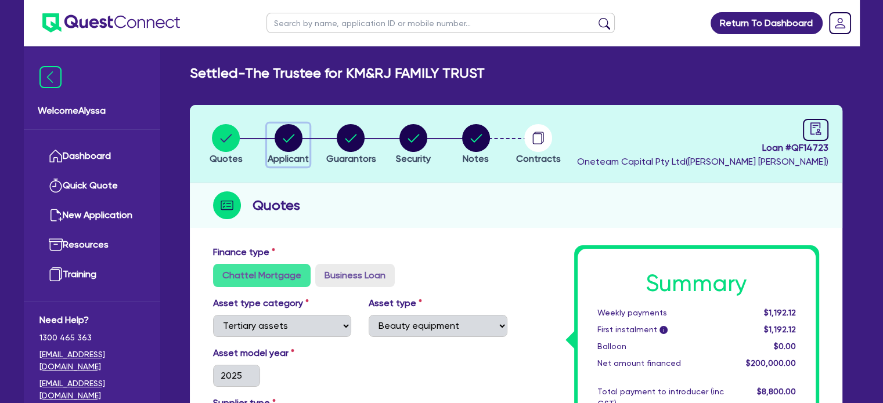
click at [294, 130] on circle "button" at bounding box center [289, 138] width 28 height 28
select select "TRUST"
select select "COMPANY"
select select "HEALTH_BEAUTY"
select select "HAIR_BEAUTY_SALONS"
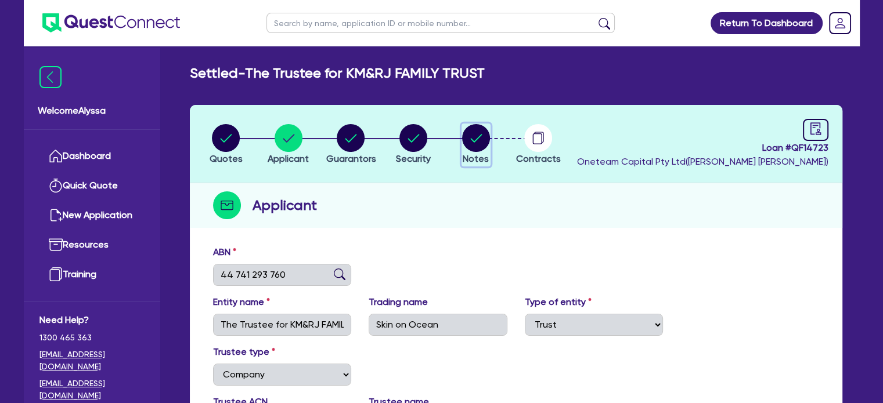
click at [468, 132] on circle "button" at bounding box center [476, 138] width 28 height 28
select select "Other"
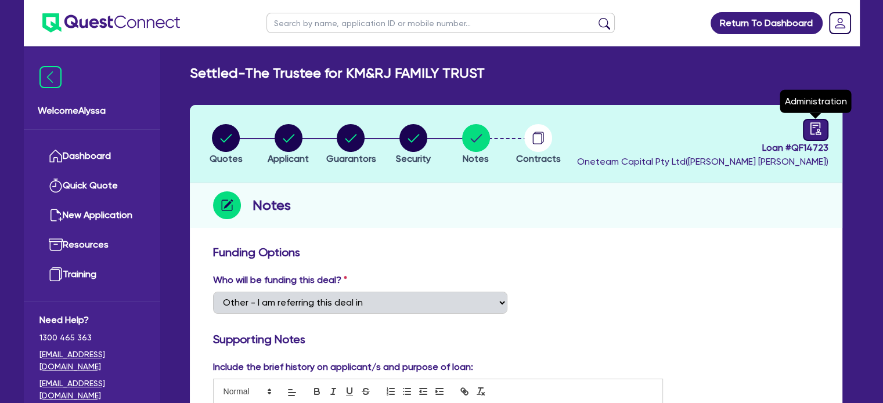
click at [815, 132] on icon "audit" at bounding box center [815, 128] width 10 height 12
select select "SETTLED"
select select "Shift"
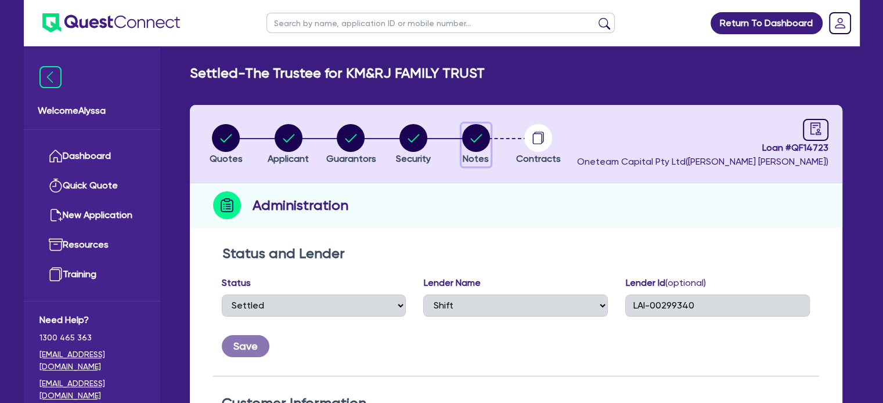
click at [479, 141] on circle "button" at bounding box center [476, 138] width 28 height 28
select select "Other"
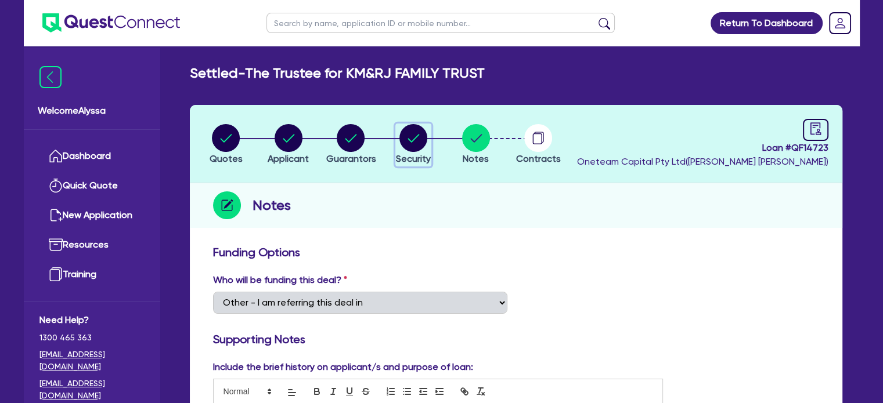
click at [410, 140] on icon "button" at bounding box center [414, 138] width 12 height 8
select select "TERTIARY_ASSETS"
select select "BEAUTY_EQUIPMENT"
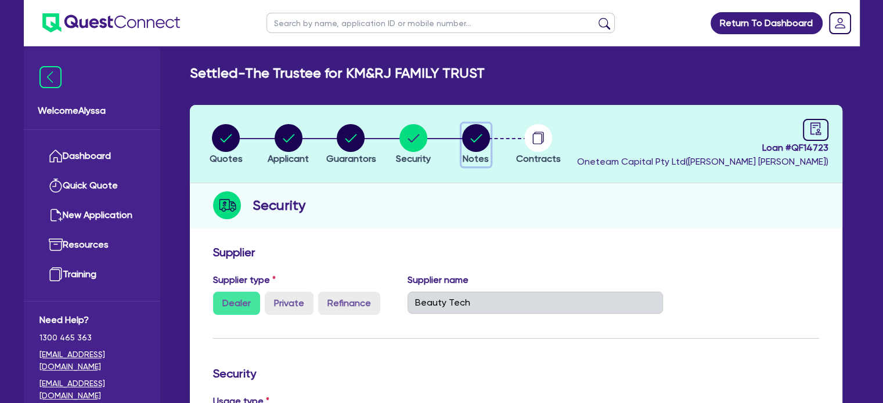
click at [476, 147] on circle "button" at bounding box center [476, 138] width 28 height 28
select select "Other"
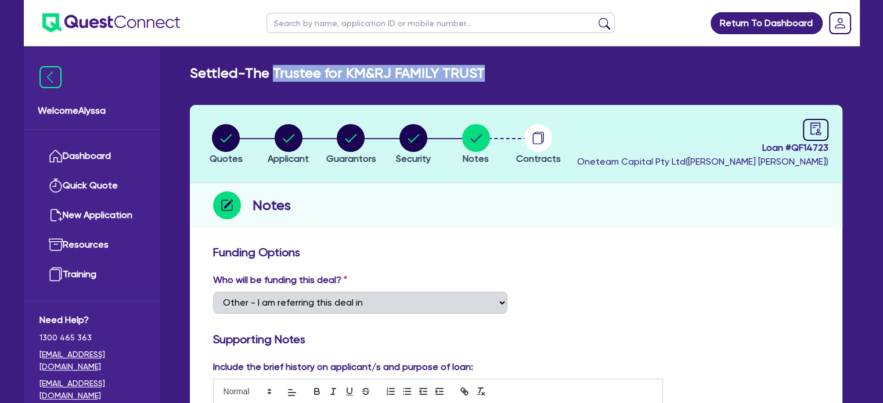
drag, startPoint x: 481, startPoint y: 75, endPoint x: 277, endPoint y: 65, distance: 203.9
click at [277, 65] on h2 "Settled - The Trustee for KM&RJ FAMILY TRUST" at bounding box center [337, 73] width 295 height 17
copy h2 "Trustee for KM&RJ FAMILY TRUST"
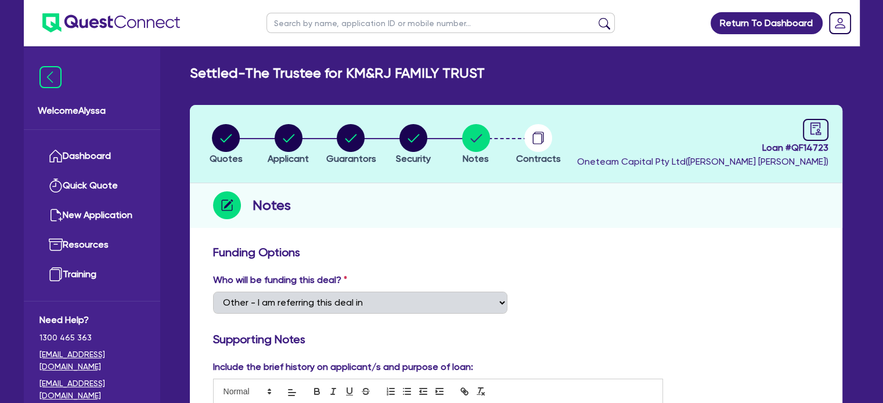
click at [295, 26] on input "text" at bounding box center [440, 23] width 348 height 20
paste input "Trustee for KM&RJ FAMILY TRUST"
type input "Trustee for KM&RJ FAMILY TRUST"
click button "submit" at bounding box center [604, 25] width 19 height 16
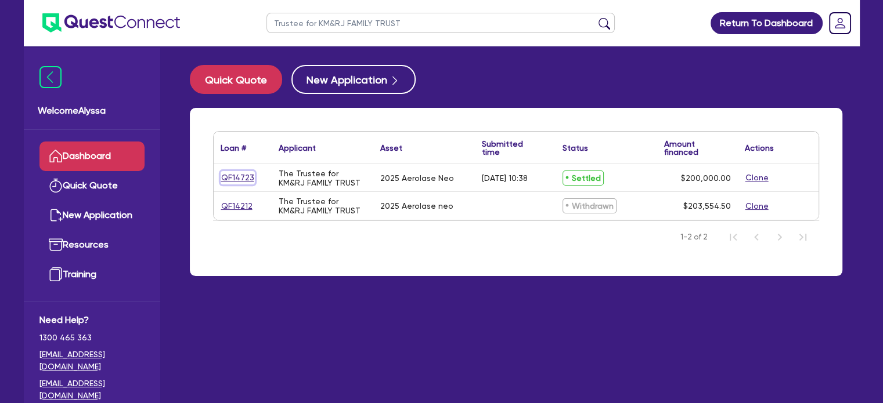
click at [244, 178] on link "QF14723" at bounding box center [238, 177] width 34 height 13
select select "TERTIARY_ASSETS"
select select "BEAUTY_EQUIPMENT"
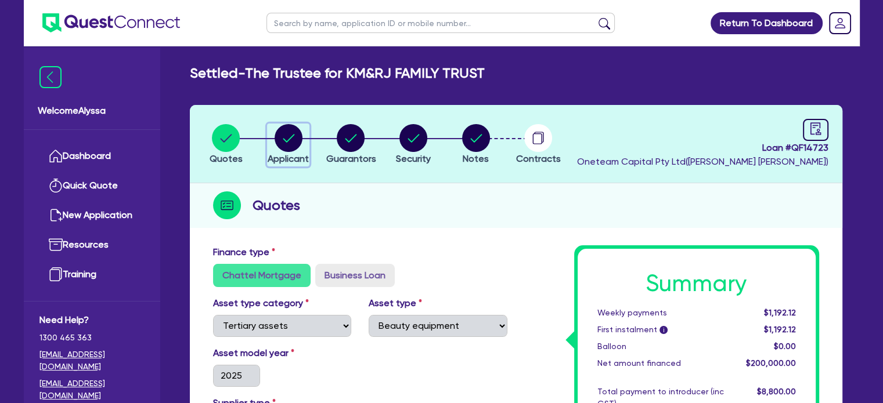
click at [287, 143] on circle "button" at bounding box center [289, 138] width 28 height 28
select select "TRUST"
select select "COMPANY"
select select "HEALTH_BEAUTY"
select select "HAIR_BEAUTY_SALONS"
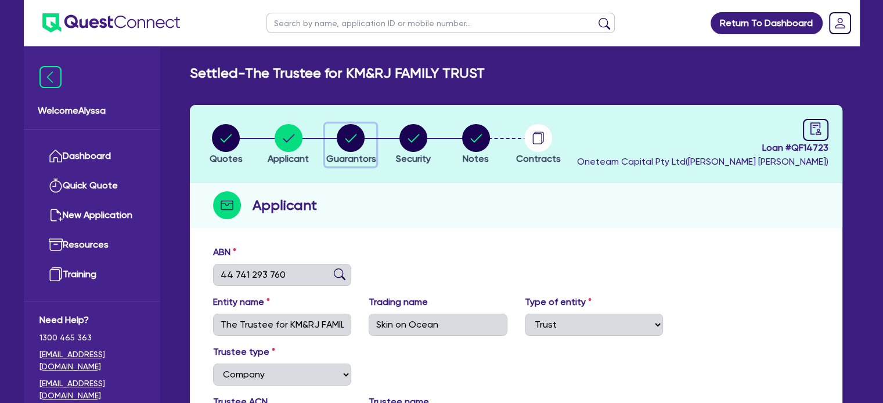
click at [352, 134] on circle "button" at bounding box center [351, 138] width 28 height 28
select select "MRS"
select select "QLD"
select select "DE_FACTO"
select select "PROPERTY"
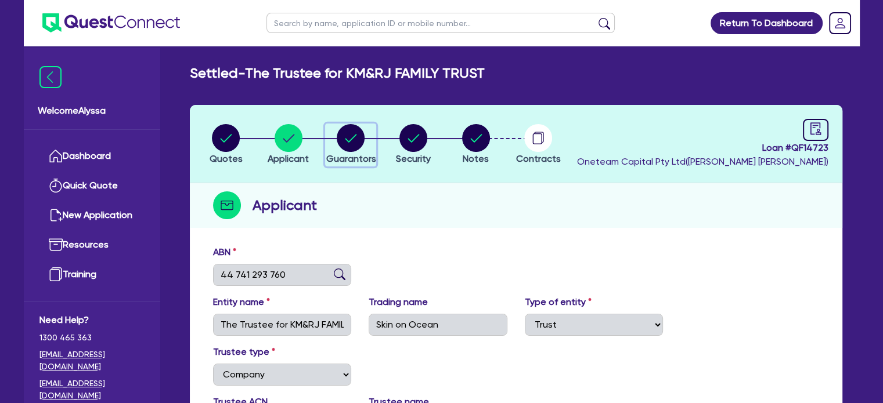
select select "CASH"
select select "VEHICLE"
select select "HOUSEHOLD_PERSONAL"
select select "OTHER"
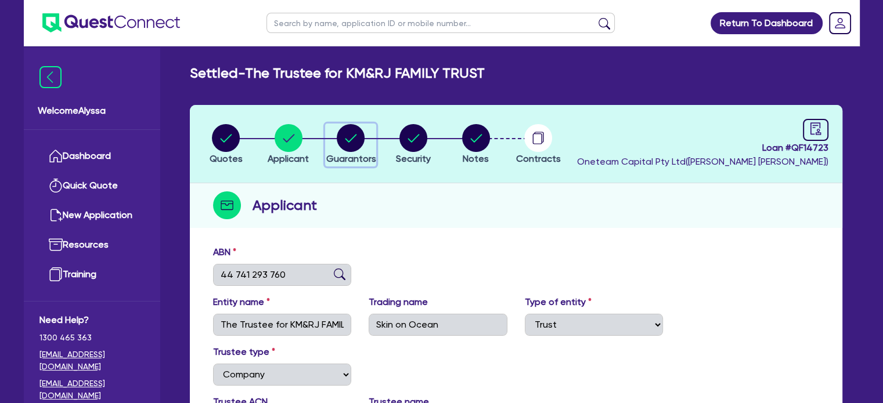
select select "MORTGAGE"
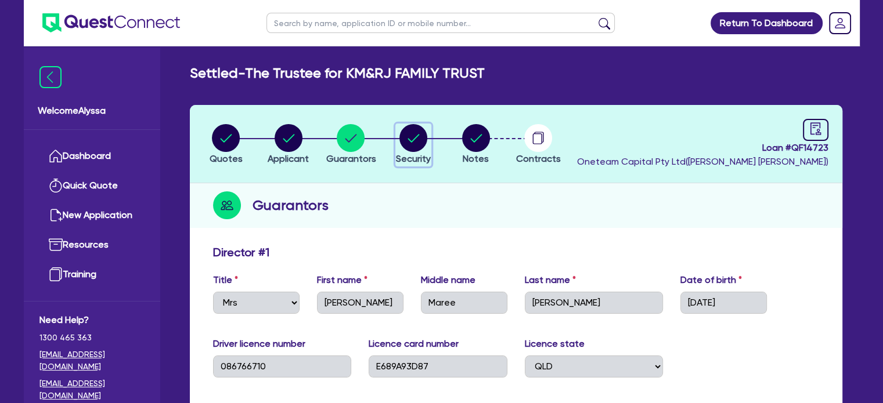
click at [417, 132] on circle "button" at bounding box center [413, 138] width 28 height 28
select select "TERTIARY_ASSETS"
select select "BEAUTY_EQUIPMENT"
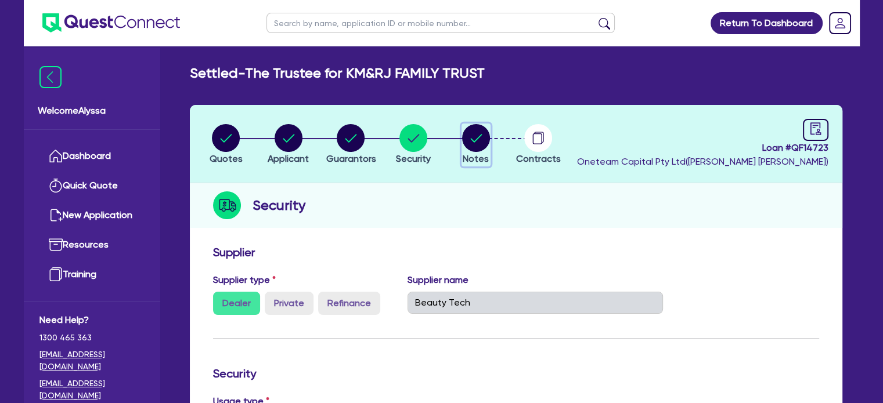
click at [479, 137] on circle "button" at bounding box center [476, 138] width 28 height 28
select select "Other"
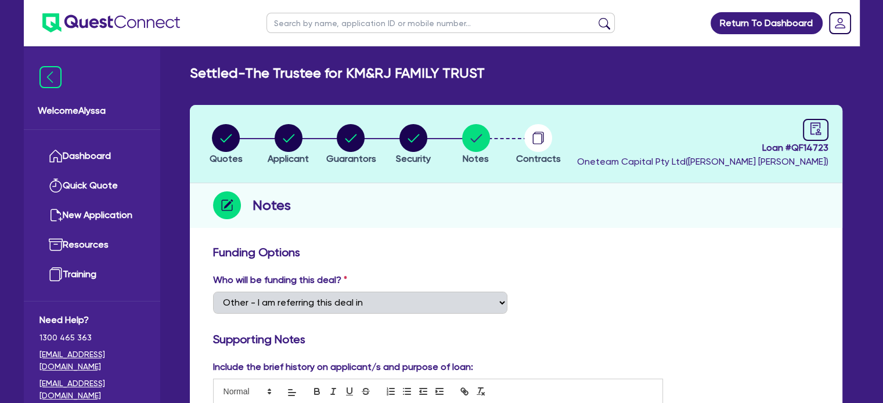
click at [309, 18] on input "text" at bounding box center [440, 23] width 348 height 20
type input "feijoa"
click button "submit" at bounding box center [604, 25] width 19 height 16
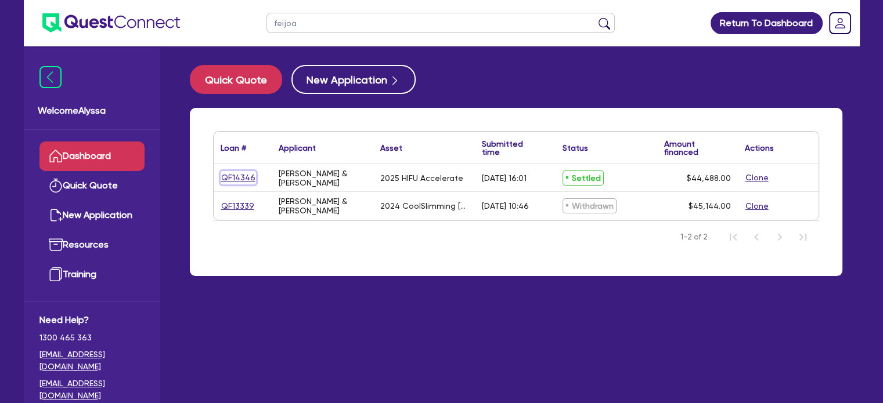
click at [238, 180] on link "QF14346" at bounding box center [238, 177] width 35 height 13
select select "TERTIARY_ASSETS"
select select "BEAUTY_EQUIPMENT"
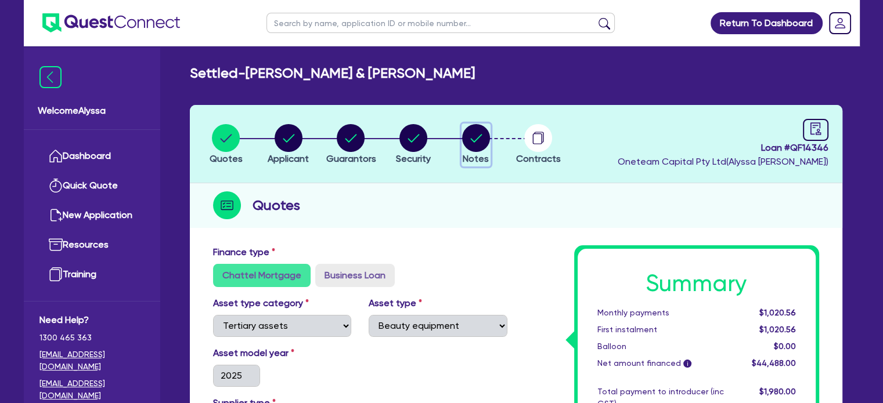
click at [478, 135] on circle "button" at bounding box center [476, 138] width 28 height 28
select select "Other"
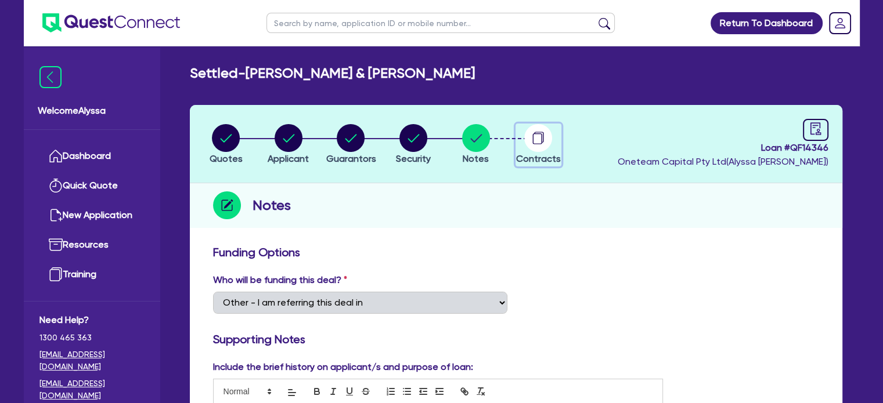
click at [541, 152] on button "Contracts" at bounding box center [538, 145] width 46 height 43
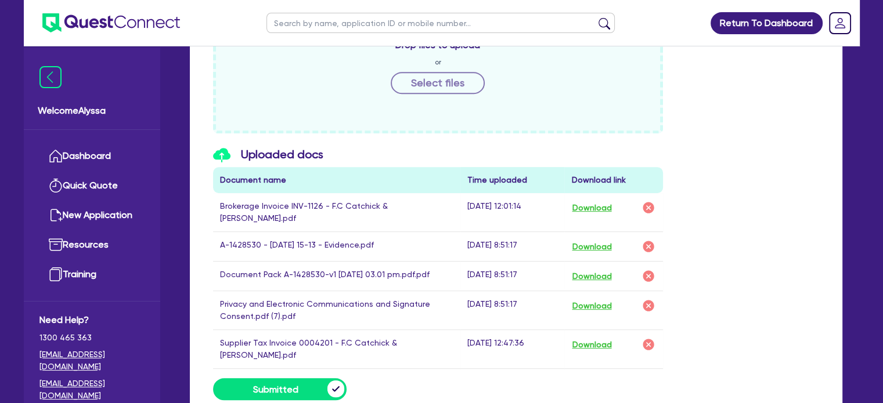
scroll to position [559, 0]
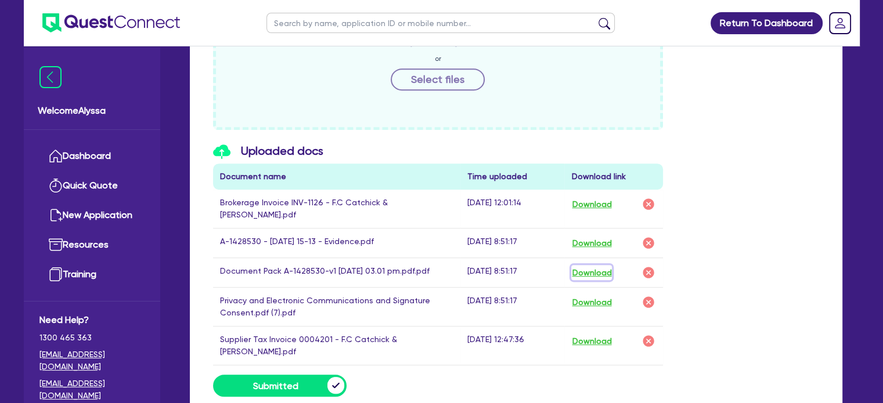
click at [584, 265] on button "Download" at bounding box center [591, 272] width 41 height 15
